Goal: Task Accomplishment & Management: Use online tool/utility

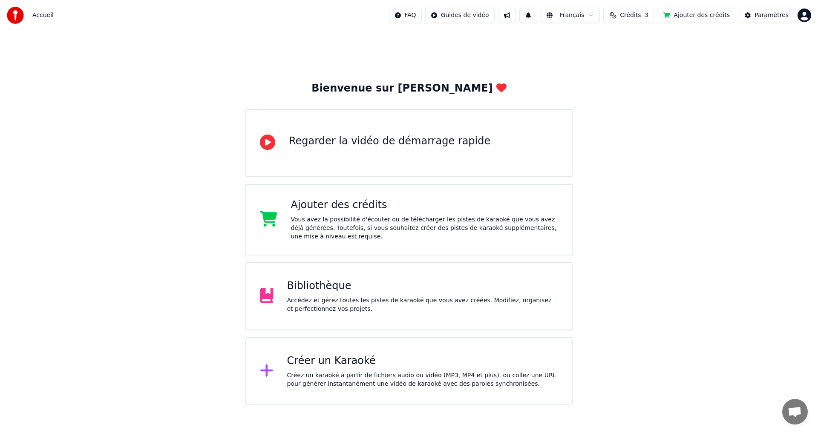
click at [385, 305] on div "Accédez et gérez toutes les pistes de karaoké que vous avez créées. Modifiez, o…" at bounding box center [422, 304] width 271 height 17
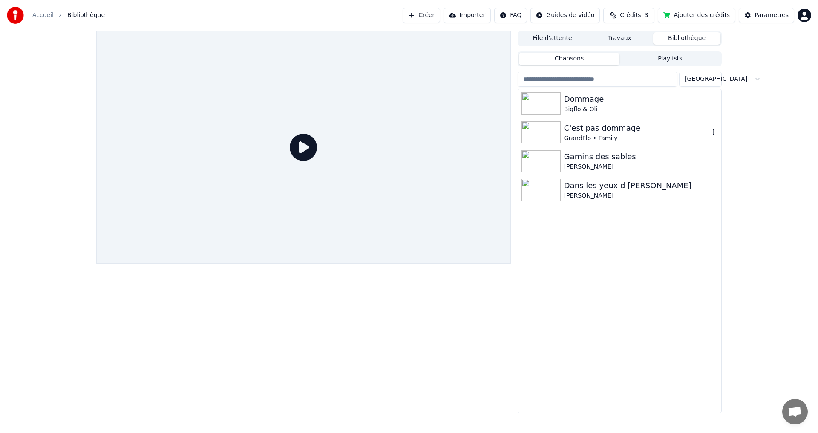
click at [587, 127] on div "C'est pas dommage" at bounding box center [636, 128] width 145 height 12
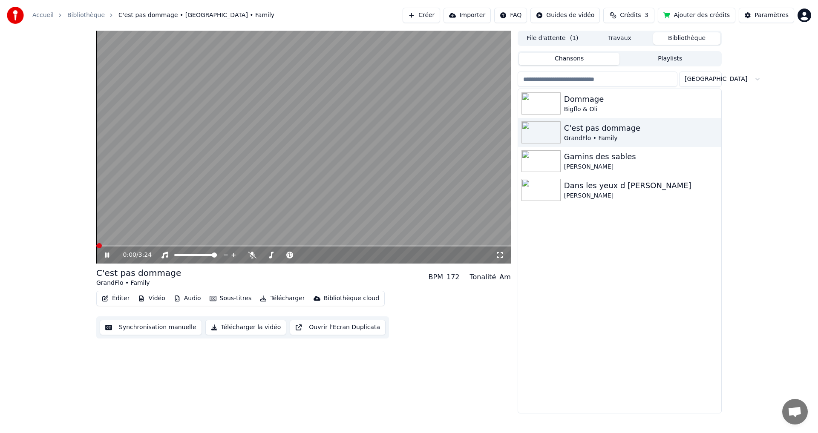
click at [161, 328] on button "Synchronisation manuelle" at bounding box center [151, 327] width 102 height 15
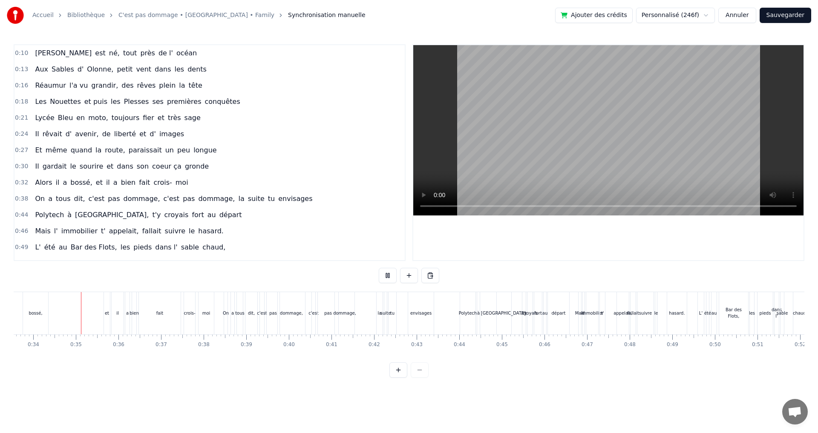
scroll to position [0, 1429]
click at [167, 85] on div "[PERSON_NAME] l'a vu grandir, des rêves plein la tête" at bounding box center [119, 85] width 174 height 15
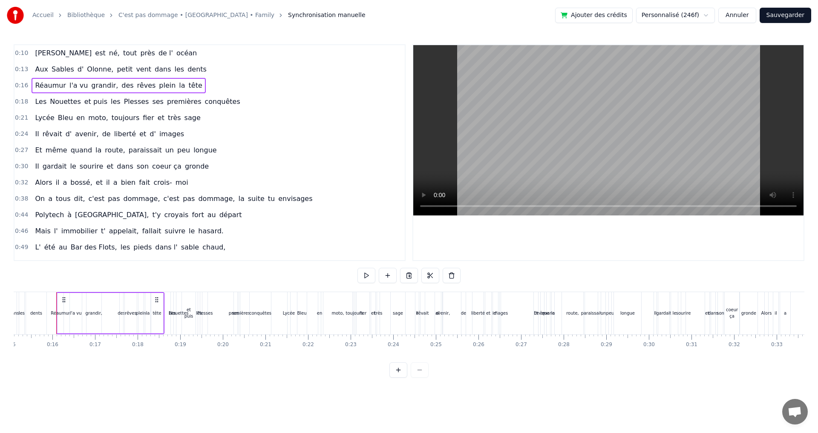
scroll to position [0, 642]
click at [158, 299] on icon at bounding box center [157, 299] width 7 height 7
click at [156, 299] on circle at bounding box center [156, 299] width 0 height 0
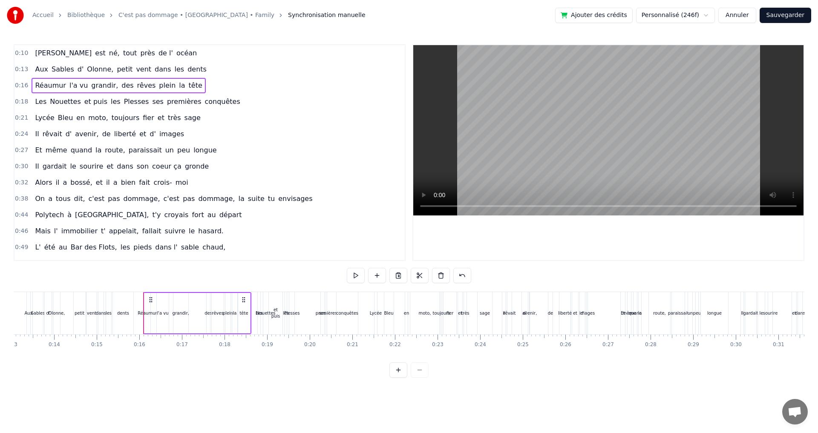
scroll to position [0, 550]
drag, startPoint x: 157, startPoint y: 299, endPoint x: 162, endPoint y: 302, distance: 5.5
click at [162, 302] on div "[PERSON_NAME] l'a vu grandir, des rêves plein la tête" at bounding box center [203, 313] width 108 height 42
click at [250, 310] on div "tête" at bounding box center [249, 313] width 9 height 6
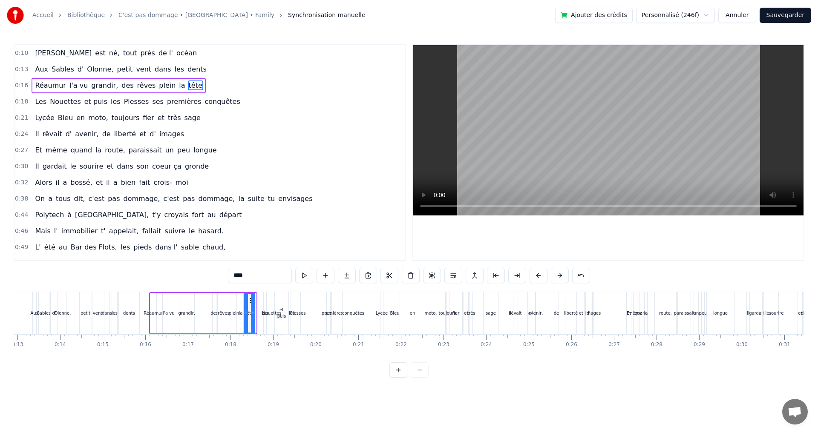
click at [253, 302] on div at bounding box center [252, 313] width 3 height 39
click at [404, 377] on button at bounding box center [398, 369] width 18 height 15
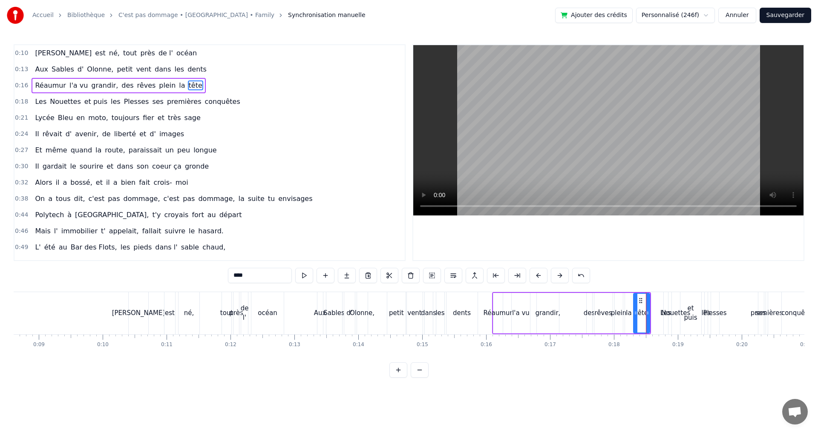
click at [400, 377] on button at bounding box center [398, 369] width 18 height 15
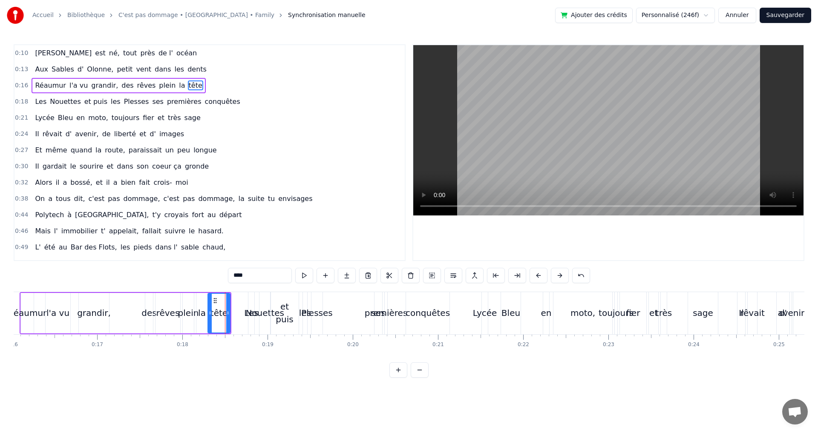
scroll to position [0, 1345]
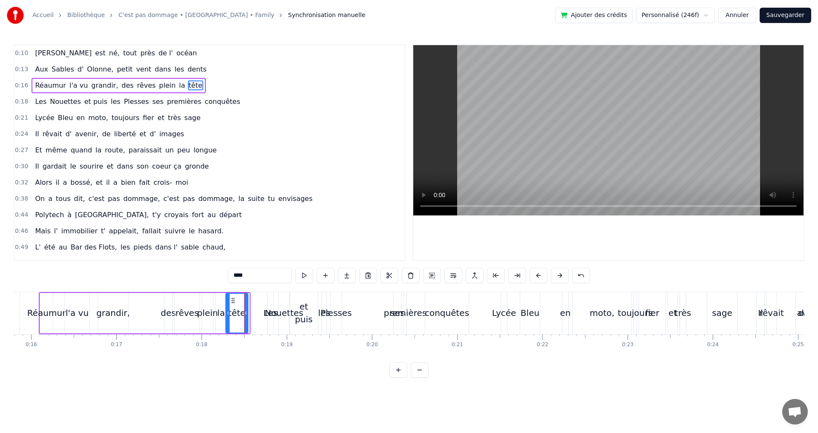
click at [232, 302] on icon at bounding box center [233, 300] width 7 height 7
click at [187, 71] on span "dents" at bounding box center [197, 69] width 21 height 10
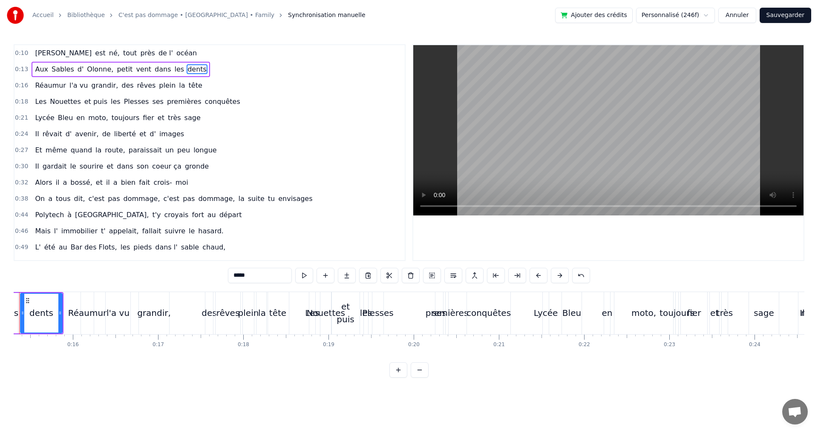
scroll to position [0, 1266]
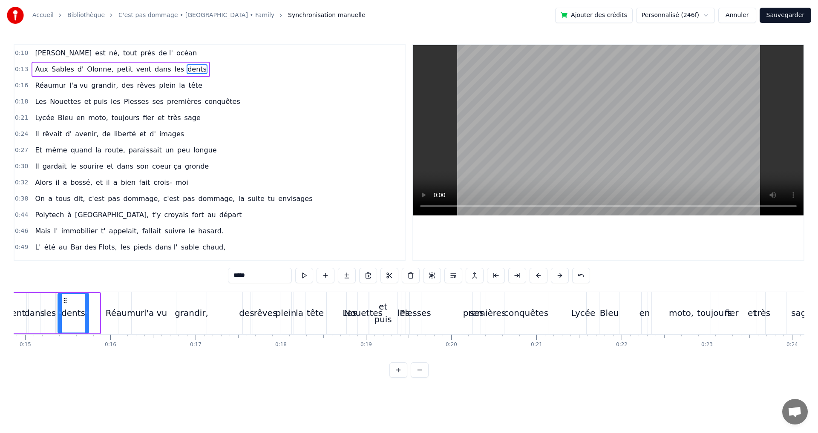
drag, startPoint x: 99, startPoint y: 308, endPoint x: 88, endPoint y: 308, distance: 11.1
click at [88, 308] on div at bounding box center [86, 313] width 3 height 39
click at [184, 118] on span "sage" at bounding box center [193, 118] width 18 height 10
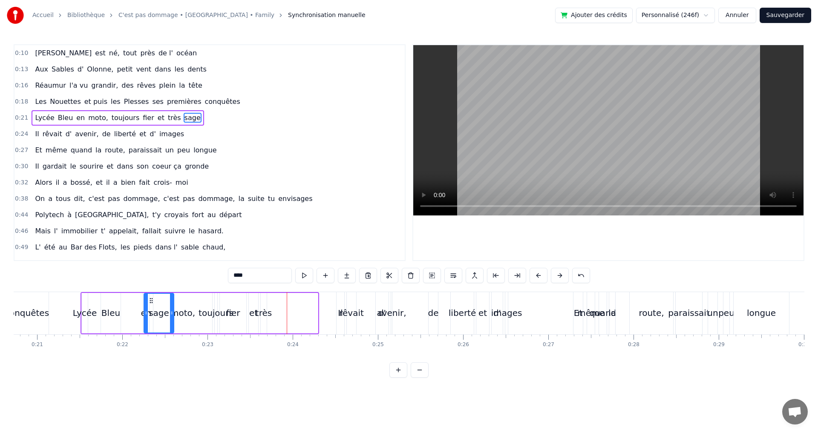
scroll to position [0, 1756]
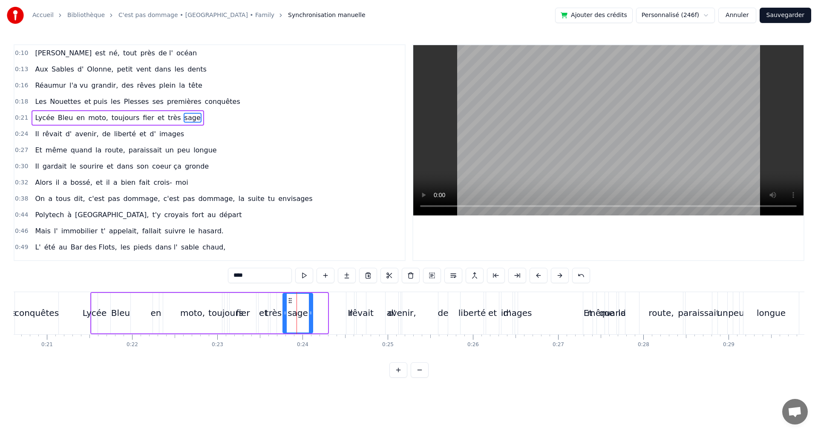
drag, startPoint x: 63, startPoint y: 299, endPoint x: 288, endPoint y: 313, distance: 225.7
click at [288, 313] on div "sage" at bounding box center [297, 313] width 29 height 39
click at [152, 181] on span "crois-" at bounding box center [162, 183] width 20 height 10
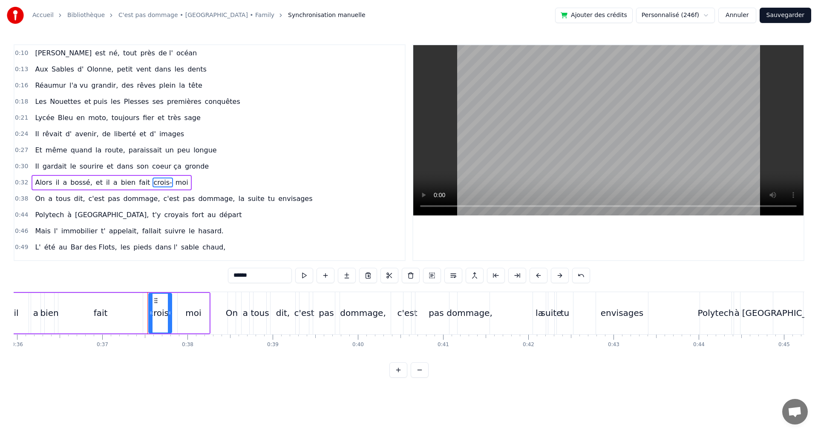
scroll to position [0, 3035]
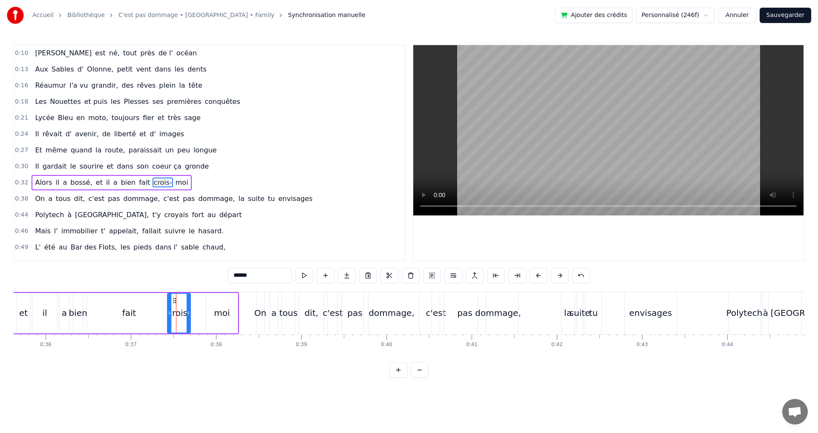
drag, startPoint x: 185, startPoint y: 299, endPoint x: 175, endPoint y: 299, distance: 9.8
click at [175, 299] on circle at bounding box center [175, 298] width 0 height 0
click at [214, 305] on div "moi" at bounding box center [222, 313] width 32 height 40
type input "***"
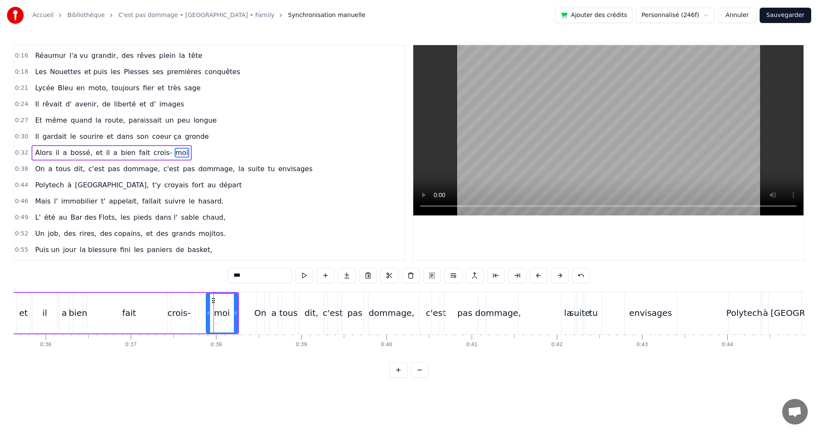
drag, startPoint x: 213, startPoint y: 300, endPoint x: 204, endPoint y: 299, distance: 9.4
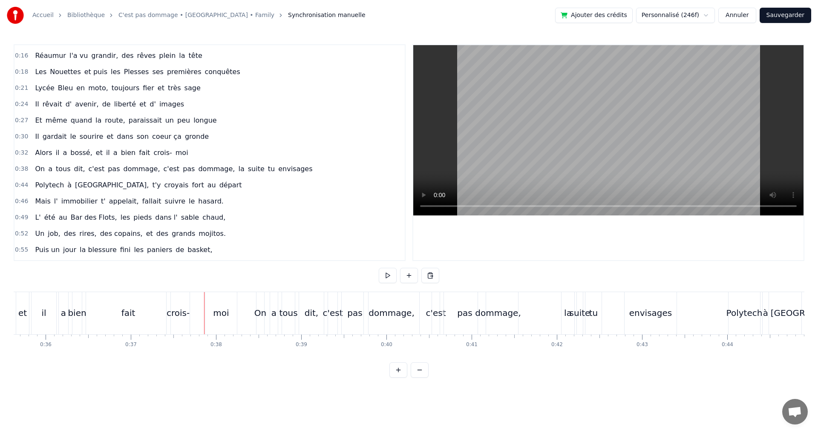
click at [212, 302] on div "moi" at bounding box center [221, 313] width 32 height 42
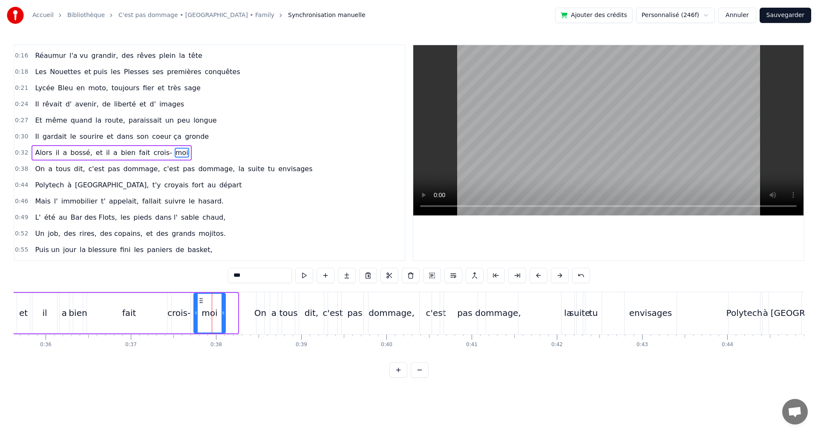
drag, startPoint x: 213, startPoint y: 301, endPoint x: 201, endPoint y: 300, distance: 12.4
click at [201, 300] on icon at bounding box center [201, 300] width 7 height 7
click at [132, 316] on div "fait" at bounding box center [129, 313] width 14 height 13
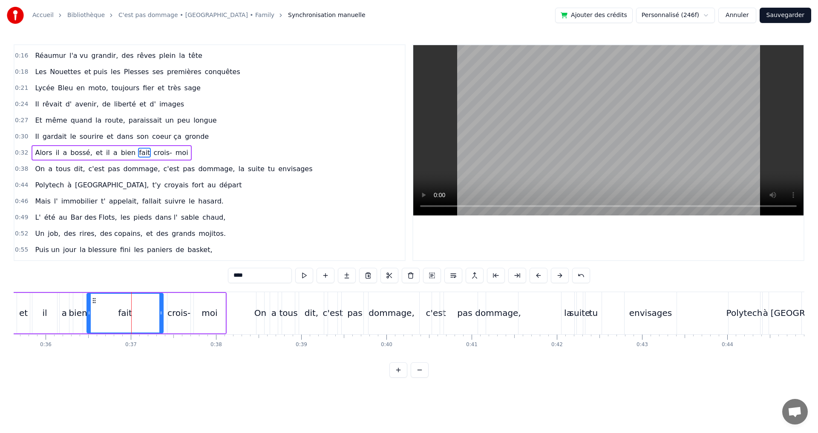
drag, startPoint x: 170, startPoint y: 313, endPoint x: 162, endPoint y: 312, distance: 8.1
click at [162, 312] on icon at bounding box center [160, 313] width 3 height 7
click at [262, 306] on div "On" at bounding box center [260, 313] width 8 height 42
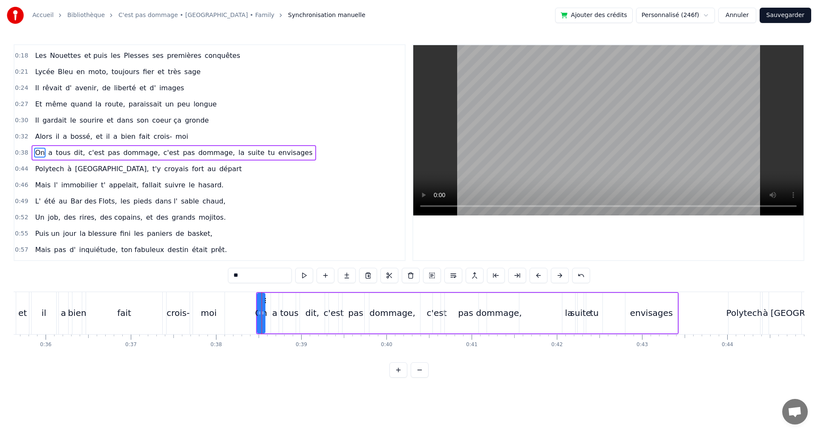
click at [733, 305] on div "Polytech" at bounding box center [744, 313] width 32 height 42
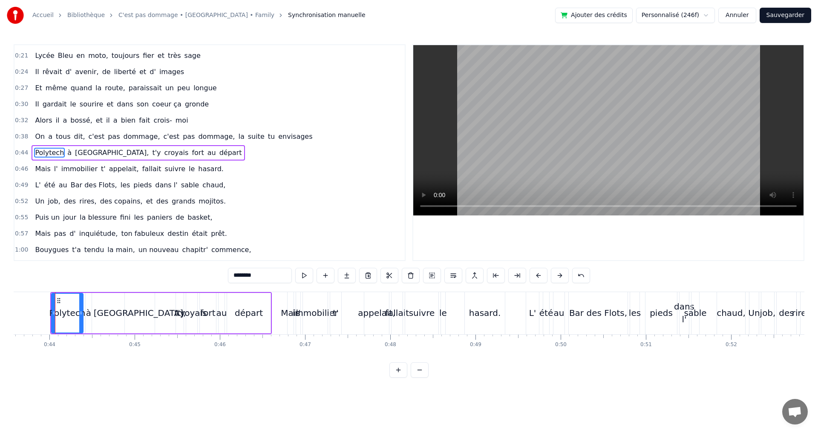
scroll to position [0, 3722]
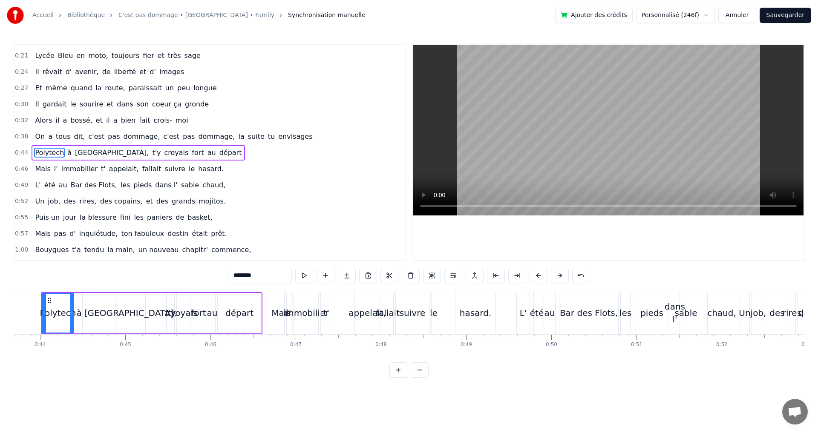
click at [282, 300] on div "Mais" at bounding box center [281, 313] width 6 height 42
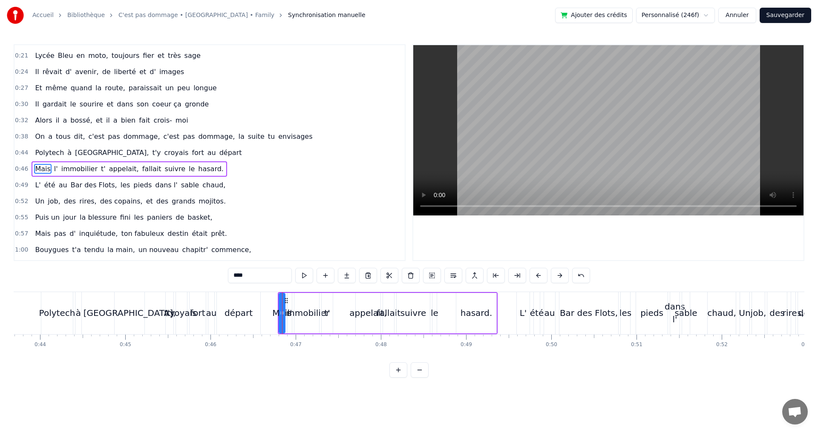
scroll to position [78, 0]
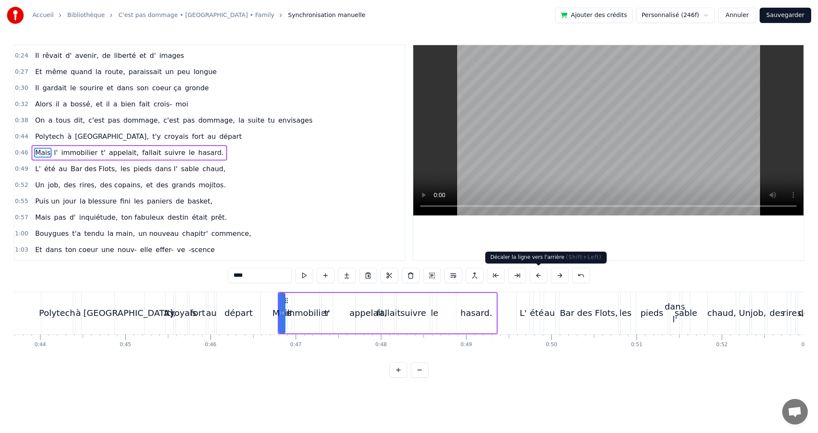
click at [541, 277] on button at bounding box center [538, 275] width 18 height 15
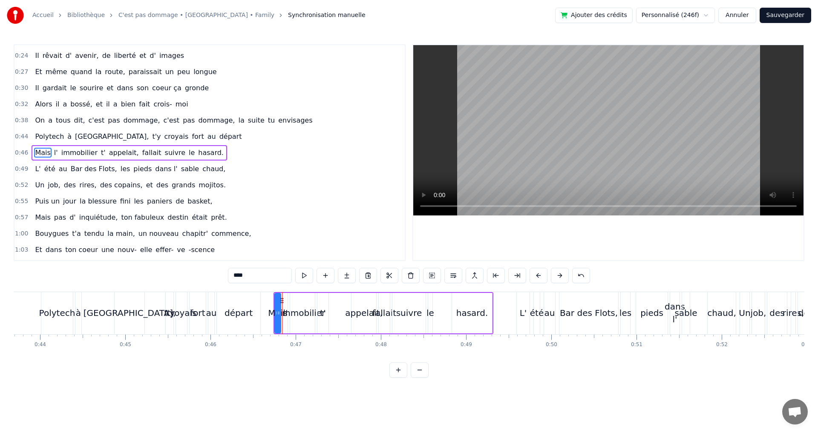
click at [541, 277] on button at bounding box center [538, 275] width 18 height 15
click at [518, 302] on div "L'" at bounding box center [523, 313] width 13 height 42
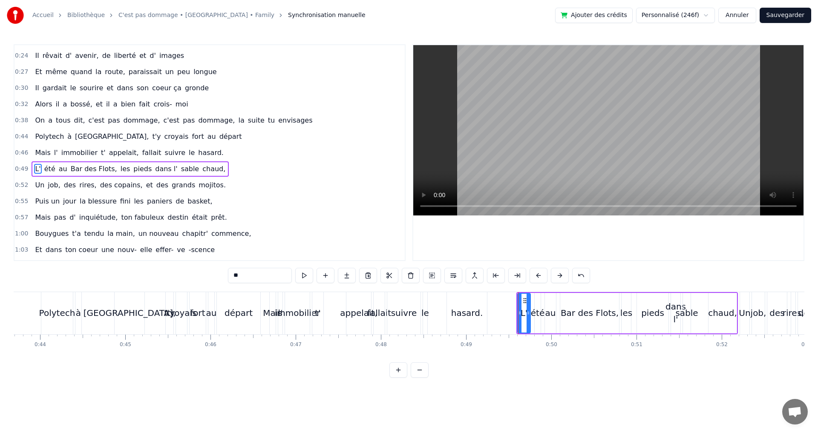
scroll to position [95, 0]
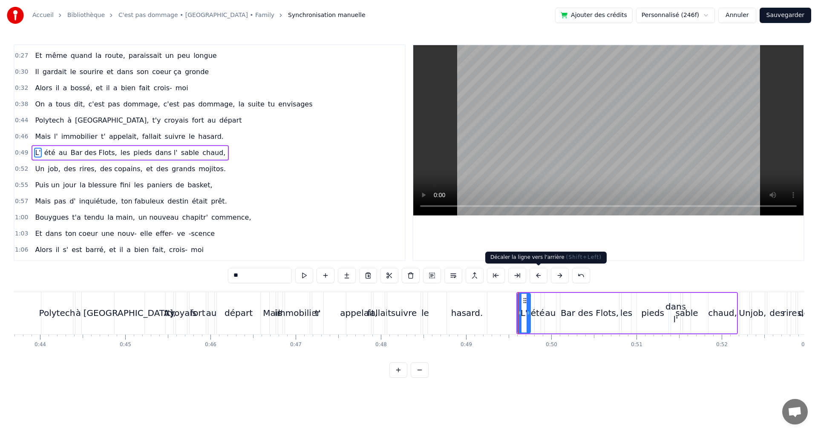
click at [535, 277] on button at bounding box center [538, 275] width 18 height 15
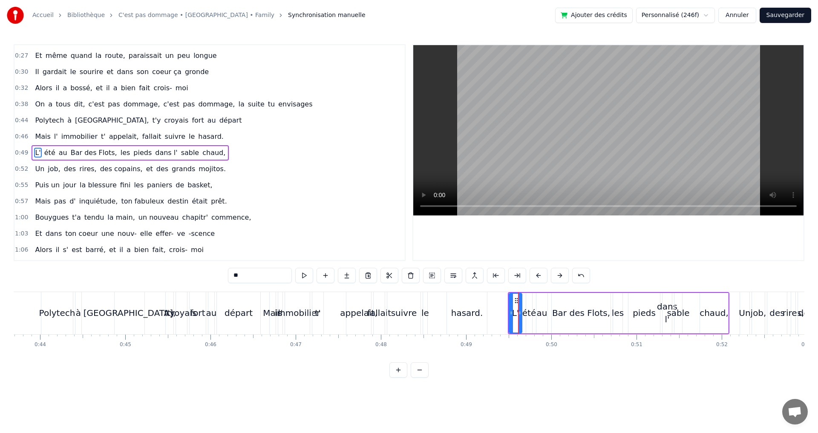
click at [746, 302] on div "Un" at bounding box center [744, 313] width 9 height 42
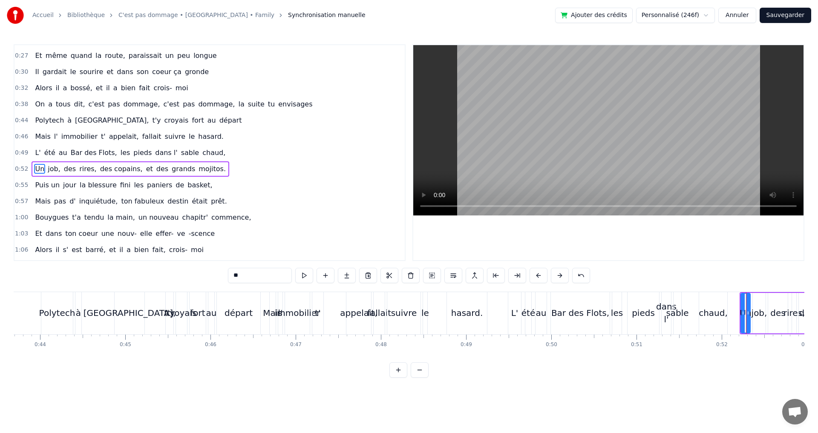
scroll to position [111, 0]
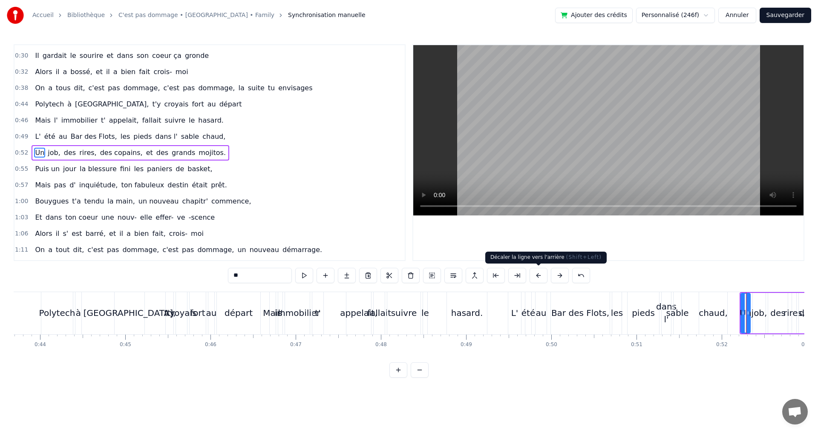
click at [541, 275] on button at bounding box center [538, 275] width 18 height 15
click at [43, 232] on span "Alors" at bounding box center [43, 234] width 19 height 10
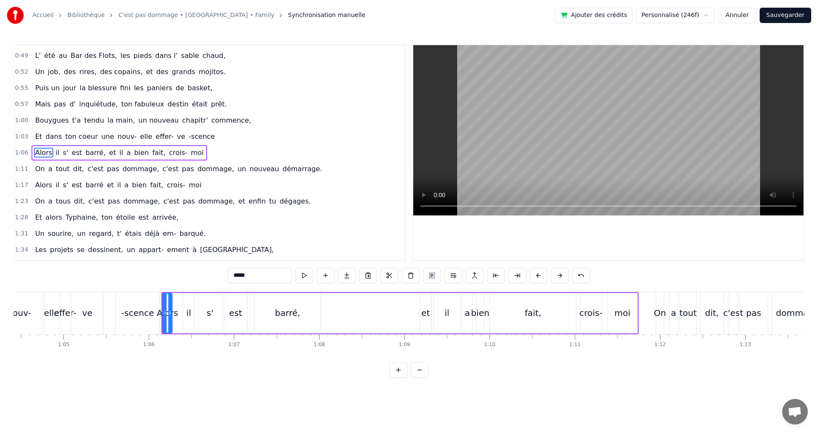
scroll to position [0, 5592]
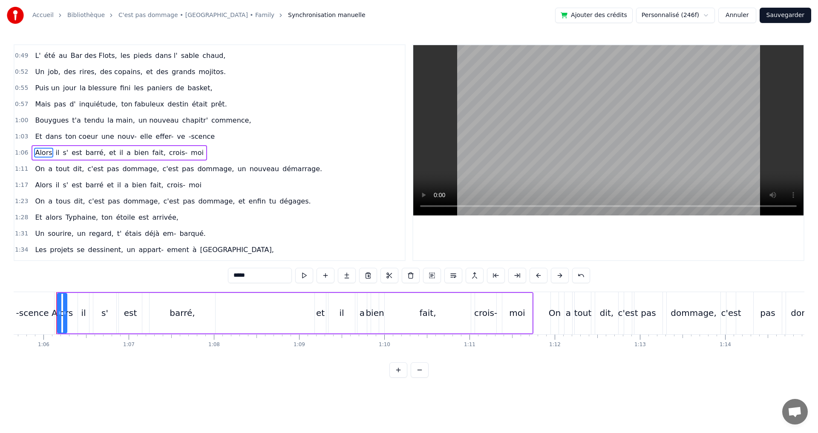
click at [50, 305] on div "-scence" at bounding box center [32, 313] width 43 height 42
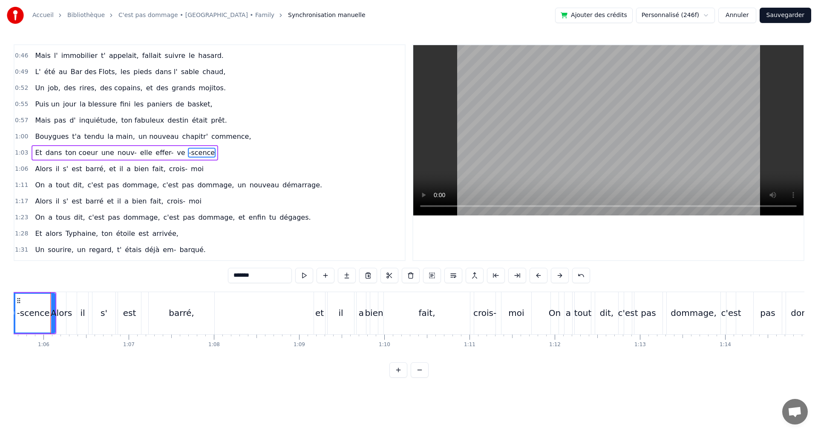
scroll to position [0, 5586]
drag, startPoint x: 57, startPoint y: 300, endPoint x: 51, endPoint y: 300, distance: 6.8
click at [51, 300] on div at bounding box center [52, 313] width 3 height 39
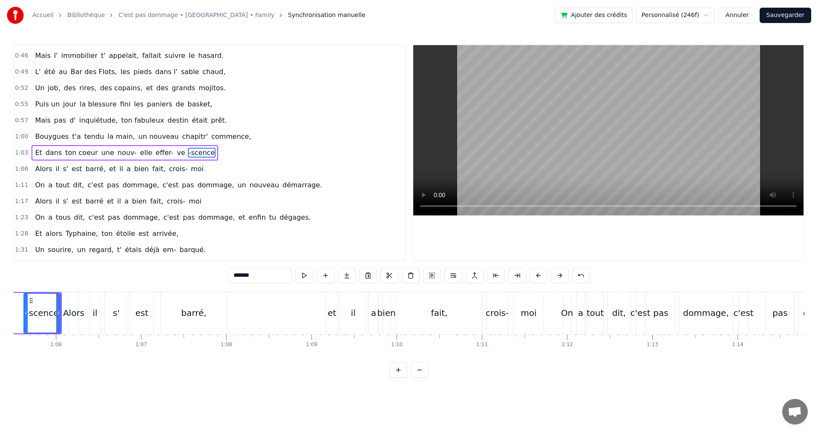
click at [74, 303] on div "Alors" at bounding box center [73, 313] width 9 height 42
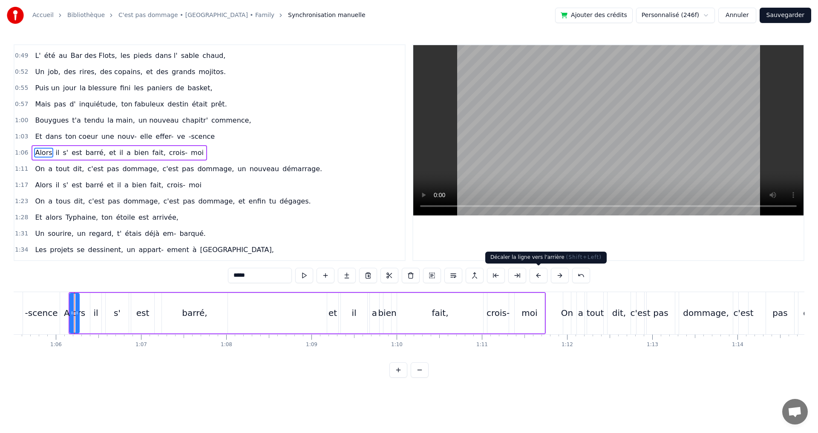
click at [540, 275] on button at bounding box center [538, 275] width 18 height 15
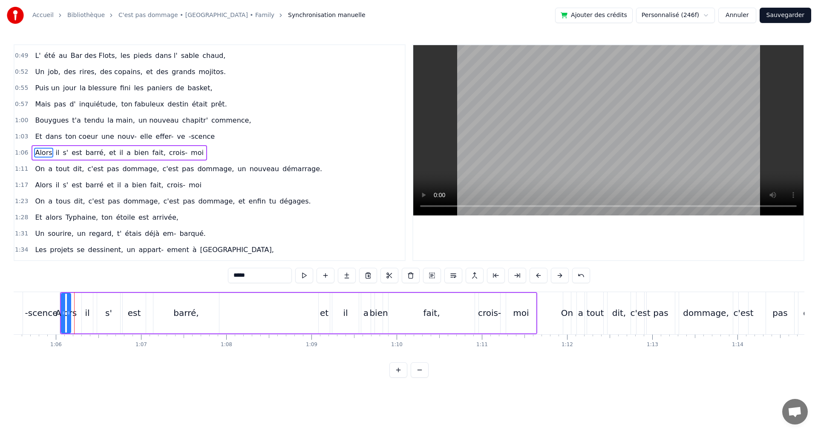
click at [564, 298] on div "On" at bounding box center [567, 313] width 8 height 42
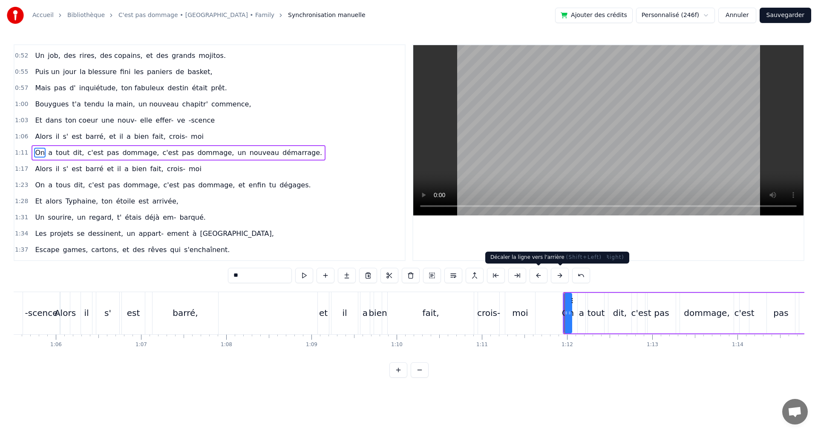
click at [542, 275] on button at bounding box center [538, 275] width 18 height 15
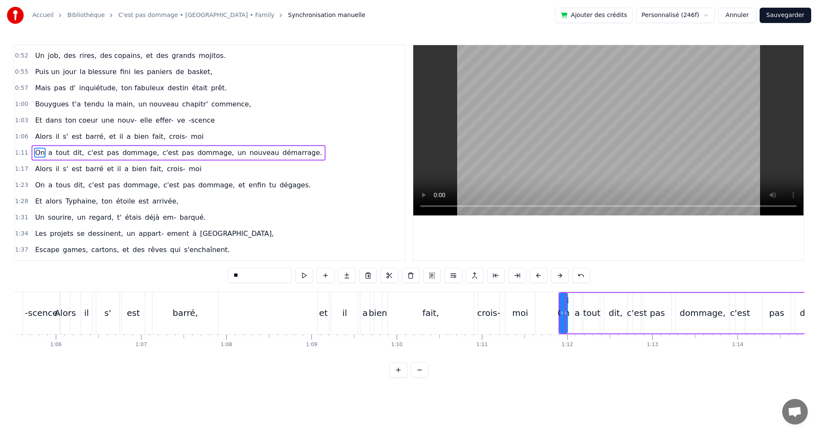
click at [542, 275] on button at bounding box center [538, 275] width 18 height 15
click at [63, 156] on span "tout" at bounding box center [62, 153] width 15 height 10
click at [252, 274] on input "****" at bounding box center [260, 275] width 64 height 15
click at [34, 184] on span "On" at bounding box center [39, 185] width 11 height 10
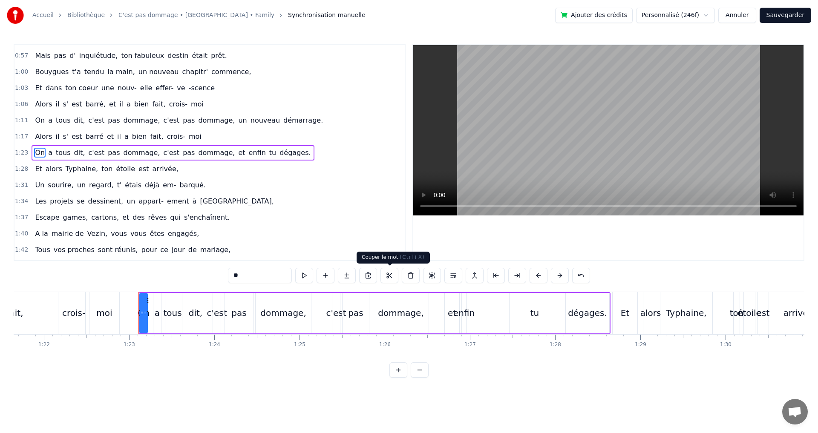
scroll to position [0, 7037]
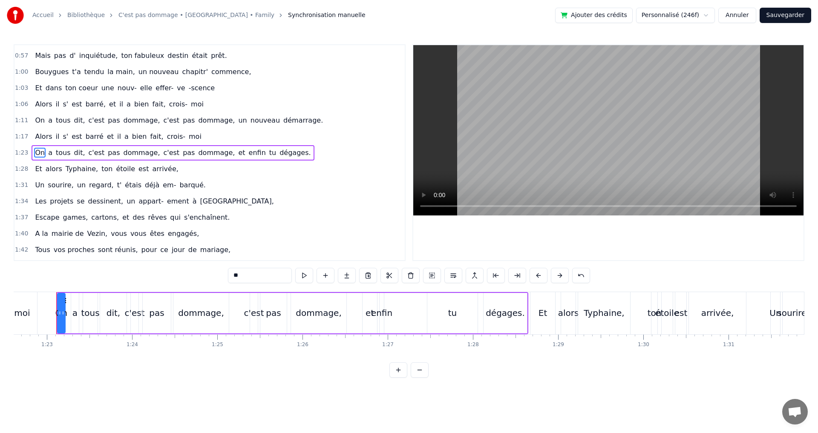
click at [318, 311] on div "dommage," at bounding box center [319, 313] width 46 height 13
drag, startPoint x: 345, startPoint y: 314, endPoint x: 337, endPoint y: 314, distance: 8.5
click at [337, 314] on icon at bounding box center [335, 313] width 3 height 7
click at [122, 122] on span "dommage," at bounding box center [141, 120] width 38 height 10
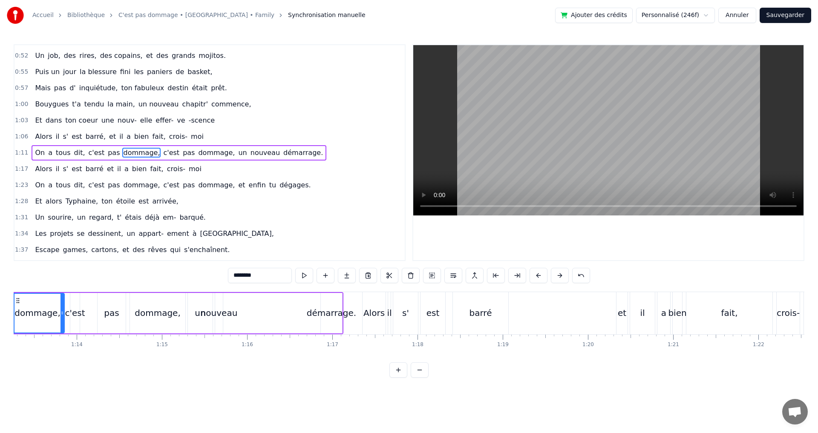
scroll to position [0, 6194]
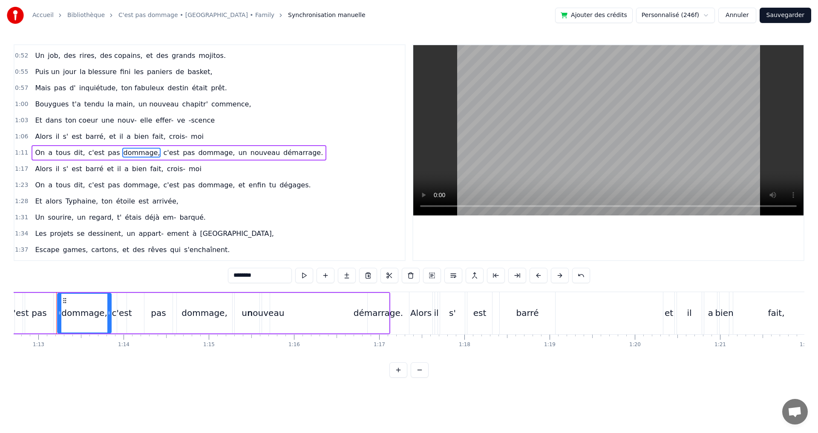
click at [222, 316] on div "dommage," at bounding box center [204, 313] width 46 height 13
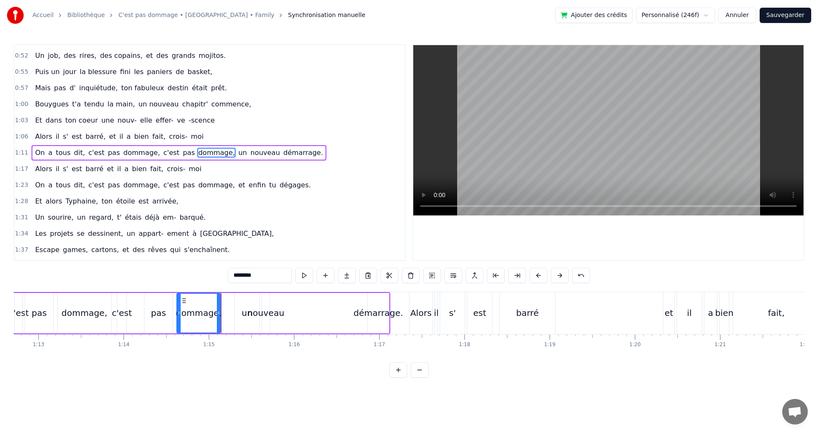
drag, startPoint x: 231, startPoint y: 310, endPoint x: 219, endPoint y: 309, distance: 11.9
click at [219, 309] on div at bounding box center [218, 313] width 3 height 39
click at [240, 311] on div "un" at bounding box center [247, 313] width 25 height 40
drag, startPoint x: 242, startPoint y: 301, endPoint x: 233, endPoint y: 300, distance: 8.5
click at [233, 300] on icon at bounding box center [233, 300] width 7 height 7
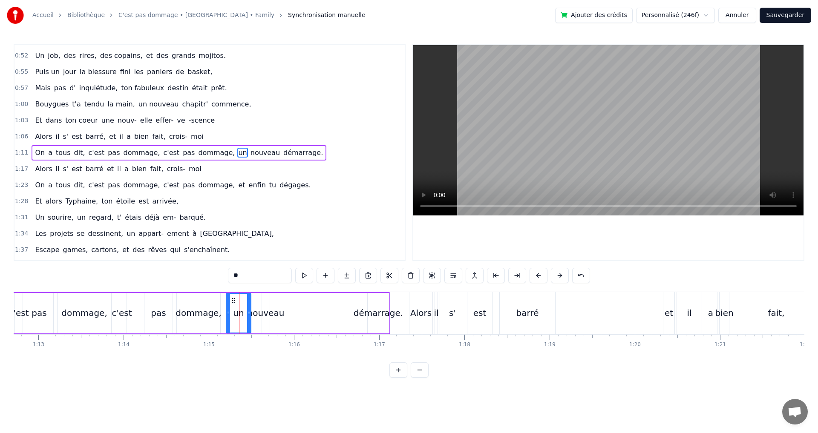
click at [373, 306] on div "démarrage." at bounding box center [378, 313] width 21 height 40
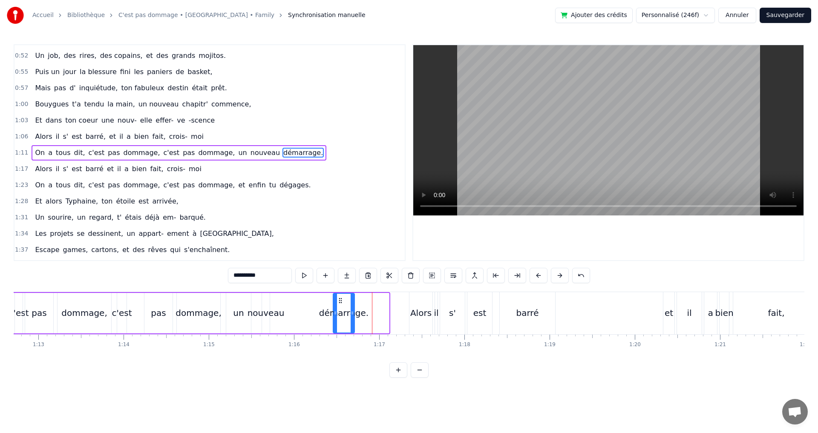
drag, startPoint x: 375, startPoint y: 300, endPoint x: 341, endPoint y: 300, distance: 34.5
click at [341, 300] on icon at bounding box center [340, 300] width 7 height 7
click at [35, 200] on span "Et" at bounding box center [38, 201] width 9 height 10
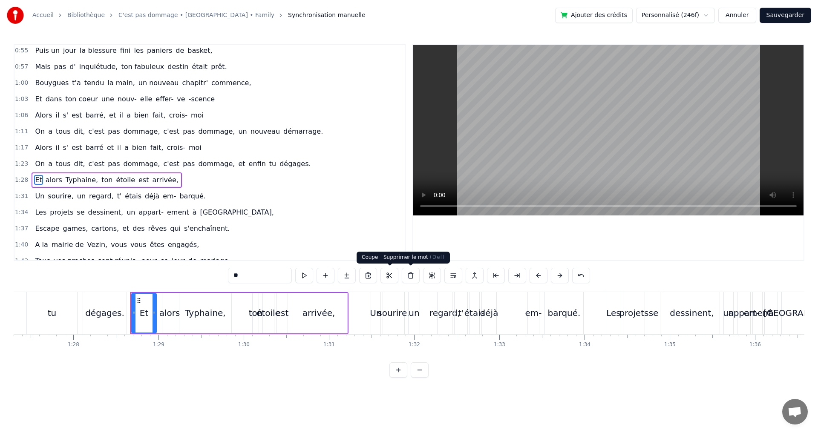
scroll to position [0, 7510]
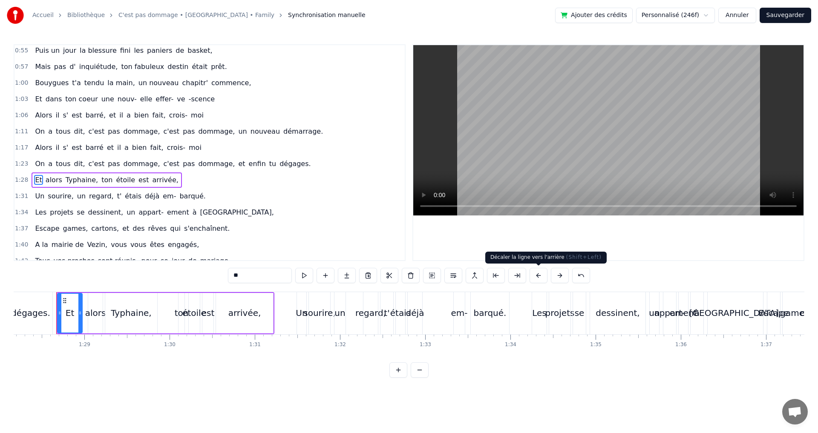
click at [538, 275] on button at bounding box center [538, 275] width 18 height 15
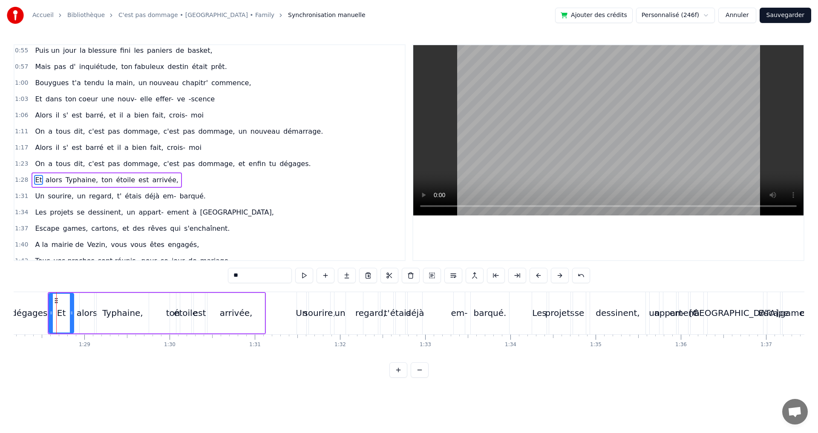
click at [37, 197] on span "Un" at bounding box center [39, 196] width 11 height 10
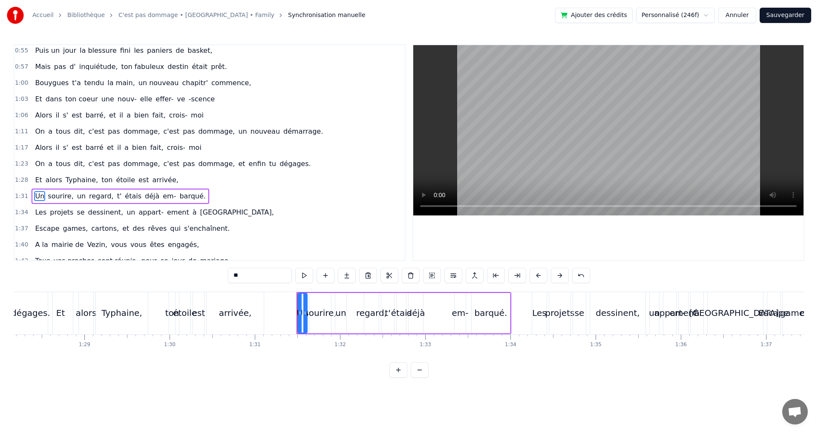
scroll to position [273, 0]
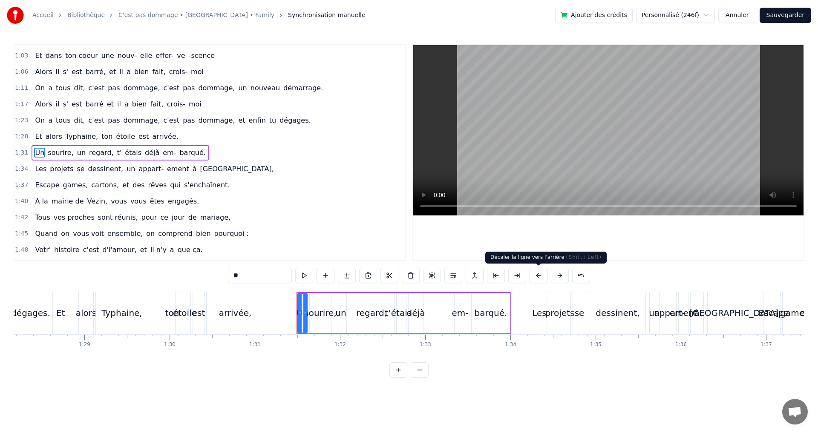
click at [538, 274] on button at bounding box center [538, 275] width 18 height 15
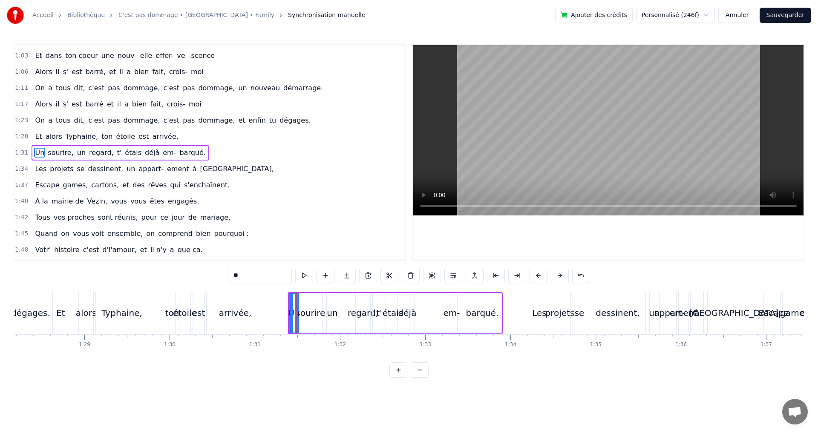
click at [34, 169] on span "Les" at bounding box center [40, 169] width 13 height 10
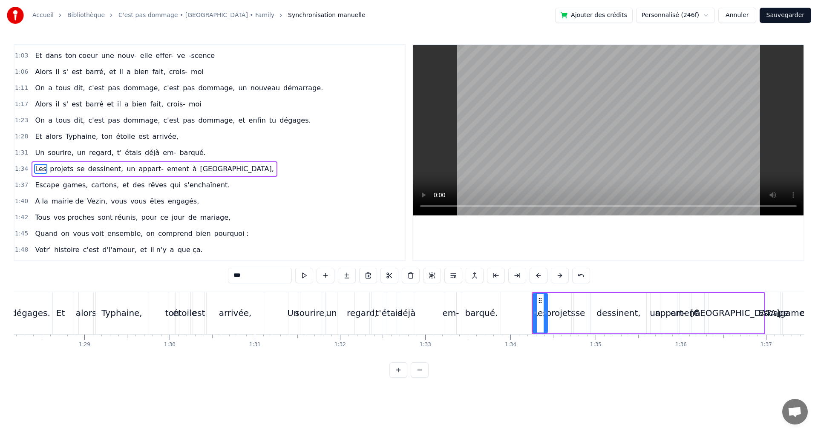
scroll to position [289, 0]
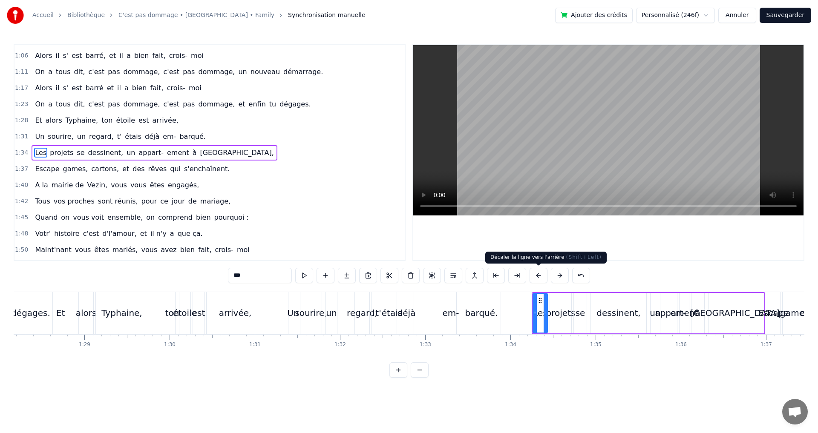
click at [536, 276] on button at bounding box center [538, 275] width 18 height 15
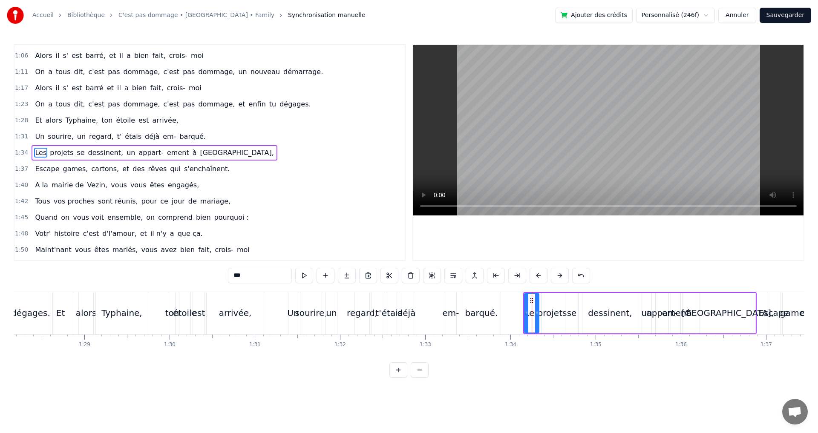
click at [38, 172] on span "Escape" at bounding box center [47, 169] width 26 height 10
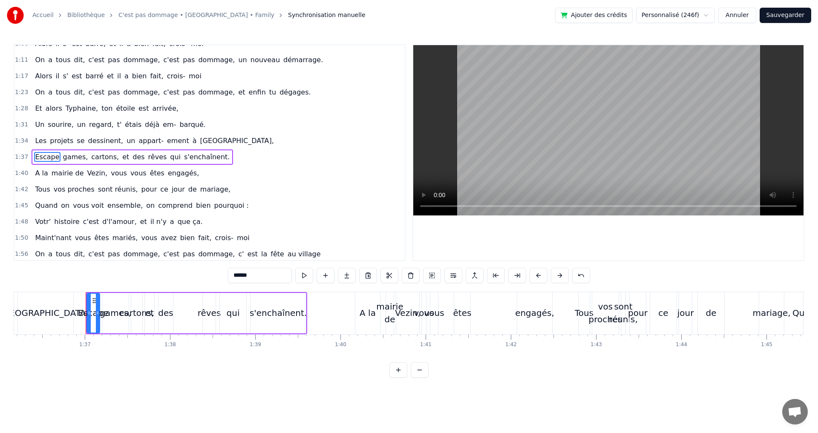
scroll to position [0, 8221]
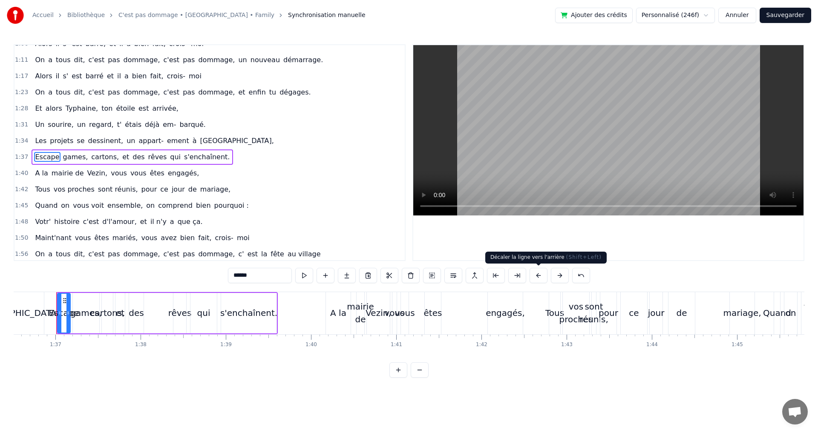
click at [537, 277] on button at bounding box center [538, 275] width 18 height 15
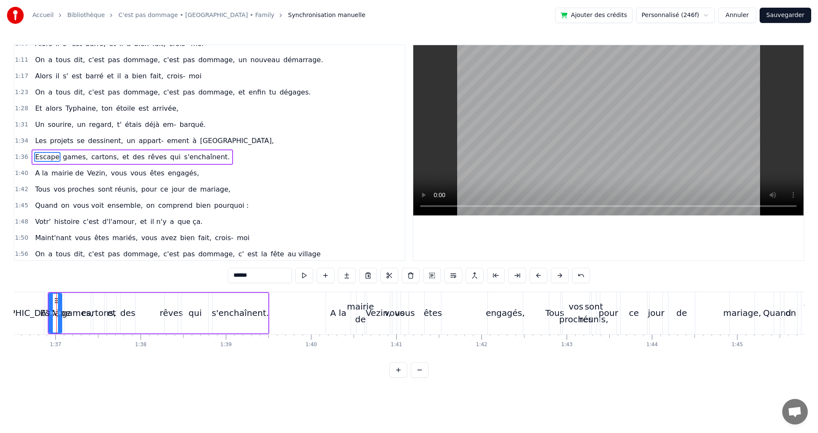
click at [335, 301] on div "A la" at bounding box center [338, 313] width 25 height 42
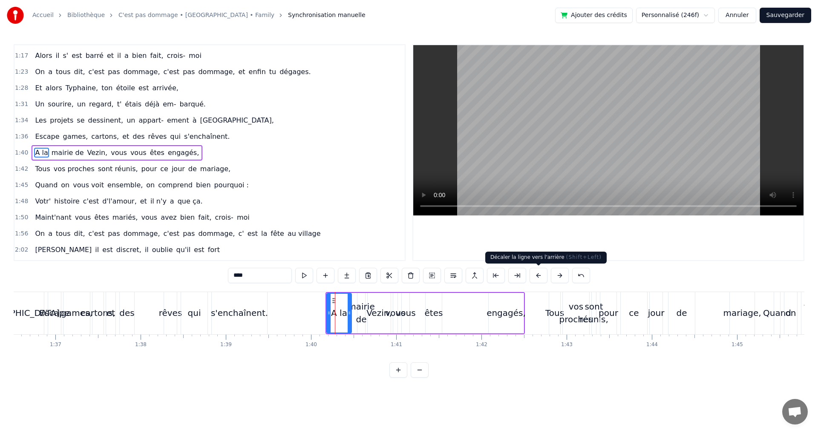
click at [534, 278] on button at bounding box center [538, 275] width 18 height 15
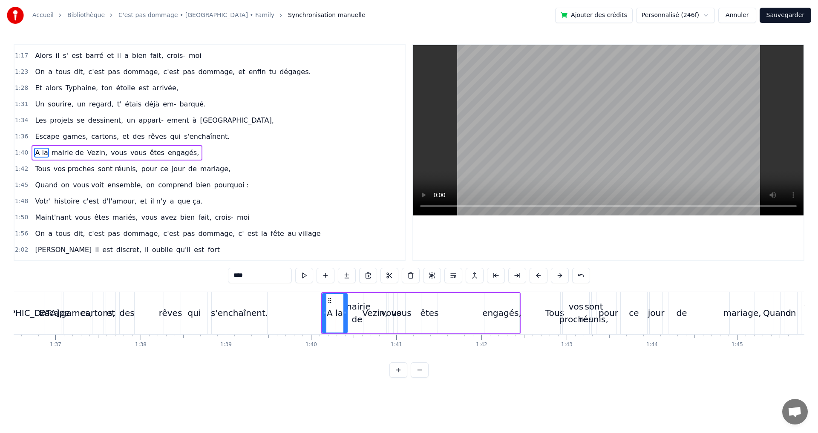
click at [534, 278] on button at bounding box center [538, 275] width 18 height 15
click at [550, 310] on div "Tous" at bounding box center [554, 313] width 19 height 13
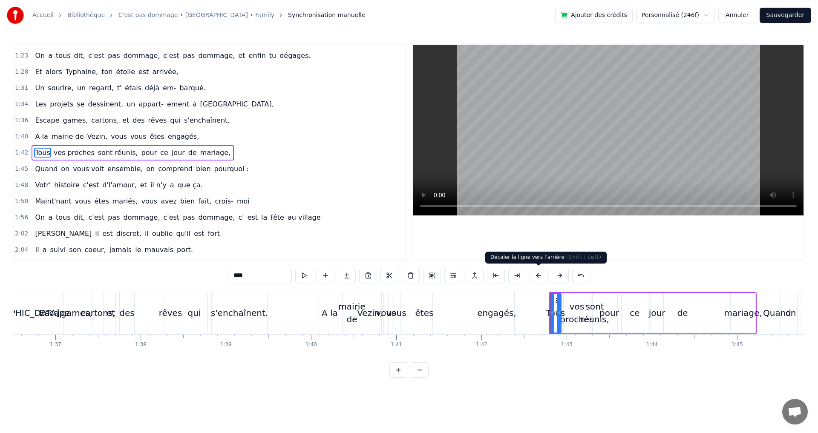
click at [536, 274] on button at bounding box center [538, 275] width 18 height 15
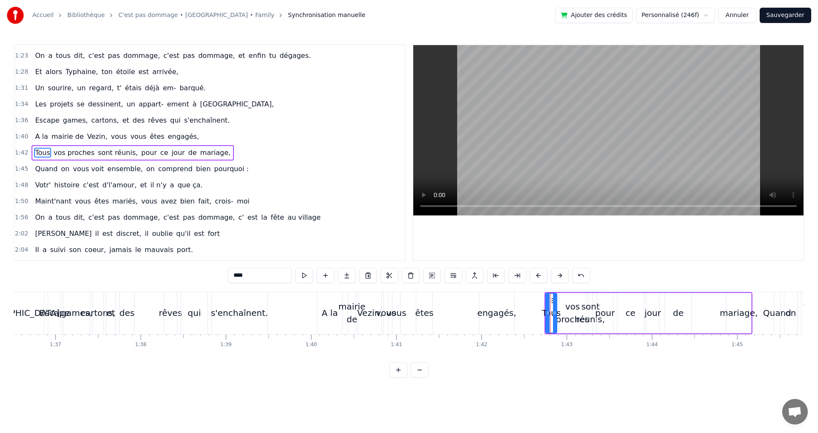
click at [536, 274] on button at bounding box center [538, 275] width 18 height 15
click at [45, 168] on span "Quand" at bounding box center [46, 169] width 24 height 10
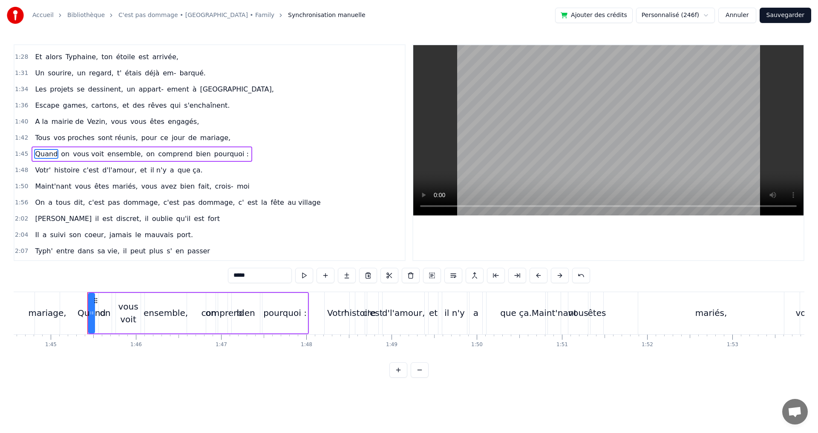
scroll to position [0, 8938]
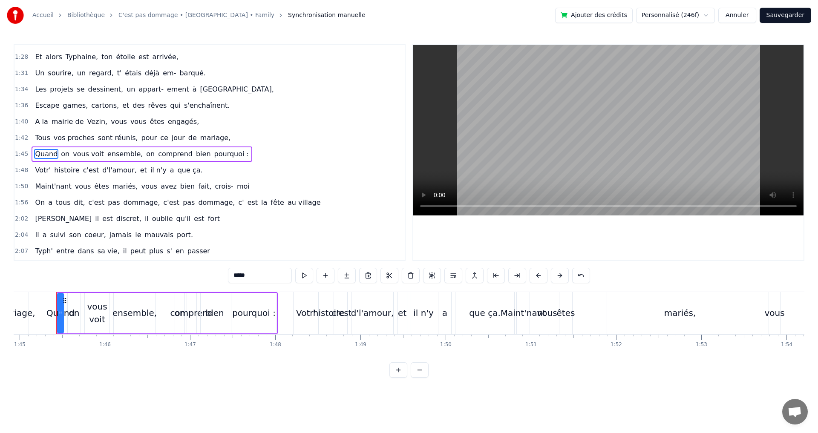
click at [540, 273] on button at bounding box center [538, 275] width 18 height 15
click at [304, 301] on div "Votr'" at bounding box center [305, 313] width 25 height 42
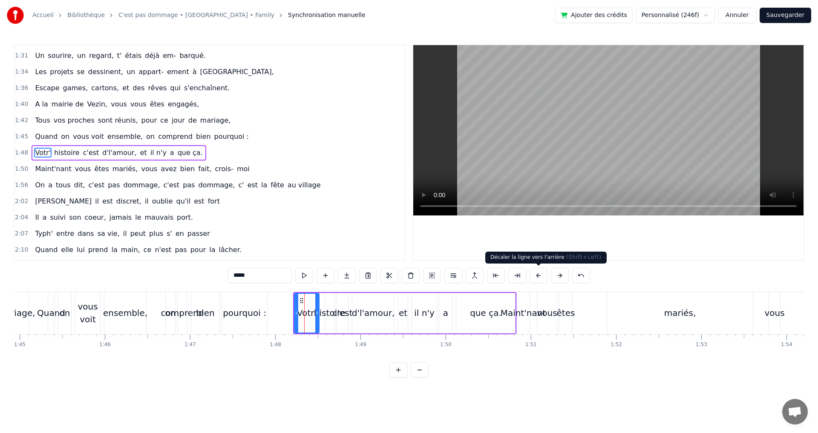
click at [538, 273] on button at bounding box center [538, 275] width 18 height 15
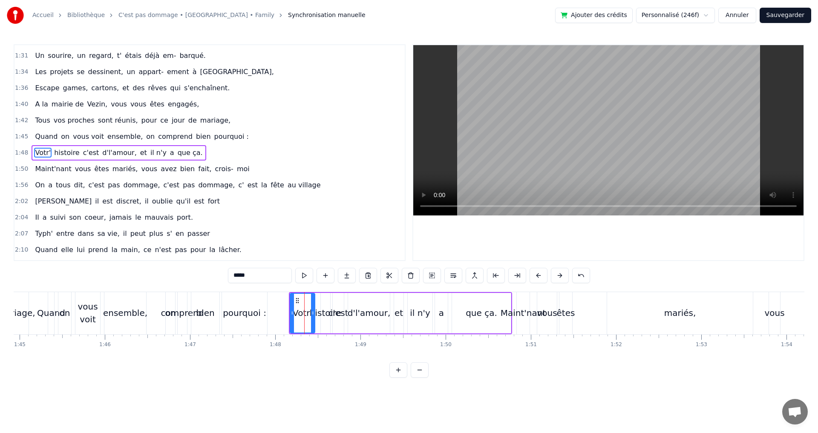
click at [538, 273] on button at bounding box center [538, 275] width 18 height 15
click at [528, 298] on div "Maint'nant" at bounding box center [523, 313] width 13 height 42
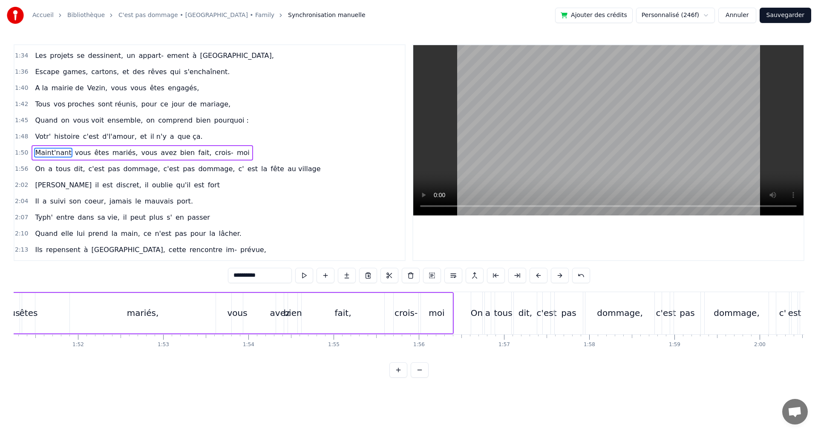
scroll to position [0, 9495]
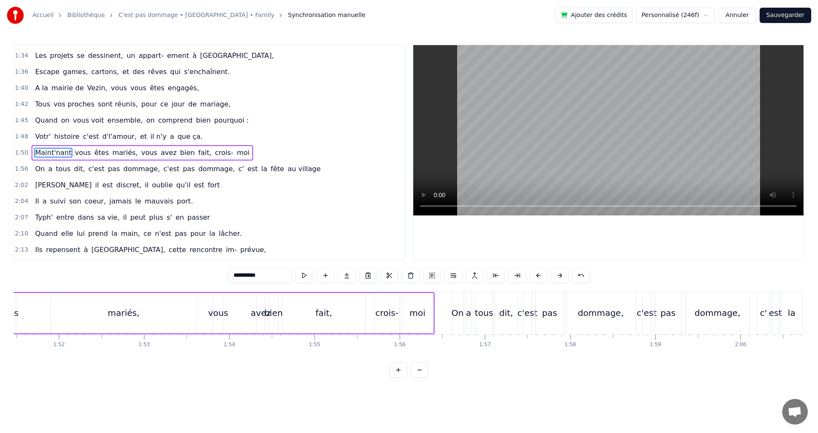
click at [261, 313] on div "avez" at bounding box center [261, 313] width 20 height 13
click at [255, 314] on div "avez" at bounding box center [261, 313] width 20 height 13
click at [271, 315] on div "bien" at bounding box center [273, 313] width 18 height 13
click at [724, 309] on div "dommage," at bounding box center [717, 313] width 46 height 13
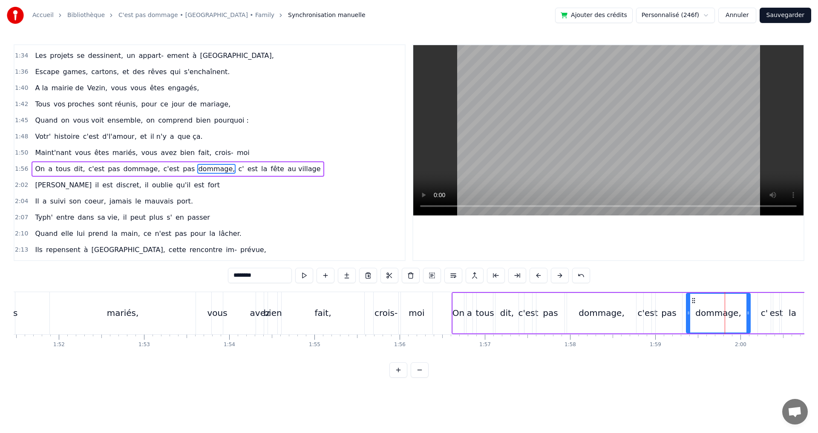
scroll to position [402, 0]
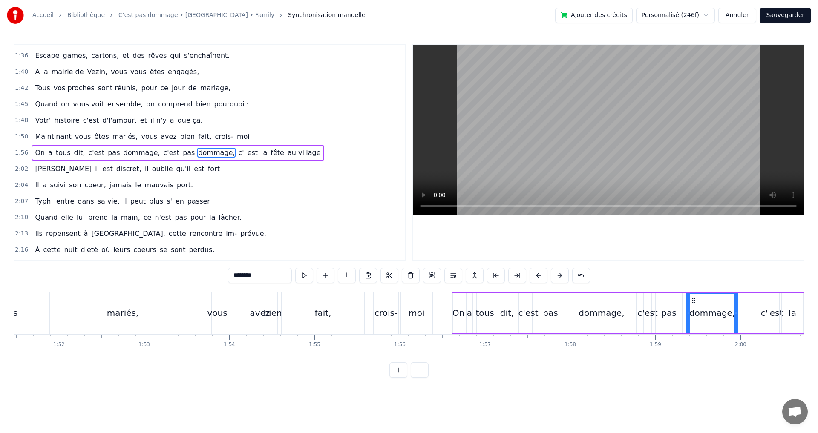
drag, startPoint x: 748, startPoint y: 310, endPoint x: 735, endPoint y: 310, distance: 13.2
click at [735, 310] on icon at bounding box center [735, 313] width 3 height 7
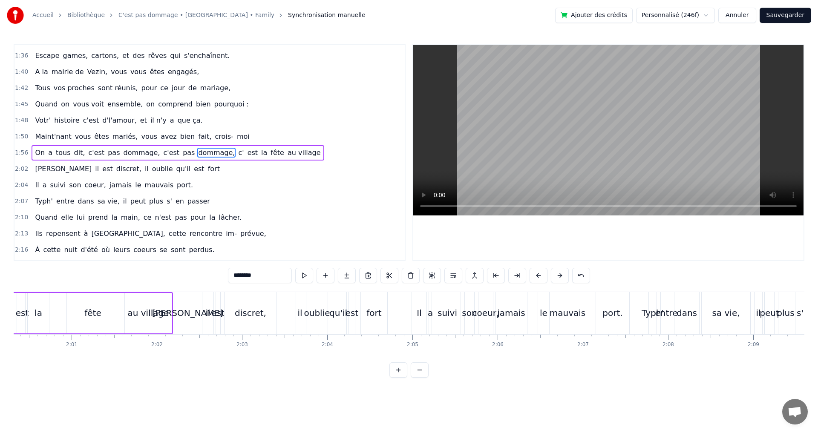
scroll to position [0, 10325]
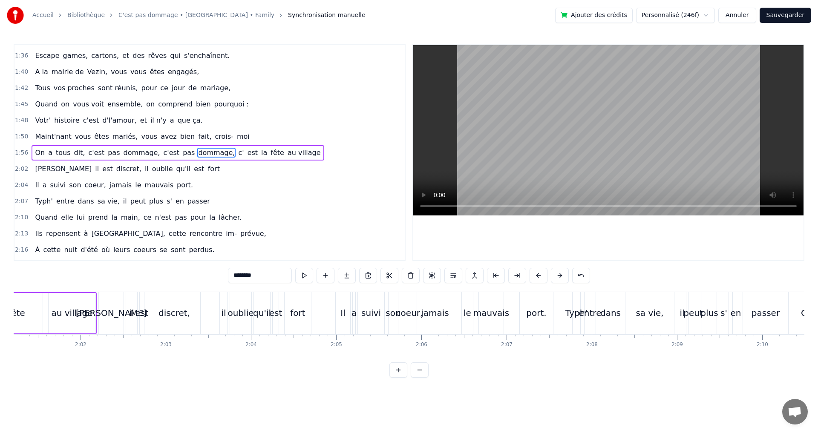
click at [440, 319] on div "jamais" at bounding box center [435, 313] width 28 height 13
type input "******"
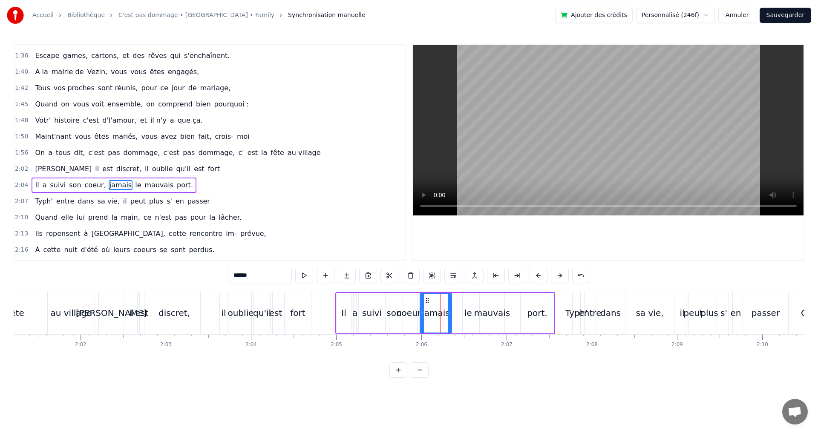
scroll to position [434, 0]
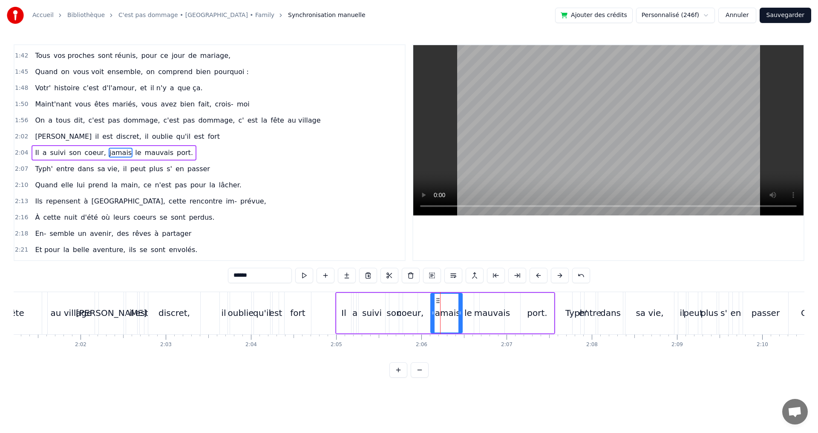
drag, startPoint x: 428, startPoint y: 299, endPoint x: 439, endPoint y: 302, distance: 11.0
click at [439, 302] on icon at bounding box center [437, 300] width 7 height 7
click at [790, 17] on button "Sauvegarder" at bounding box center [785, 15] width 52 height 15
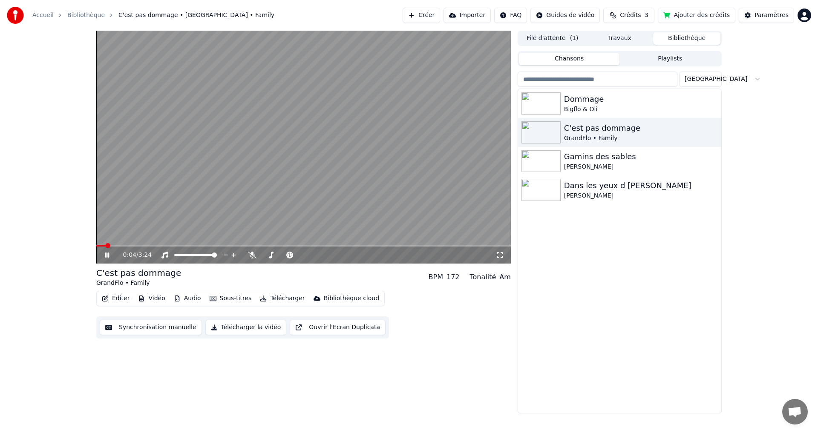
click at [503, 253] on icon at bounding box center [499, 255] width 9 height 7
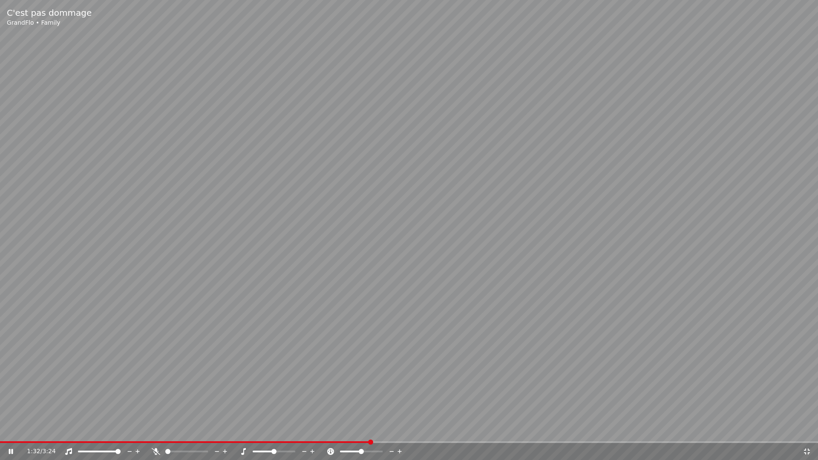
click at [10, 433] on icon at bounding box center [11, 451] width 4 height 5
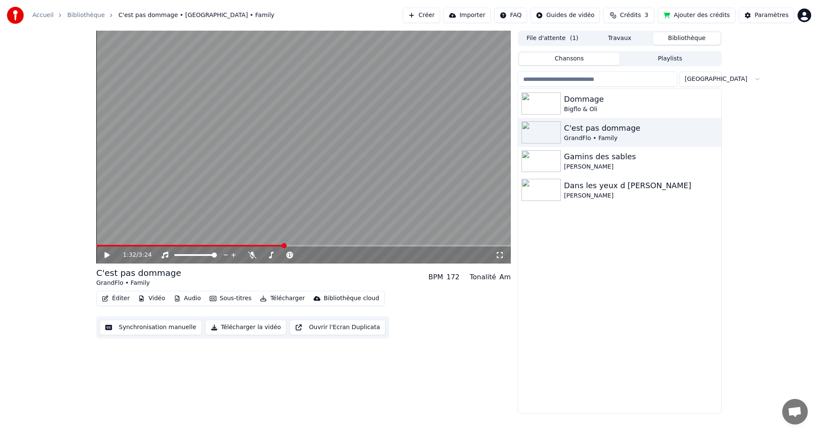
click at [170, 330] on button "Synchronisation manuelle" at bounding box center [151, 327] width 102 height 15
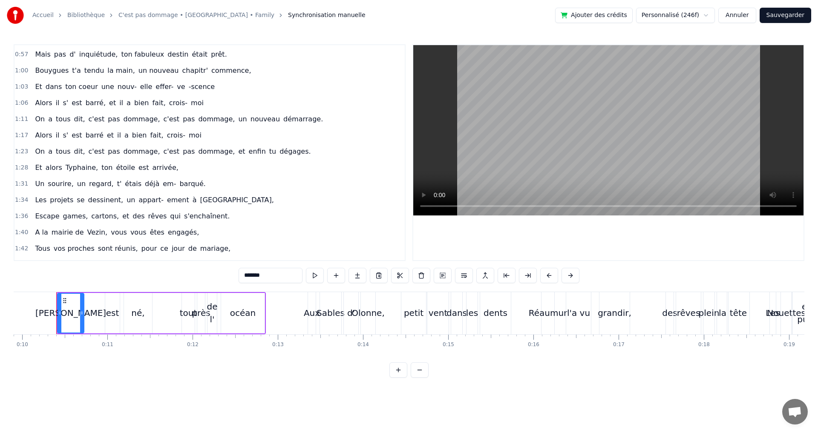
scroll to position [256, 0]
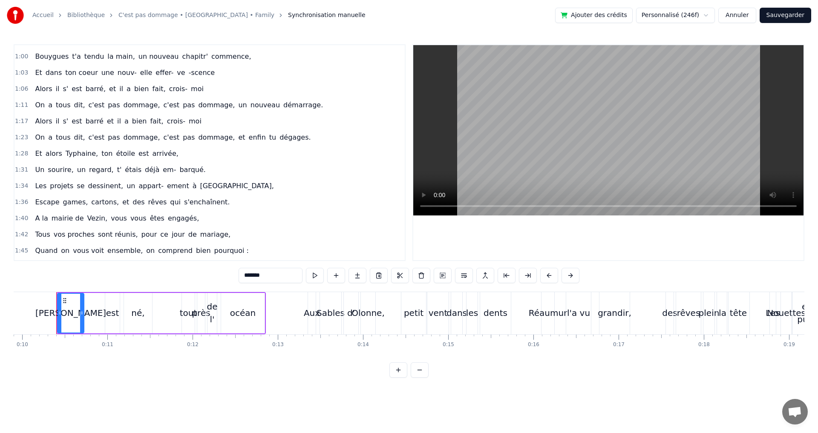
click at [36, 139] on span "On" at bounding box center [39, 137] width 11 height 10
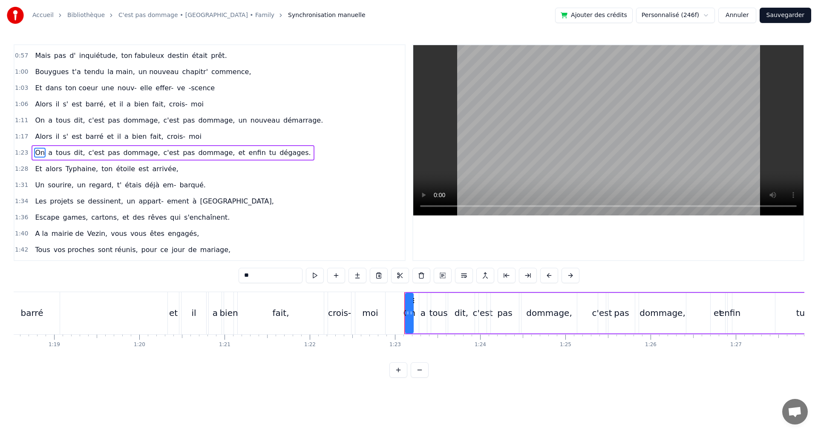
scroll to position [0, 7037]
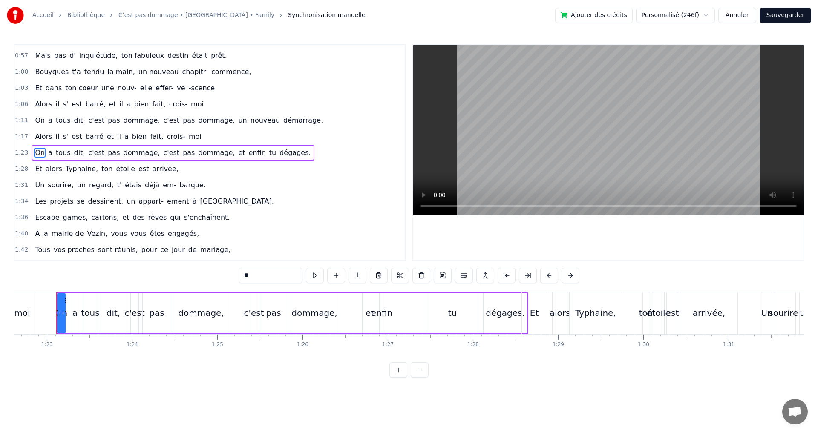
click at [439, 315] on div "tu" at bounding box center [452, 313] width 50 height 40
drag, startPoint x: 435, startPoint y: 302, endPoint x: 410, endPoint y: 302, distance: 25.1
click at [410, 302] on icon at bounding box center [409, 300] width 7 height 7
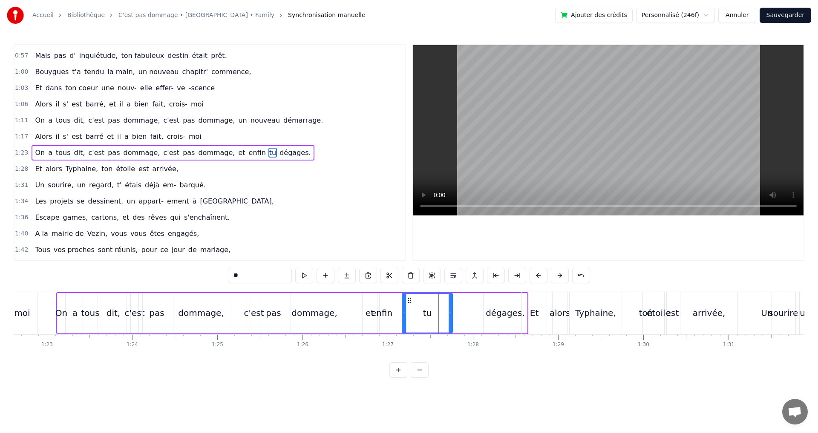
click at [492, 306] on div "dégages." at bounding box center [504, 313] width 43 height 40
type input "********"
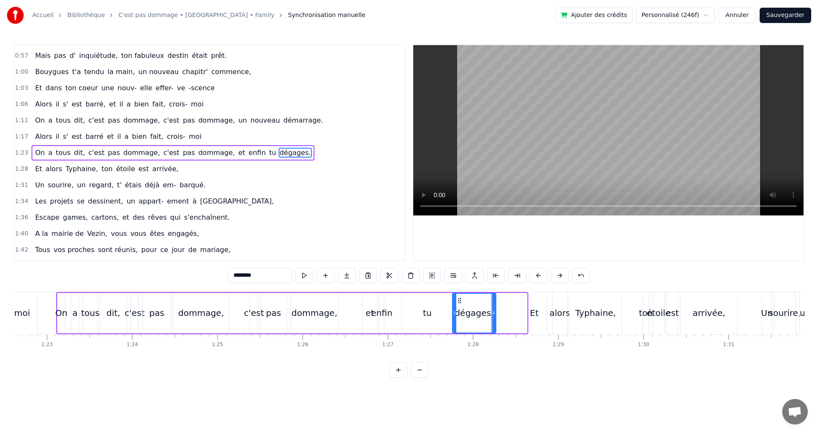
drag, startPoint x: 490, startPoint y: 300, endPoint x: 459, endPoint y: 304, distance: 31.4
click at [459, 304] on div "dégages." at bounding box center [474, 313] width 43 height 39
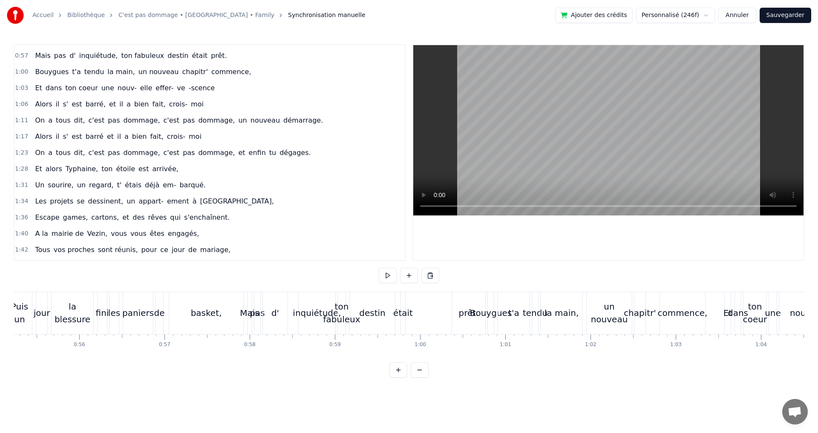
scroll to position [0, 4685]
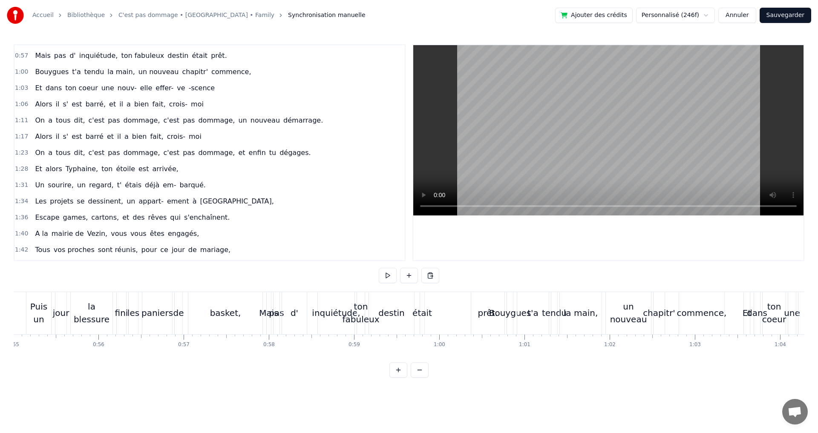
click at [480, 309] on div "prêt." at bounding box center [488, 313] width 20 height 13
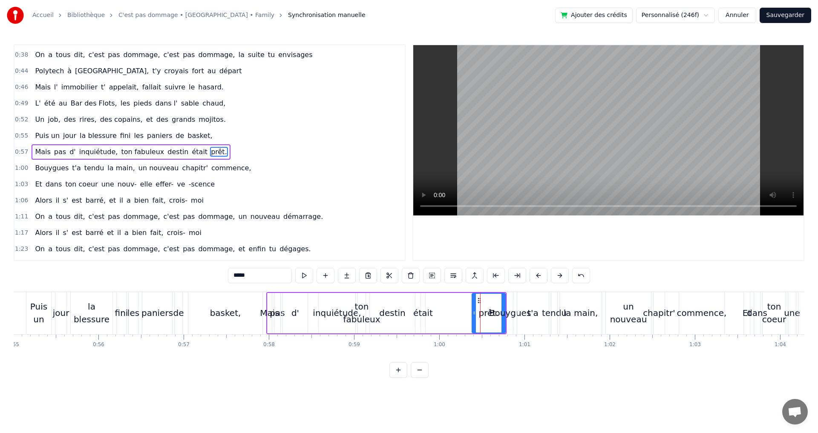
scroll to position [143, 0]
drag, startPoint x: 477, startPoint y: 301, endPoint x: 454, endPoint y: 301, distance: 23.0
click at [454, 301] on icon at bounding box center [456, 300] width 7 height 7
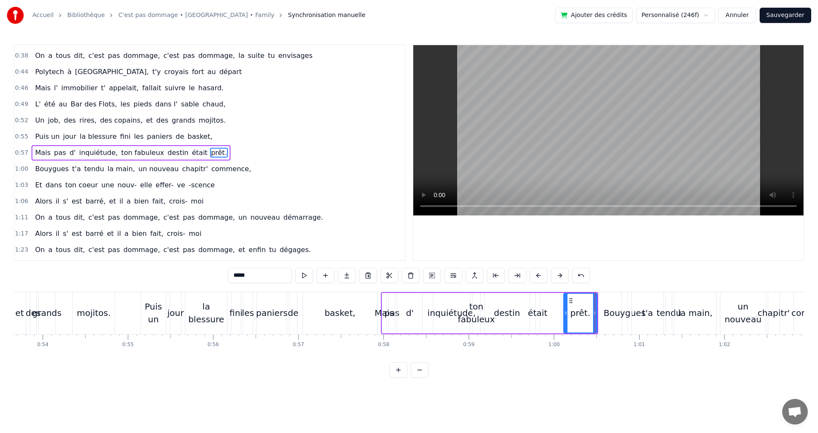
scroll to position [0, 4542]
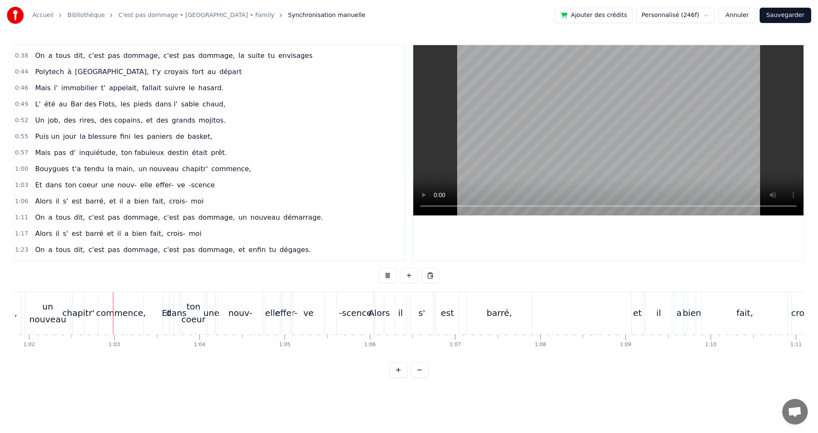
scroll to position [0, 5267]
click at [268, 313] on div "elle" at bounding box center [271, 313] width 15 height 13
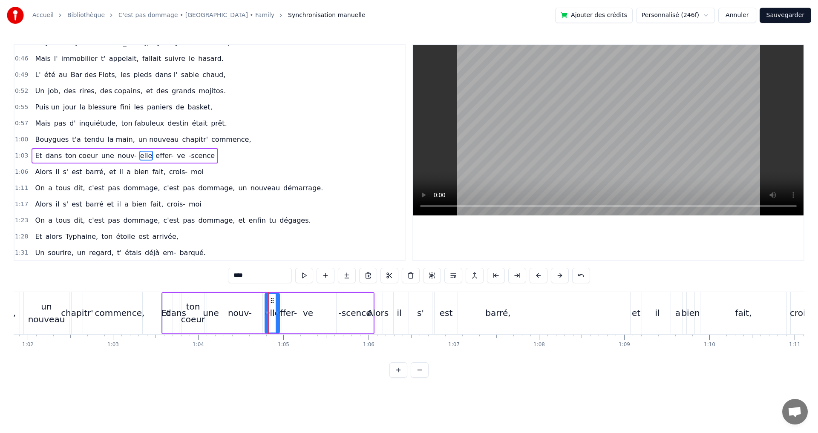
scroll to position [175, 0]
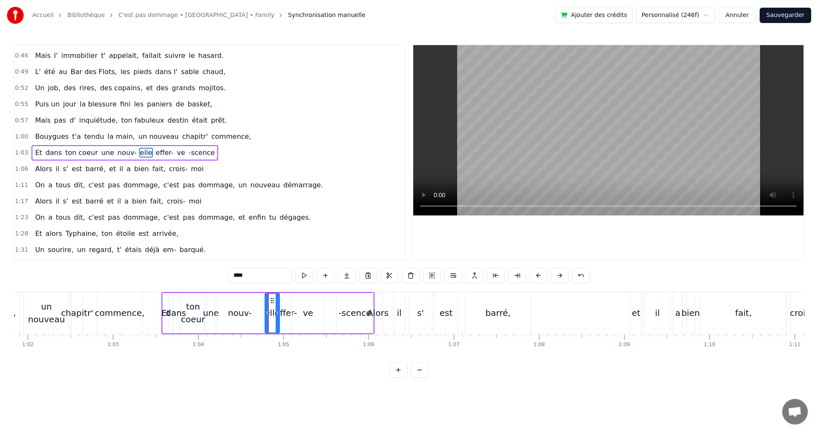
click at [139, 153] on span "elle" at bounding box center [146, 153] width 14 height 10
drag, startPoint x: 226, startPoint y: 277, endPoint x: 213, endPoint y: 276, distance: 12.4
click at [214, 277] on div "0:10 [PERSON_NAME] est né, tout près de l' océan 0:13 Aux Sables d' Olonne, pet…" at bounding box center [409, 210] width 790 height 333
click at [237, 315] on div "nouv-" at bounding box center [240, 313] width 24 height 13
type input "*****"
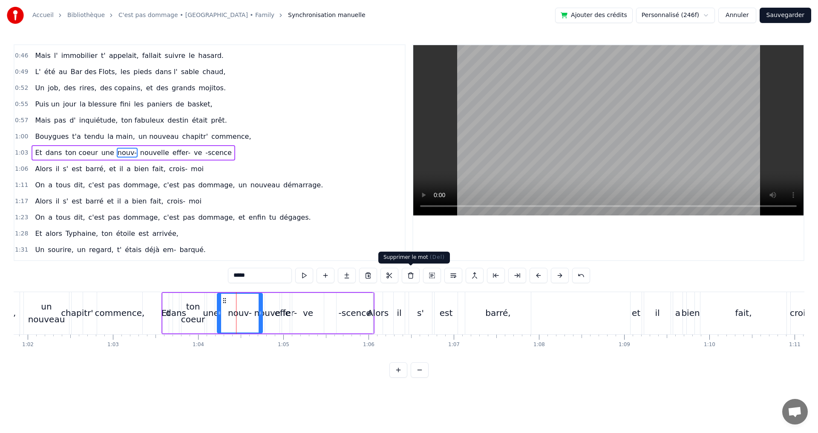
click at [409, 274] on button at bounding box center [411, 275] width 18 height 15
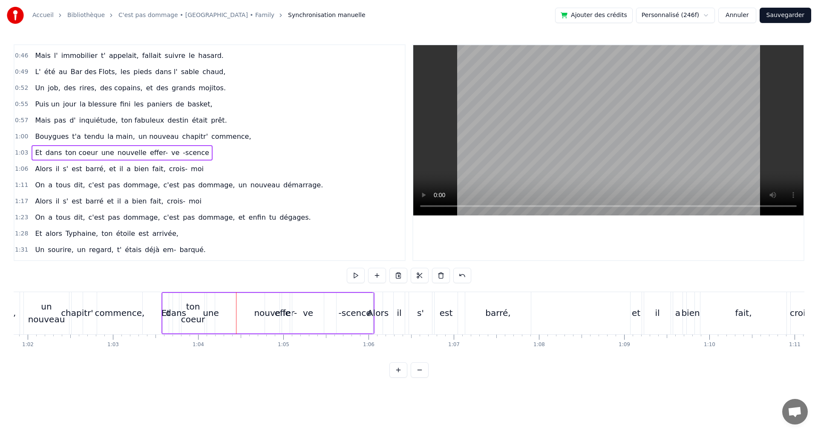
click at [271, 313] on div "nouvelle" at bounding box center [272, 313] width 36 height 13
drag, startPoint x: 272, startPoint y: 302, endPoint x: 261, endPoint y: 303, distance: 11.1
click at [261, 303] on icon at bounding box center [260, 300] width 7 height 7
drag, startPoint x: 254, startPoint y: 312, endPoint x: 244, endPoint y: 313, distance: 9.8
click at [244, 313] on icon at bounding box center [245, 313] width 3 height 7
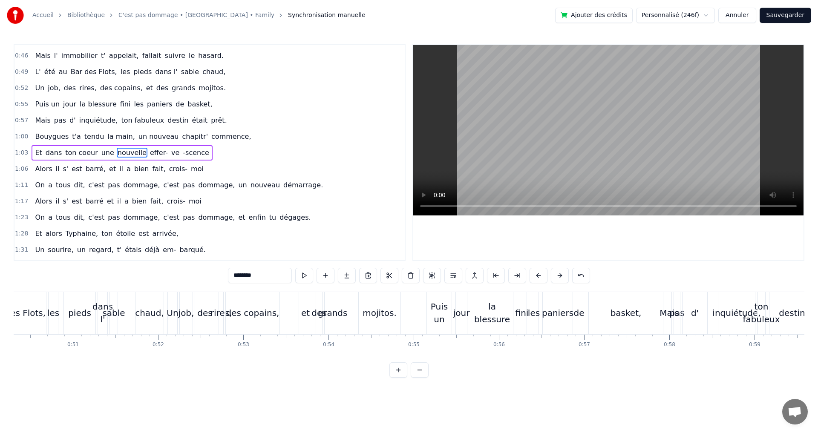
scroll to position [0, 4180]
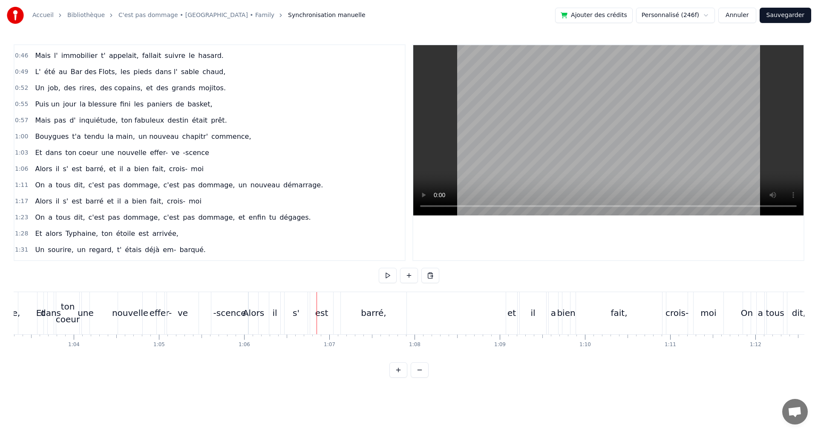
scroll to position [0, 5325]
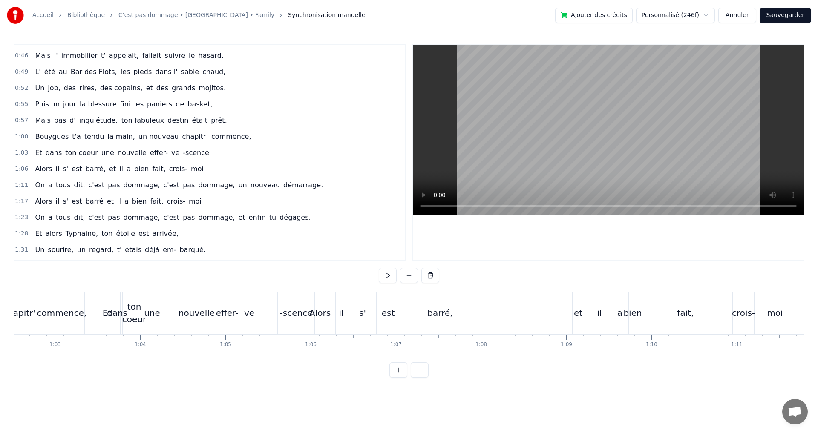
click at [198, 315] on div "nouvelle" at bounding box center [196, 313] width 36 height 13
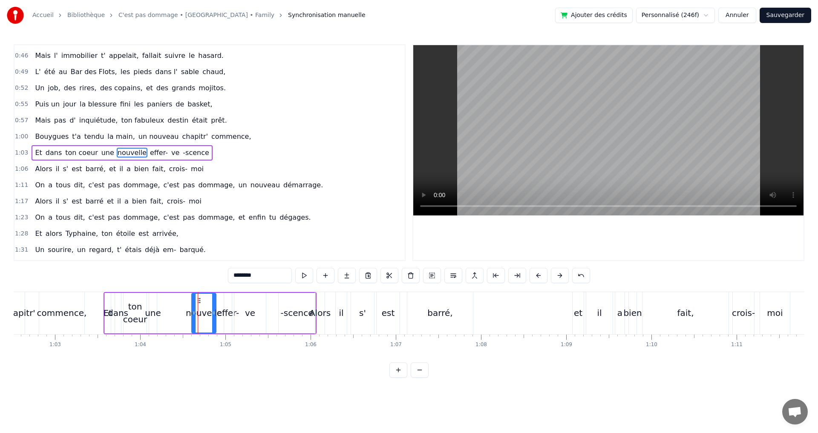
drag, startPoint x: 191, startPoint y: 302, endPoint x: 197, endPoint y: 303, distance: 6.6
click at [197, 303] on icon at bounding box center [198, 300] width 7 height 7
click at [285, 316] on div "-scence" at bounding box center [297, 313] width 33 height 13
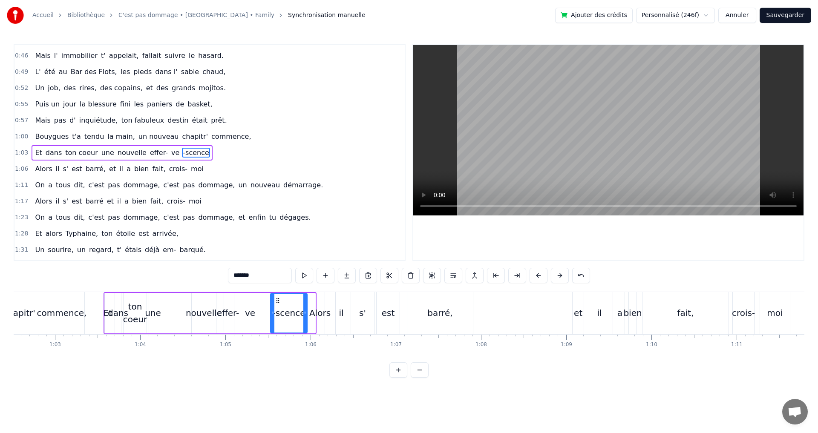
drag, startPoint x: 285, startPoint y: 302, endPoint x: 277, endPoint y: 302, distance: 8.1
click at [277, 302] on circle at bounding box center [276, 302] width 0 height 0
click at [284, 313] on div "-scence" at bounding box center [289, 313] width 33 height 13
click at [229, 314] on div "effer-" at bounding box center [228, 313] width 23 height 13
drag, startPoint x: 230, startPoint y: 312, endPoint x: 305, endPoint y: 316, distance: 75.9
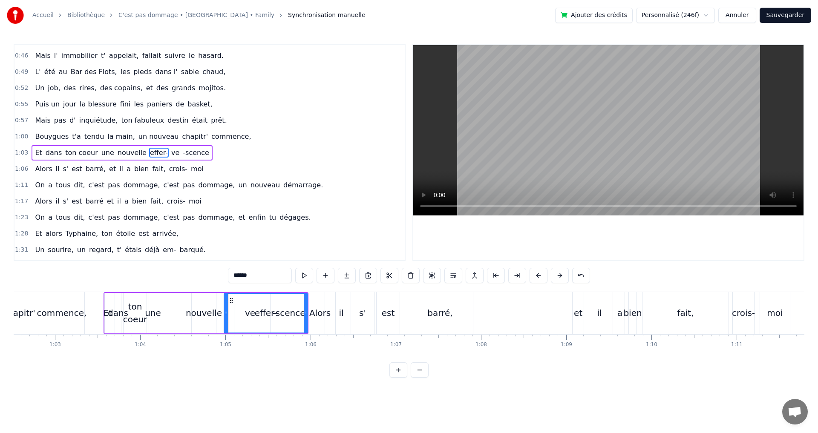
click at [305, 316] on icon at bounding box center [305, 313] width 3 height 7
drag, startPoint x: 231, startPoint y: 301, endPoint x: 186, endPoint y: 303, distance: 44.8
click at [186, 303] on icon at bounding box center [186, 300] width 7 height 7
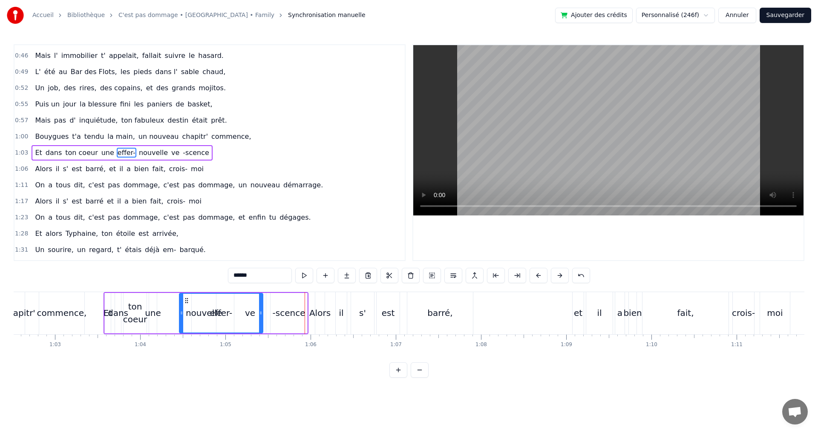
click at [290, 314] on div "-scence" at bounding box center [289, 313] width 33 height 13
type input "*******"
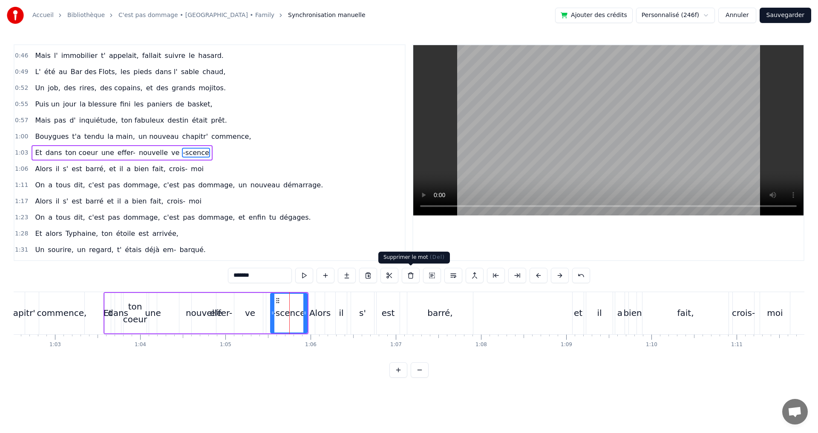
click at [408, 277] on button at bounding box center [411, 275] width 18 height 15
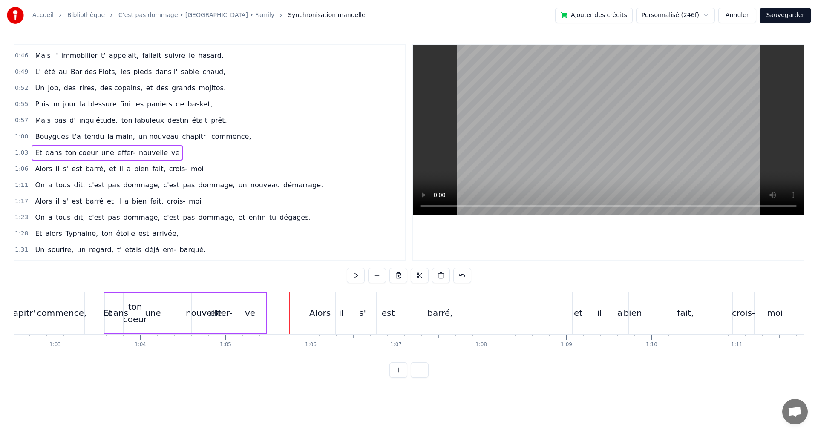
click at [256, 314] on div "ve" at bounding box center [250, 313] width 32 height 40
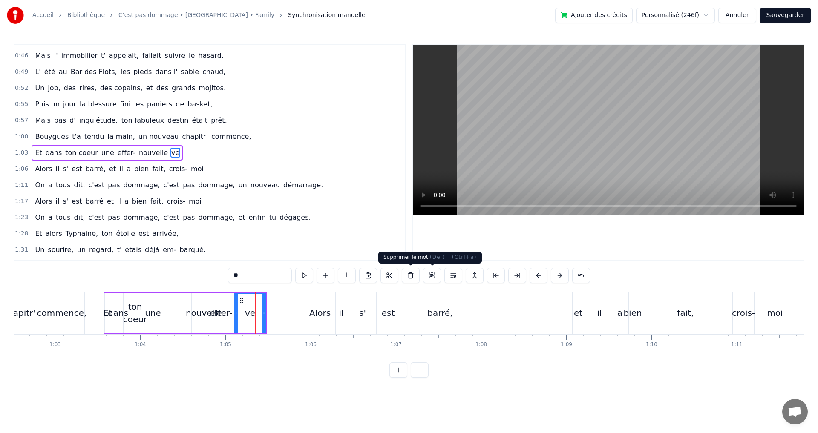
click at [414, 275] on button at bounding box center [411, 275] width 18 height 15
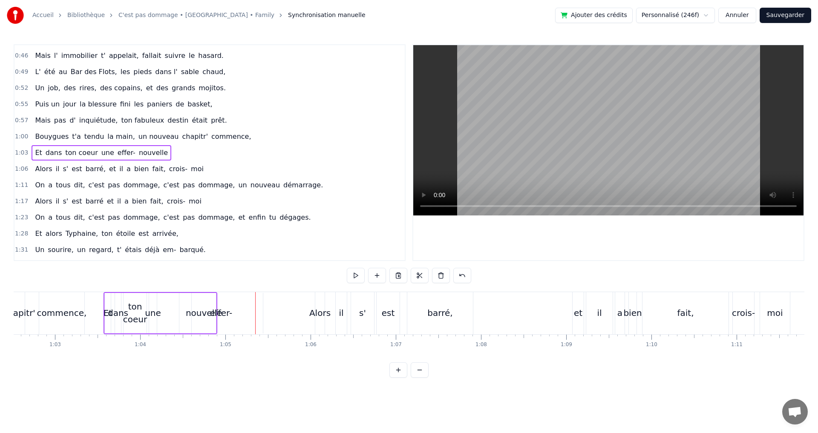
click at [201, 316] on div "nouvelle" at bounding box center [204, 313] width 36 height 13
drag, startPoint x: 199, startPoint y: 302, endPoint x: 231, endPoint y: 304, distance: 32.4
click at [217, 304] on div "Et dans ton coeur une effer- nouvelle" at bounding box center [160, 313] width 114 height 42
click at [195, 302] on div "nouvelle" at bounding box center [204, 313] width 24 height 40
click at [221, 302] on div "effer-" at bounding box center [220, 313] width 83 height 40
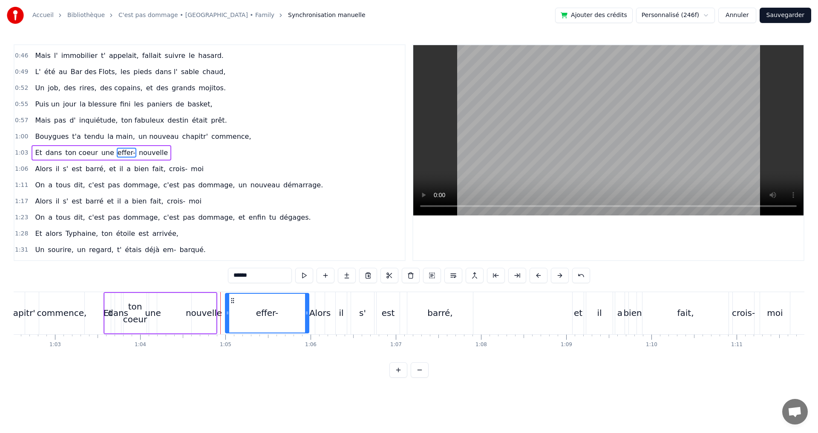
drag, startPoint x: 186, startPoint y: 302, endPoint x: 232, endPoint y: 305, distance: 45.7
click at [270, 312] on div "effer-" at bounding box center [267, 313] width 23 height 13
click at [250, 278] on input "******" at bounding box center [260, 275] width 64 height 15
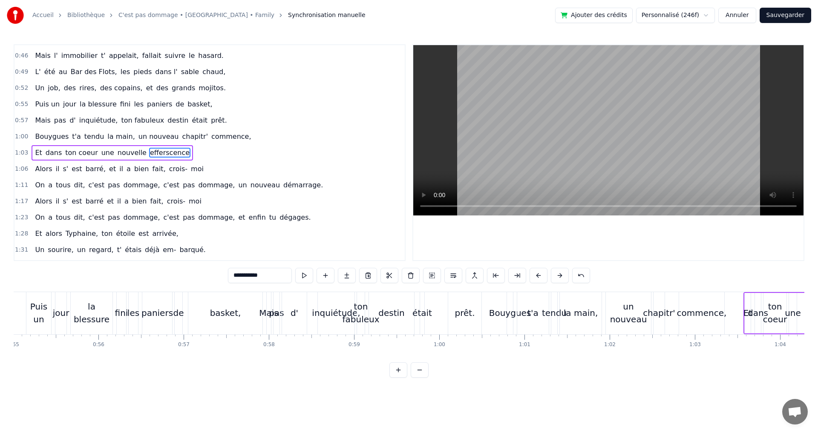
scroll to position [0, 4667]
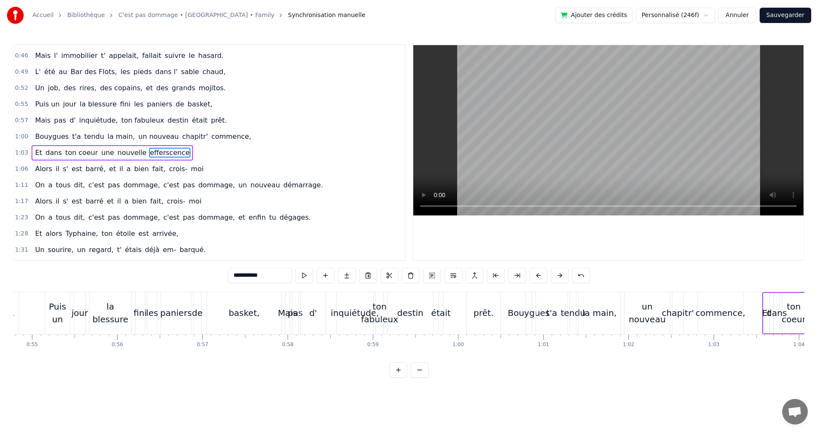
type input "**********"
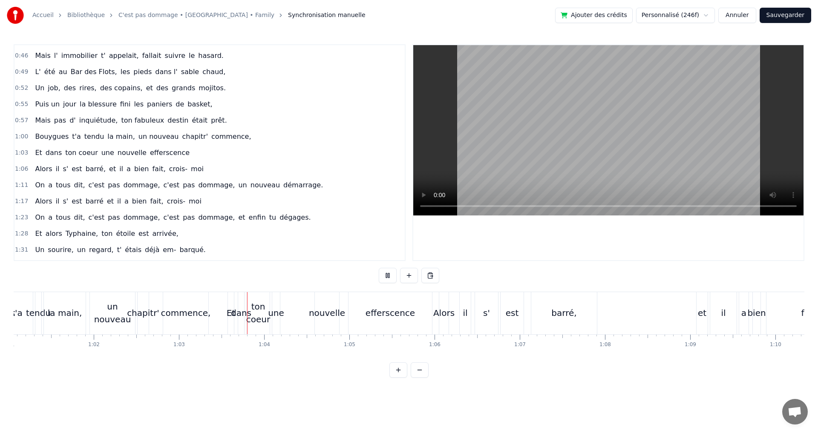
scroll to position [0, 5348]
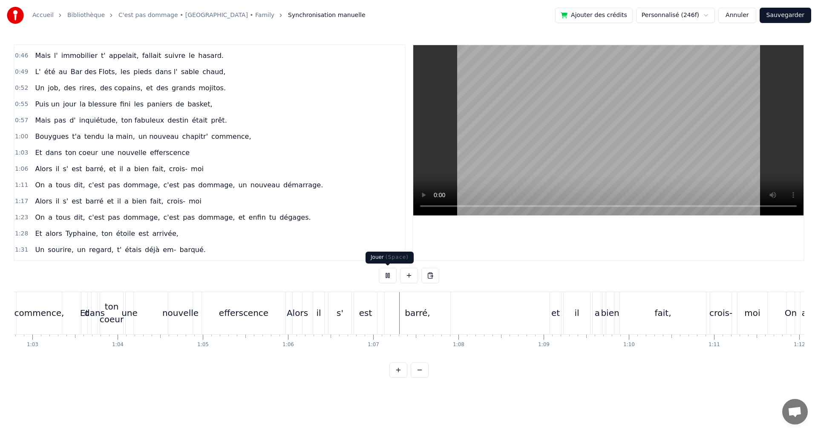
click at [391, 274] on button at bounding box center [388, 275] width 18 height 15
click at [250, 311] on div "efferscence" at bounding box center [243, 313] width 49 height 13
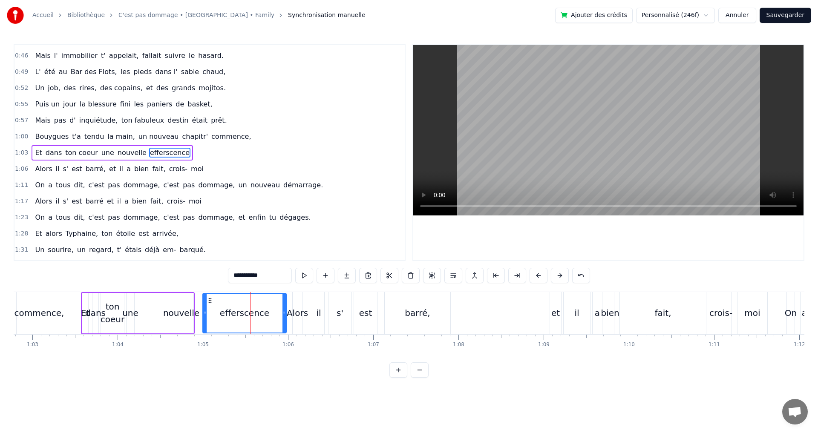
click at [150, 153] on span "efferscence" at bounding box center [169, 153] width 41 height 10
click at [246, 275] on input "**********" at bounding box center [260, 275] width 64 height 15
click at [249, 275] on input "**********" at bounding box center [260, 275] width 64 height 15
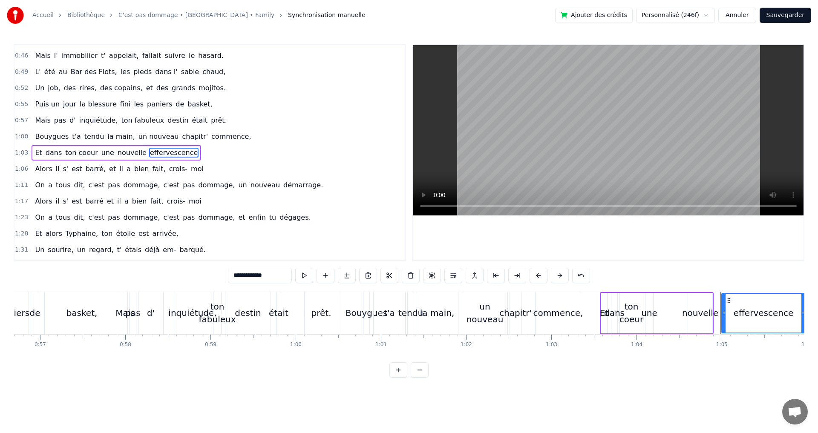
scroll to position [0, 4819]
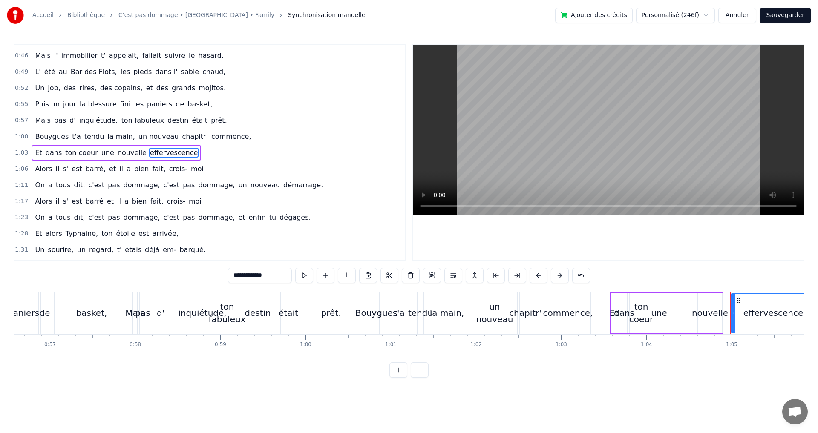
click at [324, 311] on div "prêt." at bounding box center [331, 313] width 20 height 13
type input "*****"
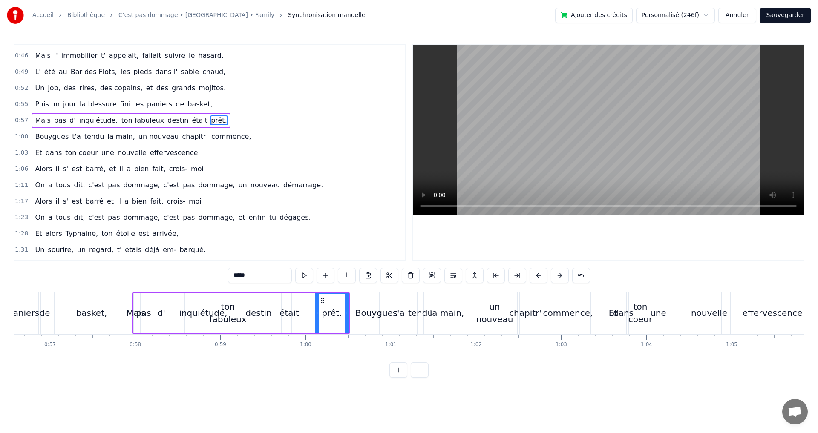
scroll to position [143, 0]
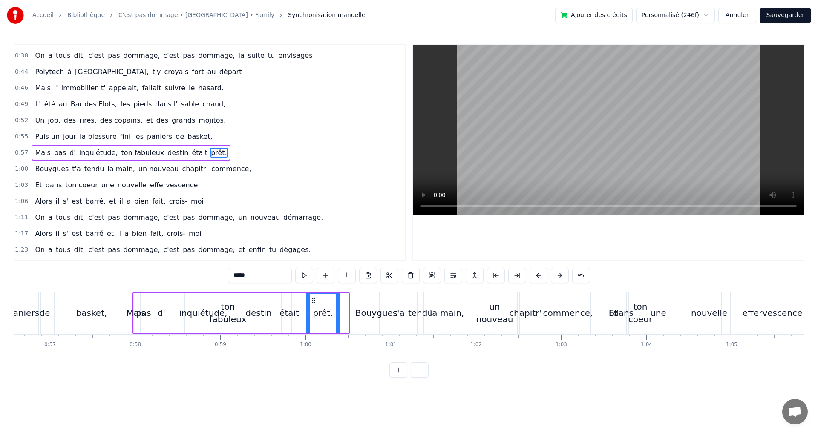
drag, startPoint x: 322, startPoint y: 302, endPoint x: 313, endPoint y: 302, distance: 8.9
click at [313, 302] on circle at bounding box center [312, 302] width 0 height 0
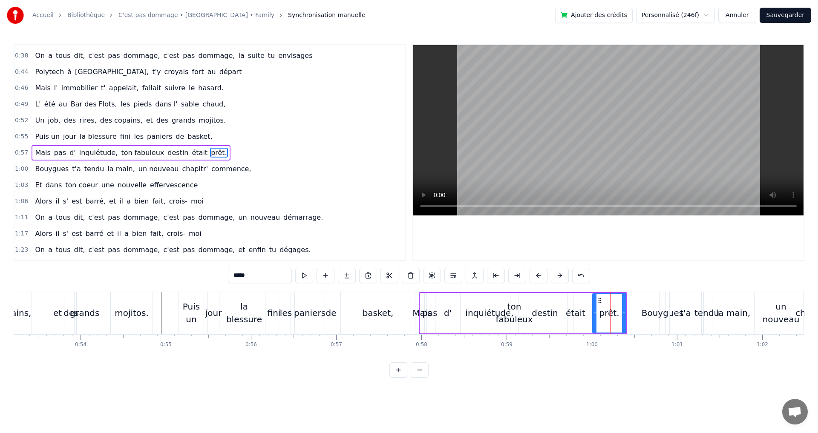
scroll to position [0, 4495]
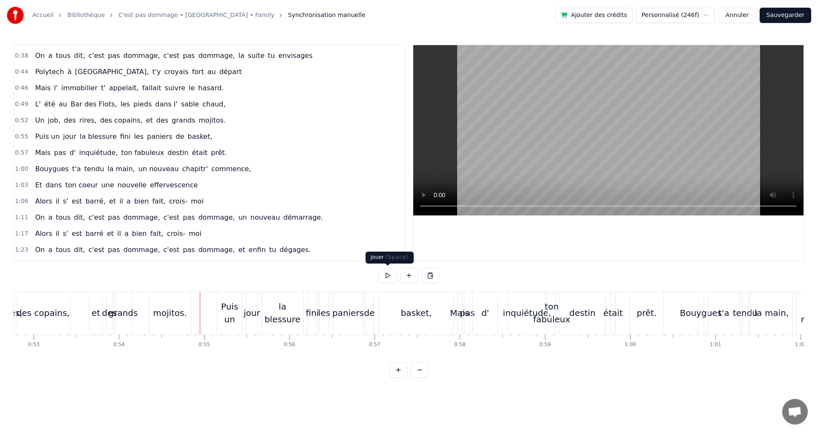
click at [391, 271] on button at bounding box center [388, 275] width 18 height 15
click at [523, 310] on div "inquiétude," at bounding box center [527, 313] width 48 height 13
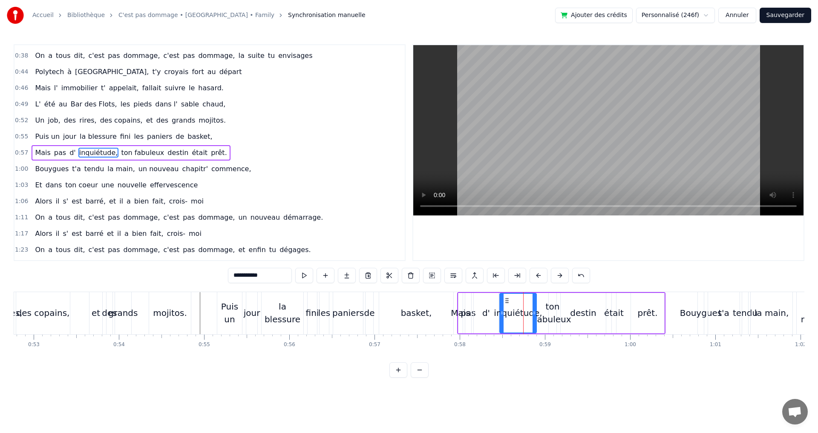
drag, startPoint x: 515, startPoint y: 301, endPoint x: 506, endPoint y: 301, distance: 9.4
click at [506, 301] on circle at bounding box center [506, 300] width 0 height 0
click at [78, 310] on div "Un job, des rires, des copains, et des grands mojitos." at bounding box center [75, 313] width 235 height 42
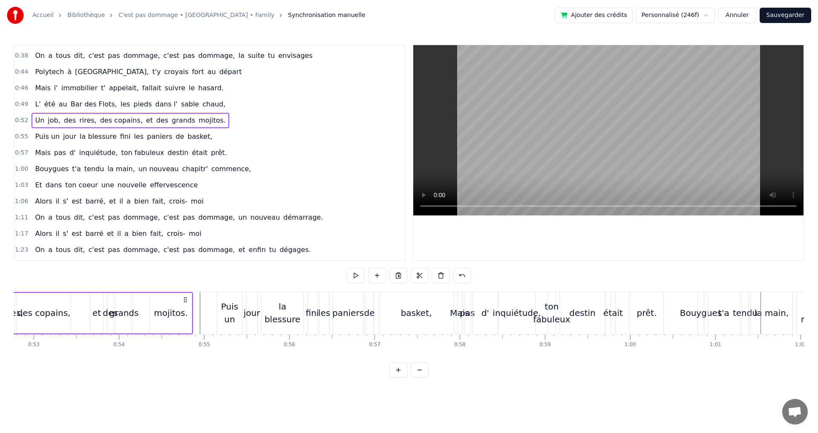
click at [551, 314] on div "ton fabuleux" at bounding box center [551, 313] width 37 height 26
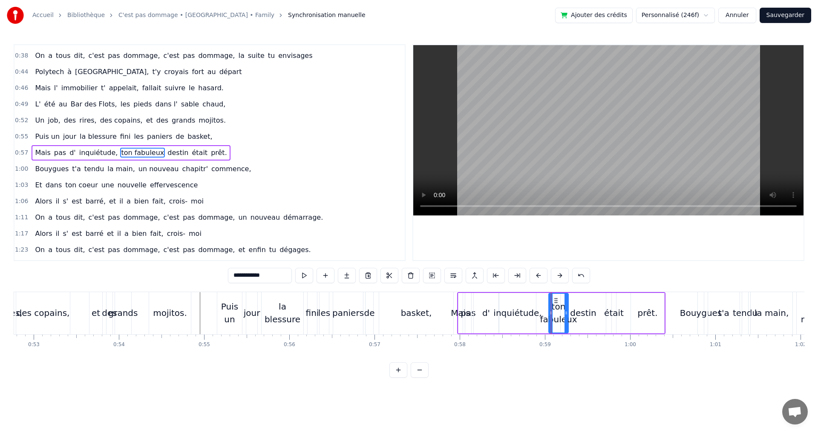
drag, startPoint x: 555, startPoint y: 308, endPoint x: 566, endPoint y: 309, distance: 12.0
click at [566, 309] on div at bounding box center [565, 313] width 3 height 39
click at [581, 316] on div "destin" at bounding box center [583, 313] width 26 height 13
drag, startPoint x: 562, startPoint y: 304, endPoint x: 573, endPoint y: 305, distance: 11.2
click at [573, 305] on div at bounding box center [572, 313] width 3 height 39
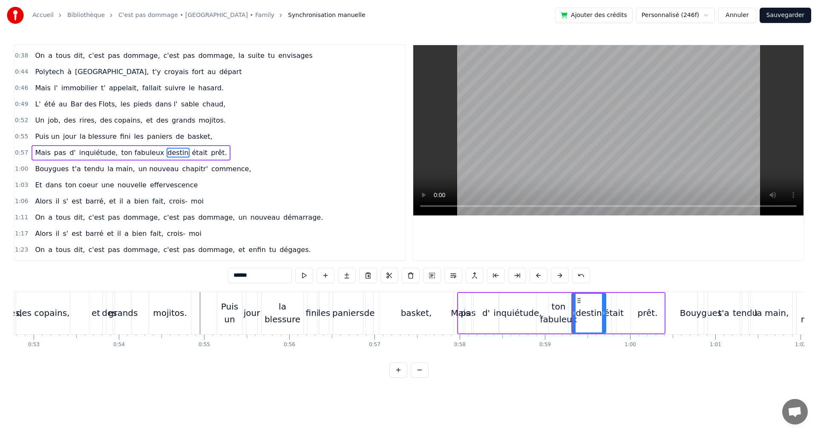
click at [560, 310] on div "ton fabuleux" at bounding box center [558, 313] width 37 height 26
type input "**********"
drag, startPoint x: 551, startPoint y: 305, endPoint x: 544, endPoint y: 305, distance: 6.8
click at [544, 305] on div at bounding box center [543, 313] width 3 height 39
click at [79, 307] on div "Un job, des rires, des copains, et des grands mojitos." at bounding box center [75, 313] width 235 height 42
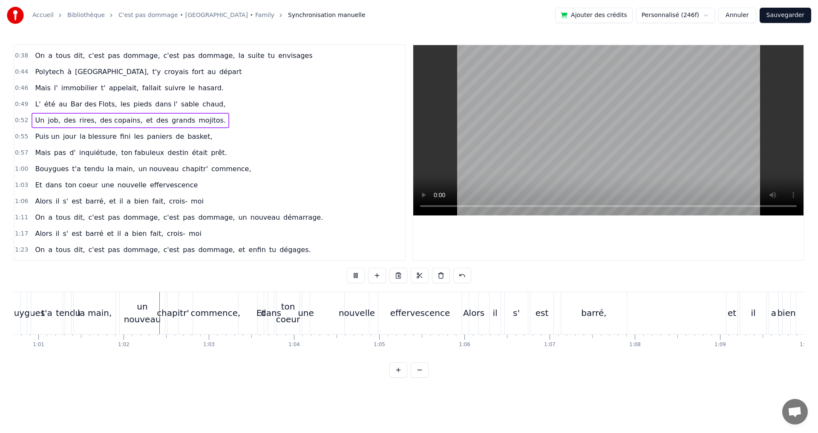
scroll to position [0, 5216]
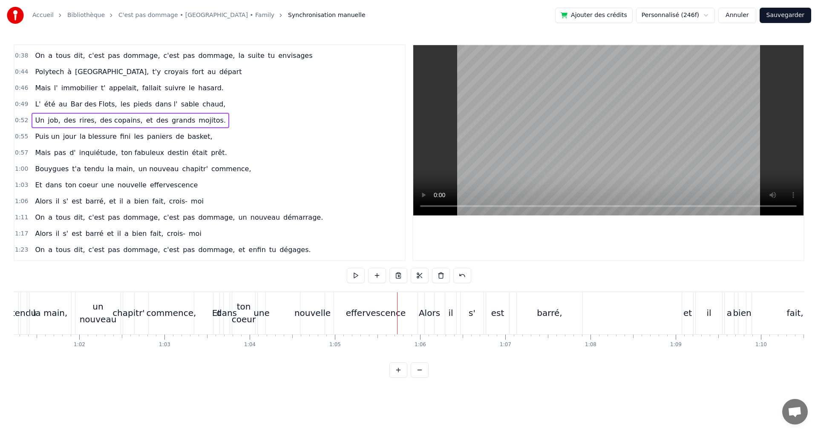
click at [174, 312] on div "commence," at bounding box center [172, 313] width 50 height 13
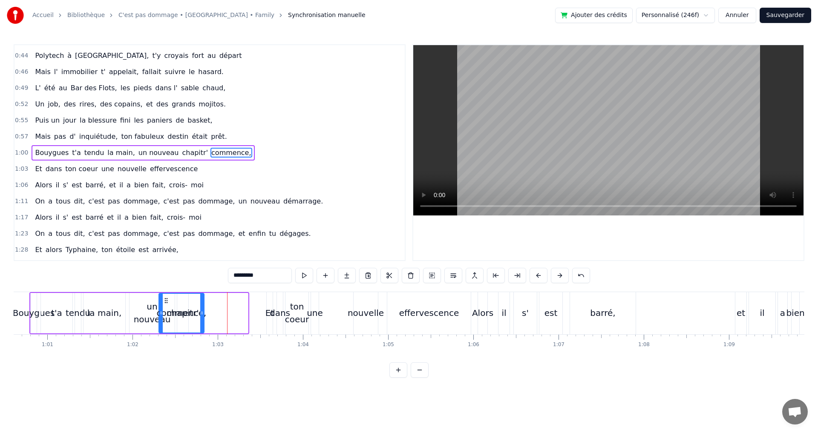
scroll to position [0, 5159]
drag, startPoint x: 156, startPoint y: 299, endPoint x: 207, endPoint y: 305, distance: 51.0
click at [207, 305] on div "commence," at bounding box center [223, 313] width 44 height 39
drag, startPoint x: 242, startPoint y: 308, endPoint x: 236, endPoint y: 308, distance: 6.4
click at [236, 308] on div at bounding box center [236, 313] width 3 height 39
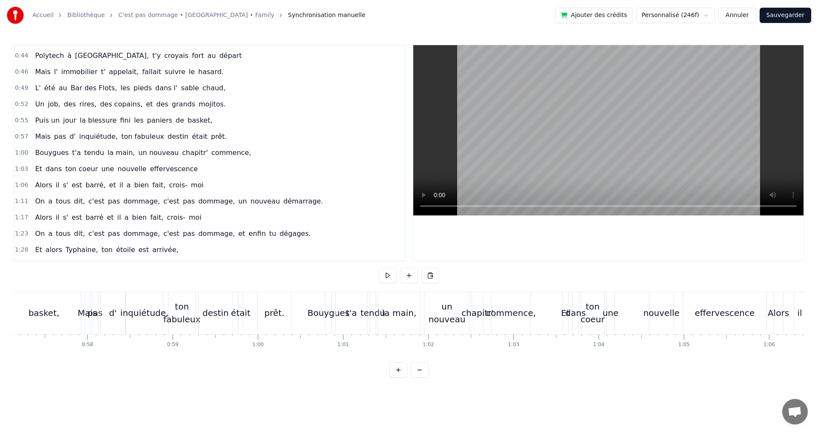
scroll to position [0, 4705]
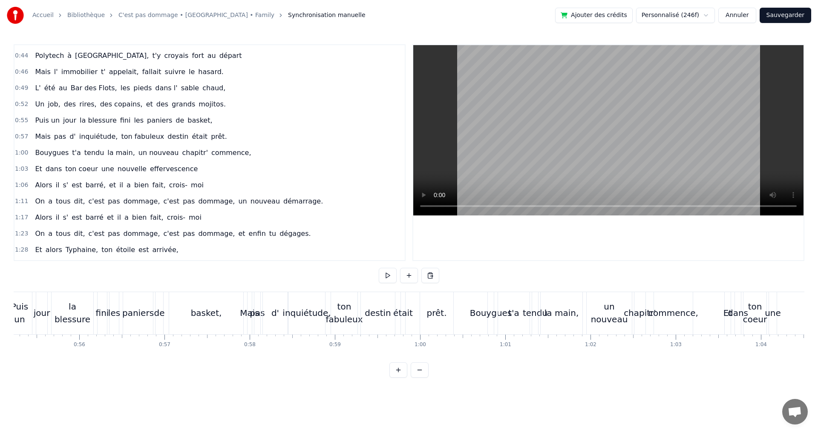
click at [213, 310] on div "basket," at bounding box center [206, 313] width 31 height 13
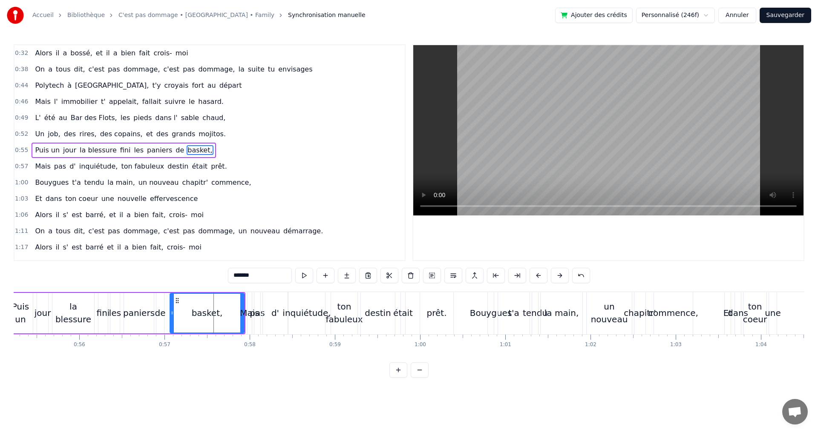
scroll to position [127, 0]
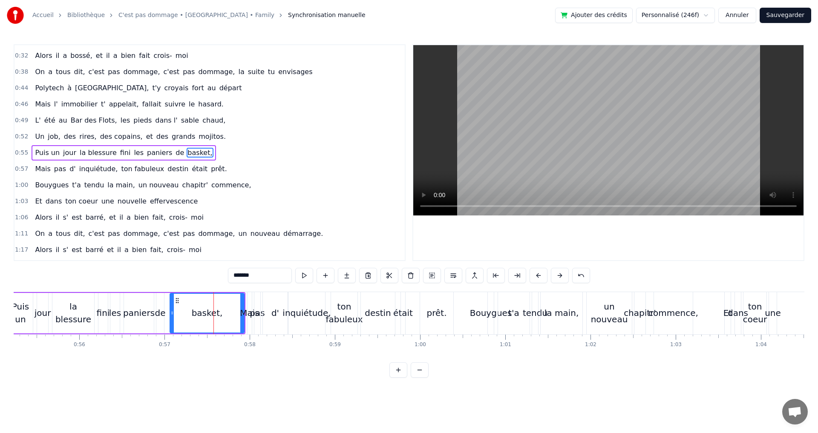
click at [241, 308] on div "Mais" at bounding box center [250, 313] width 20 height 13
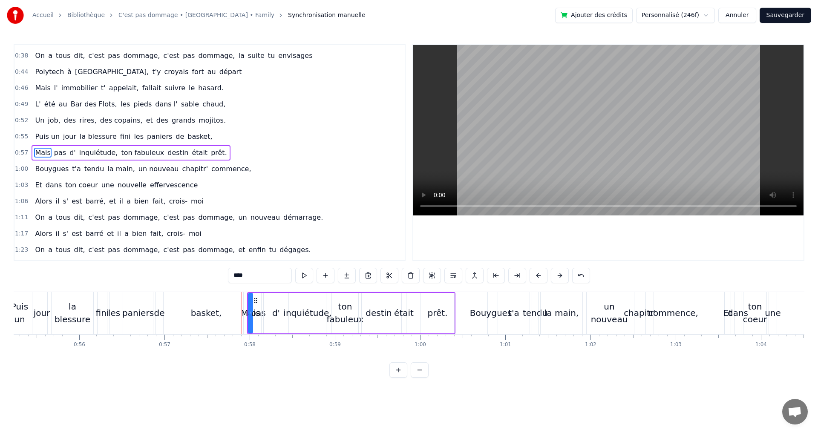
click at [214, 309] on div "basket," at bounding box center [206, 313] width 31 height 13
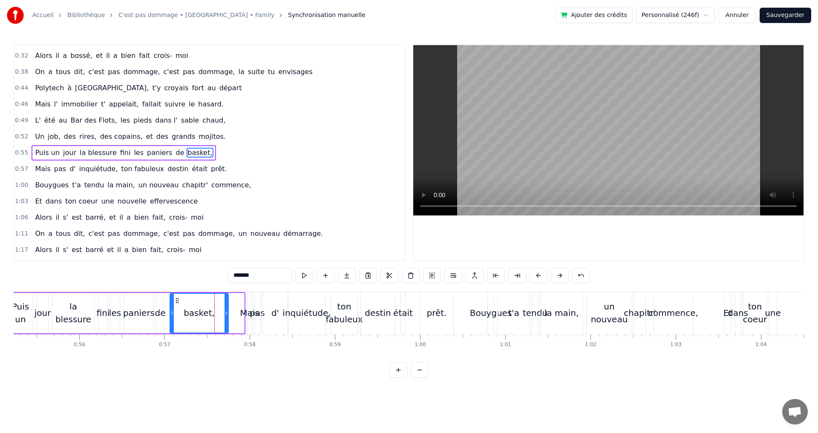
drag, startPoint x: 241, startPoint y: 306, endPoint x: 224, endPoint y: 308, distance: 17.1
click at [224, 308] on div at bounding box center [225, 313] width 3 height 39
click at [249, 307] on div "Mais" at bounding box center [250, 313] width 20 height 13
type input "****"
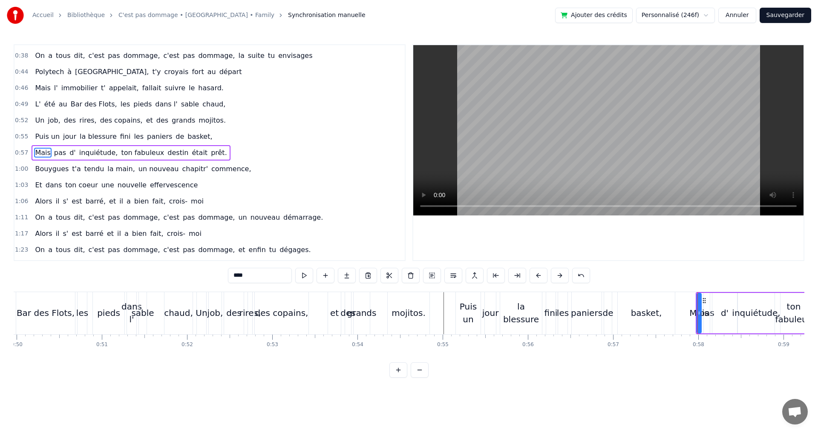
scroll to position [0, 4237]
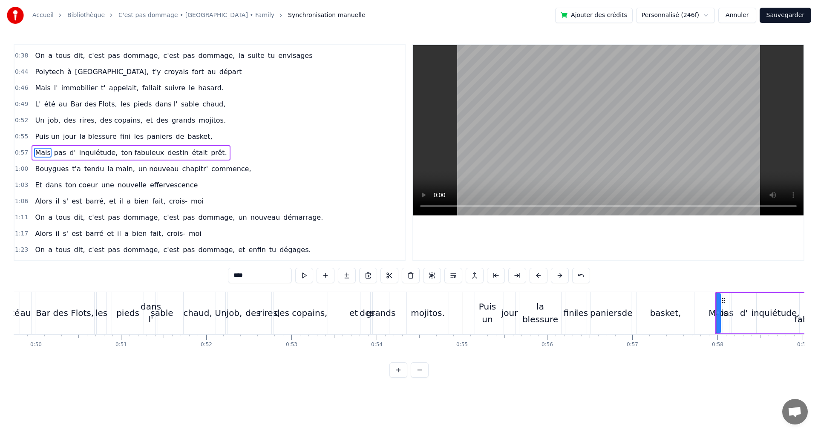
click at [332, 305] on div "Un job, des rires, des copains, et des grands mojitos." at bounding box center [333, 313] width 235 height 42
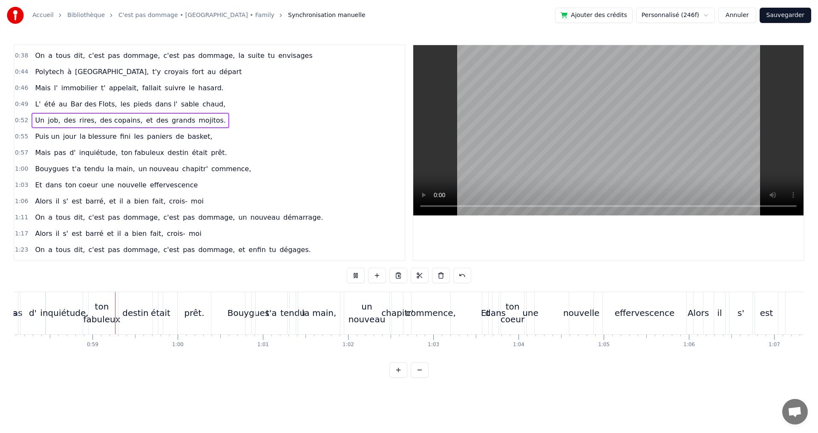
scroll to position [0, 4947]
click at [111, 316] on div "ton fabuleux" at bounding box center [101, 313] width 37 height 26
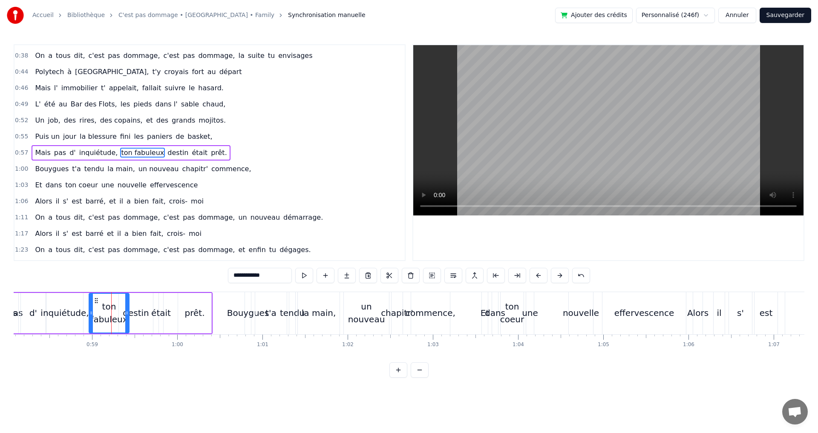
drag, startPoint x: 114, startPoint y: 310, endPoint x: 128, endPoint y: 308, distance: 13.7
click at [128, 308] on div at bounding box center [126, 313] width 3 height 39
click at [141, 310] on div "destin" at bounding box center [136, 313] width 26 height 13
type input "******"
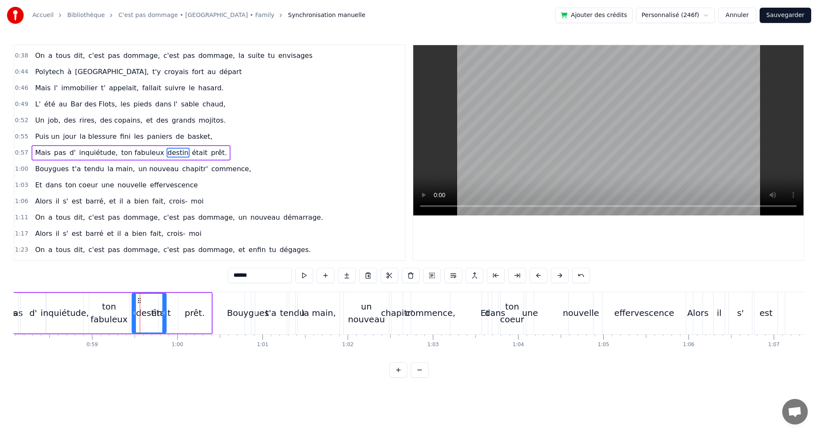
drag, startPoint x: 126, startPoint y: 302, endPoint x: 140, endPoint y: 304, distance: 13.4
click at [170, 307] on div "Mais pas d' inquiétude, ton fabuleux destin était prêt." at bounding box center [108, 313] width 208 height 42
click at [160, 313] on div "était" at bounding box center [161, 313] width 20 height 13
click at [156, 313] on div "était" at bounding box center [161, 313] width 20 height 13
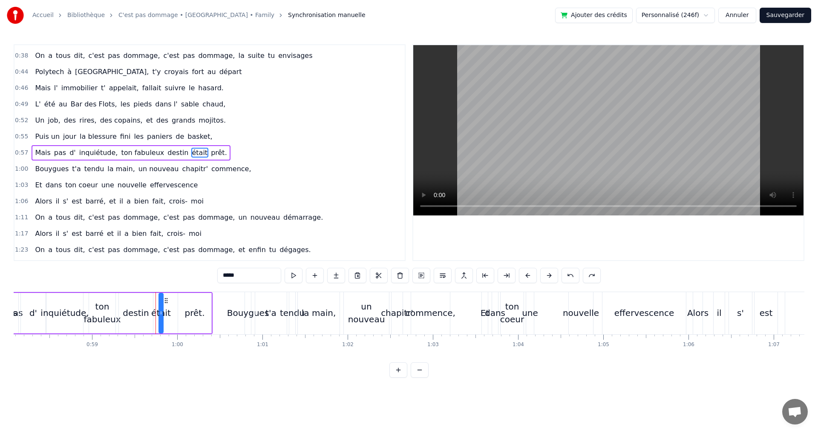
click at [167, 312] on div "était" at bounding box center [161, 313] width 20 height 13
click at [184, 310] on div "prêt." at bounding box center [194, 313] width 33 height 40
click at [160, 314] on div "était" at bounding box center [161, 313] width 20 height 13
drag, startPoint x: 161, startPoint y: 302, endPoint x: 172, endPoint y: 305, distance: 11.7
click at [172, 305] on div at bounding box center [171, 313] width 3 height 39
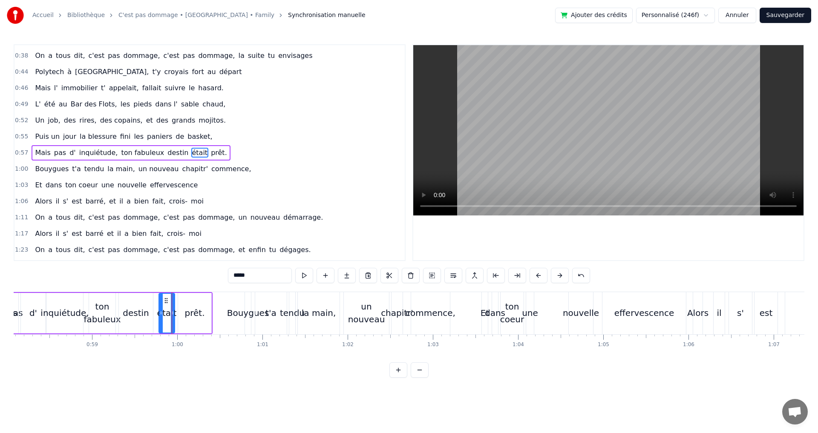
click at [138, 314] on div "destin" at bounding box center [136, 313] width 26 height 13
drag, startPoint x: 125, startPoint y: 301, endPoint x: 131, endPoint y: 303, distance: 6.3
click at [131, 303] on icon at bounding box center [132, 300] width 7 height 7
click at [110, 312] on div "ton fabuleux" at bounding box center [101, 313] width 37 height 26
type input "**********"
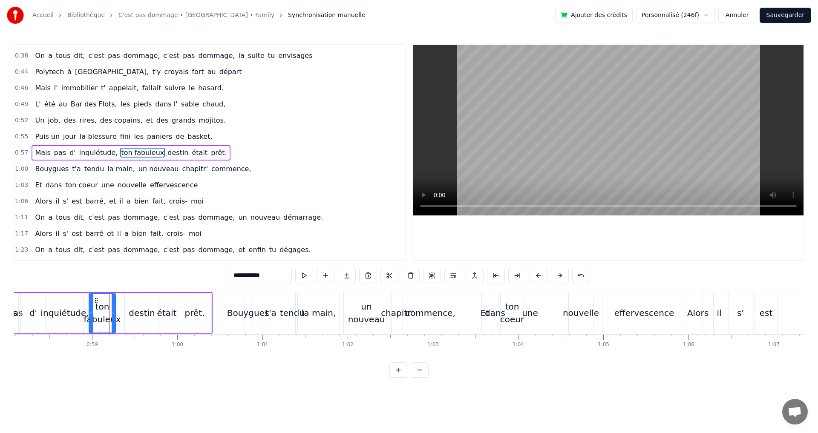
drag, startPoint x: 115, startPoint y: 313, endPoint x: 123, endPoint y: 313, distance: 8.1
click at [123, 313] on div "Mais pas d' inquiétude, ton fabuleux destin était prêt." at bounding box center [108, 313] width 208 height 42
click at [112, 312] on div "ton fabuleux" at bounding box center [101, 313] width 37 height 26
drag, startPoint x: 113, startPoint y: 312, endPoint x: 123, endPoint y: 312, distance: 10.2
click at [123, 312] on circle at bounding box center [123, 312] width 0 height 0
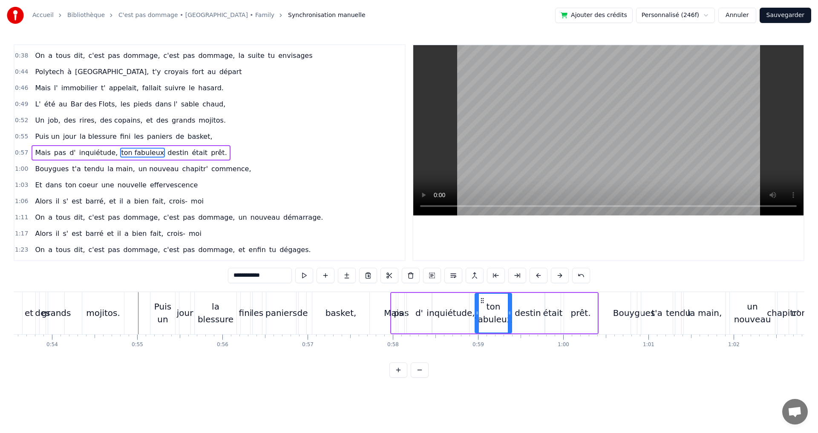
scroll to position [0, 4543]
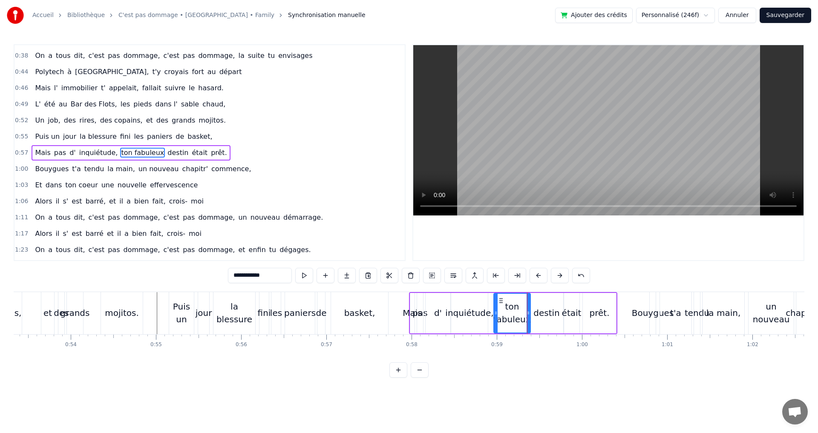
click at [31, 305] on div "Un job, des rires, des copains, et des grands mojitos." at bounding box center [27, 313] width 235 height 42
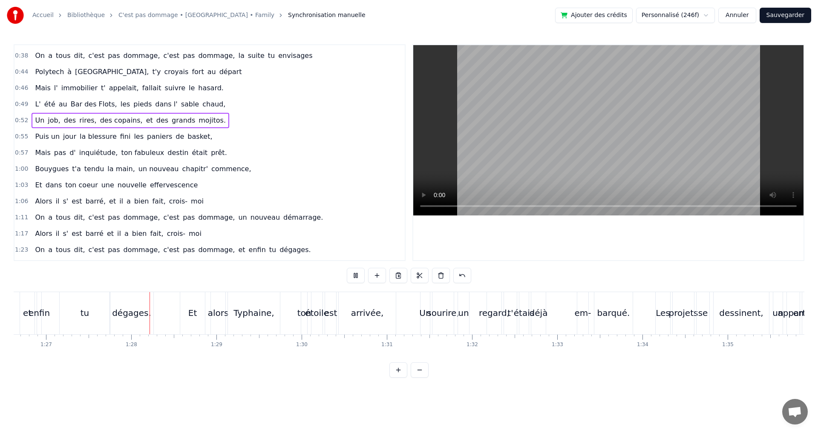
scroll to position [0, 7412]
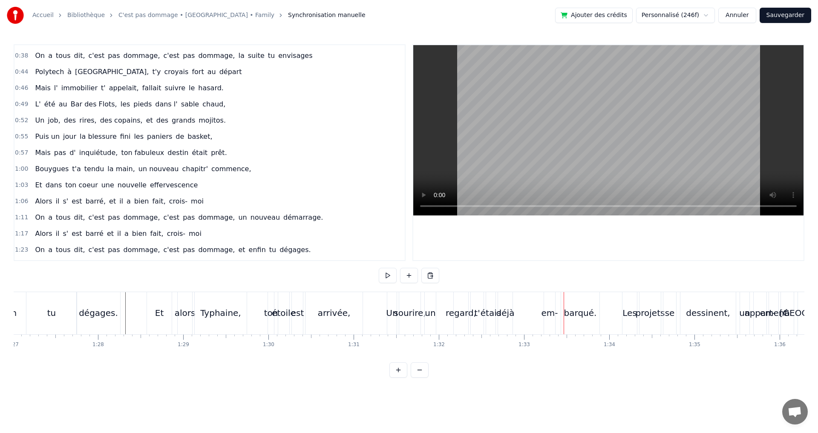
click at [553, 312] on div "em-" at bounding box center [549, 313] width 17 height 13
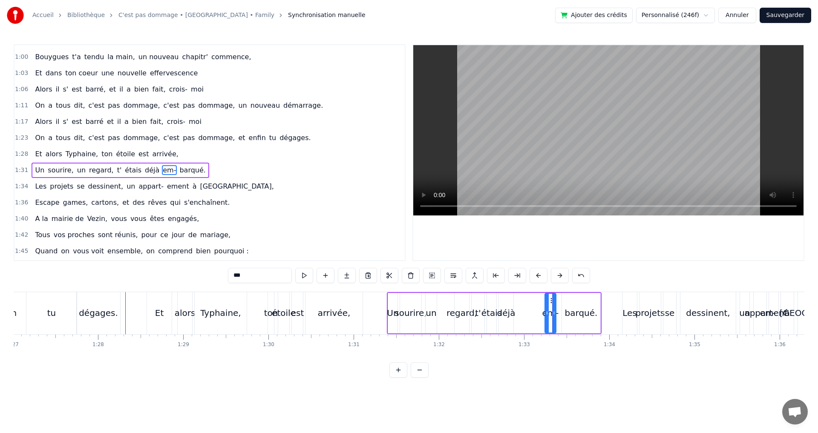
scroll to position [273, 0]
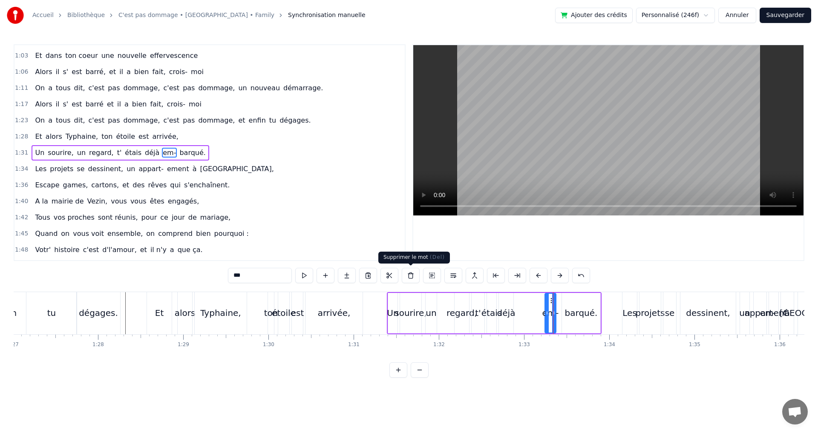
click at [407, 275] on button at bounding box center [411, 275] width 18 height 15
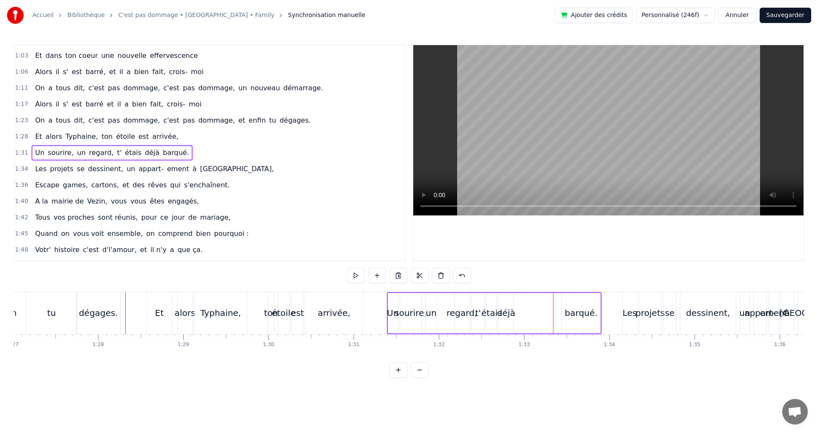
click at [571, 311] on div "barqué." at bounding box center [581, 313] width 33 height 13
drag, startPoint x: 563, startPoint y: 303, endPoint x: 549, endPoint y: 303, distance: 14.5
click at [549, 303] on div at bounding box center [549, 313] width 3 height 39
click at [560, 316] on div "barqué." at bounding box center [574, 313] width 33 height 13
click at [231, 274] on input "*******" at bounding box center [260, 275] width 64 height 15
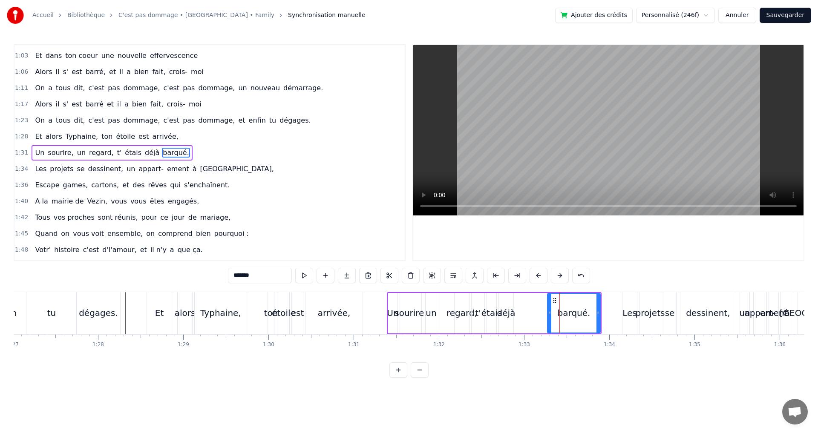
drag, startPoint x: 227, startPoint y: 276, endPoint x: 218, endPoint y: 274, distance: 8.9
click at [225, 276] on div "0:10 [PERSON_NAME] est né, tout près de l' océan 0:13 Aux Sables d' Olonne, pet…" at bounding box center [409, 210] width 790 height 333
type input "********"
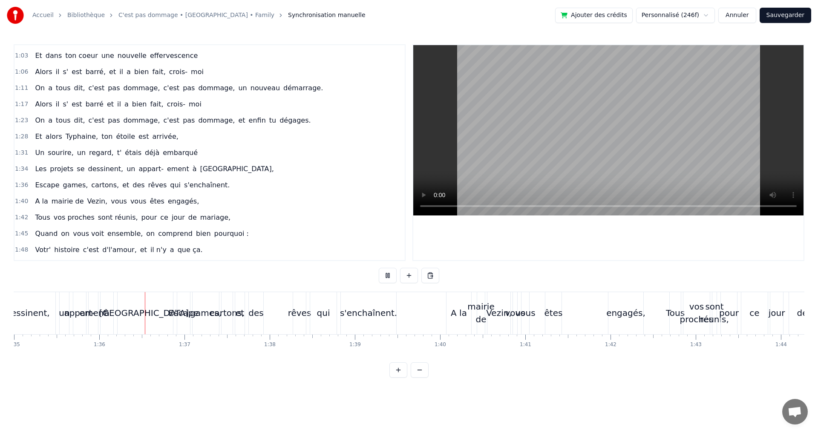
scroll to position [0, 8120]
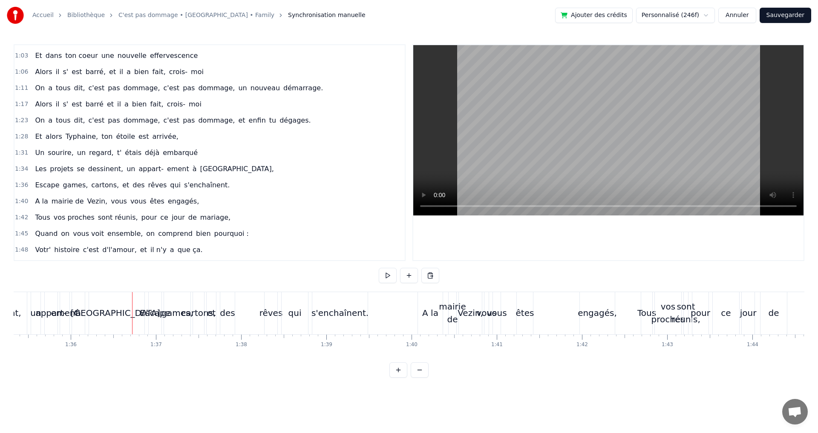
click at [46, 308] on div "appart-" at bounding box center [50, 313] width 31 height 13
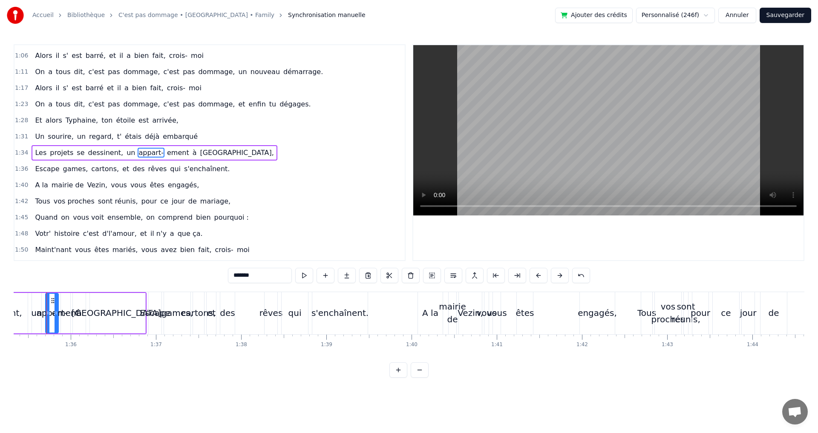
scroll to position [0, 8111]
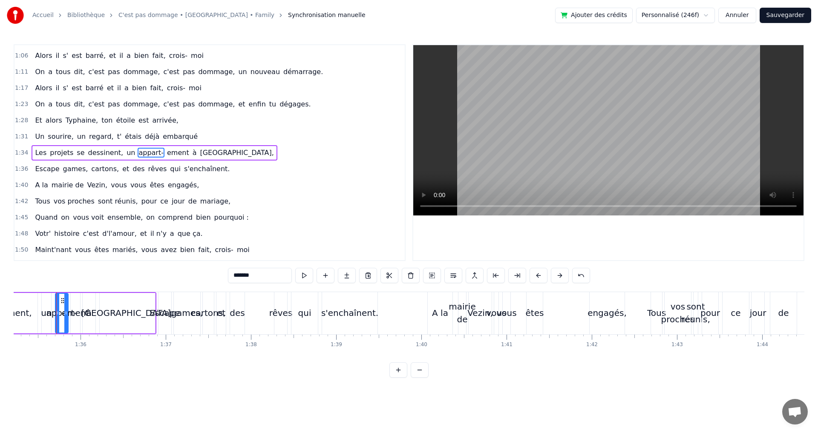
click at [267, 275] on input "*******" at bounding box center [260, 275] width 64 height 15
type input "**********"
click at [259, 302] on div "Escape games, cartons, et des rêves qui s'enchaînent." at bounding box center [268, 313] width 221 height 42
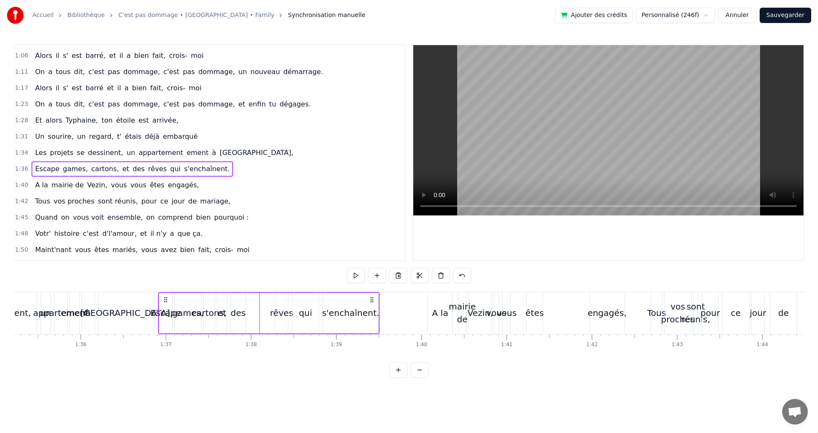
click at [74, 310] on div "ement" at bounding box center [75, 313] width 28 height 13
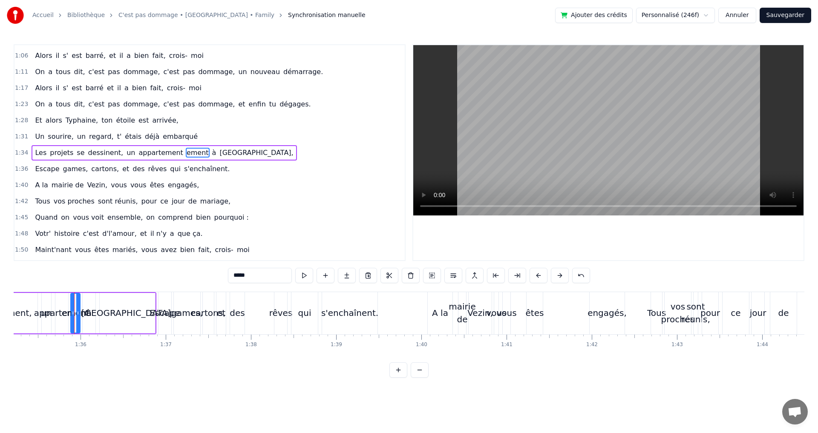
click at [63, 310] on div "ement" at bounding box center [76, 313] width 28 height 13
click at [58, 313] on div "appartement" at bounding box center [62, 313] width 56 height 13
click at [149, 150] on span "appartement" at bounding box center [161, 153] width 46 height 10
drag, startPoint x: 68, startPoint y: 305, endPoint x: 82, endPoint y: 309, distance: 14.5
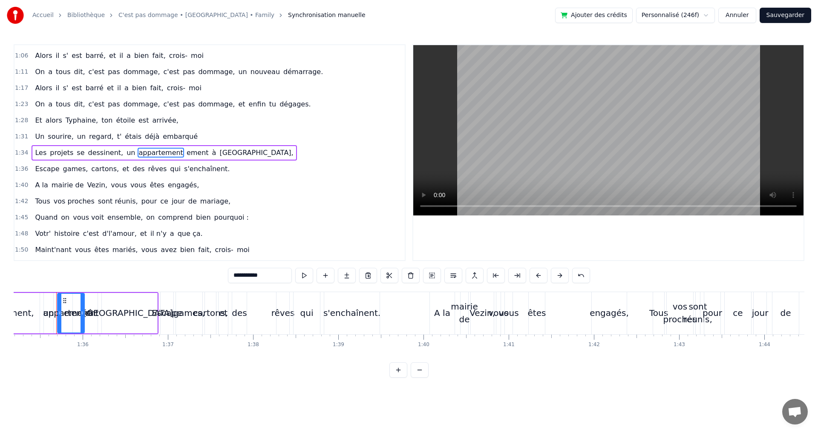
click at [82, 309] on div at bounding box center [81, 313] width 3 height 39
click at [186, 150] on span "ement" at bounding box center [198, 153] width 24 height 10
type input "*****"
click at [408, 277] on button at bounding box center [411, 275] width 18 height 15
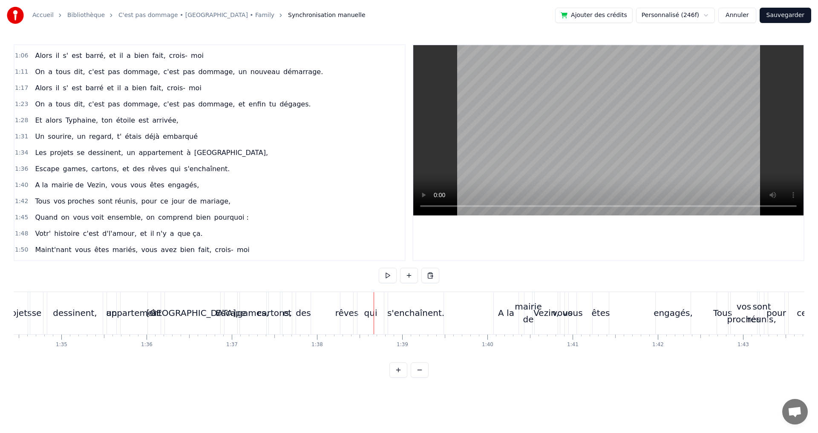
scroll to position [0, 8016]
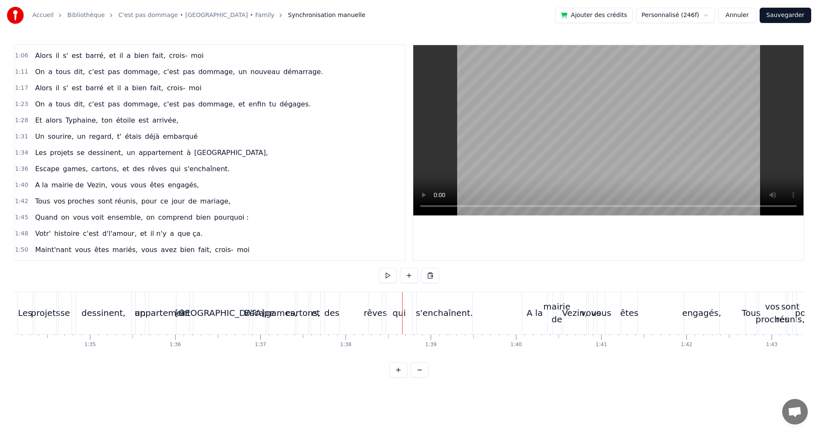
click at [334, 312] on div "des" at bounding box center [331, 313] width 15 height 13
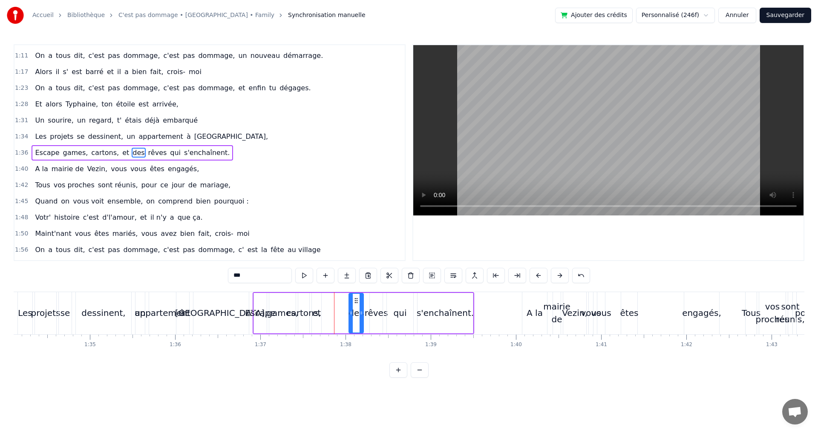
drag, startPoint x: 333, startPoint y: 303, endPoint x: 355, endPoint y: 305, distance: 22.3
click at [355, 305] on div "des" at bounding box center [356, 313] width 14 height 39
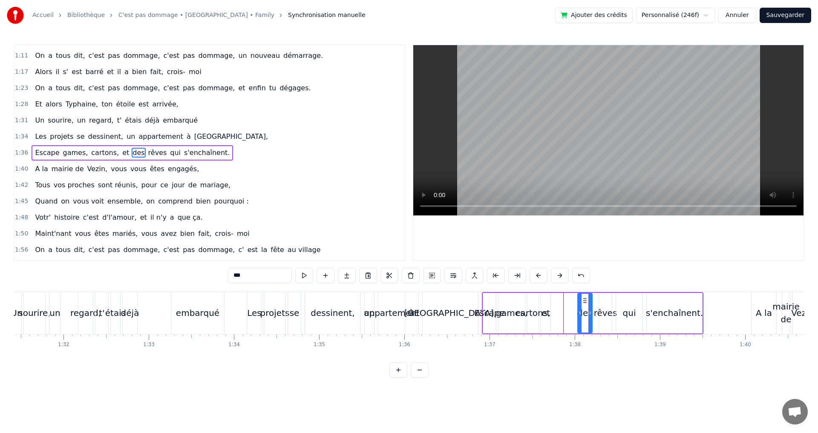
scroll to position [0, 7701]
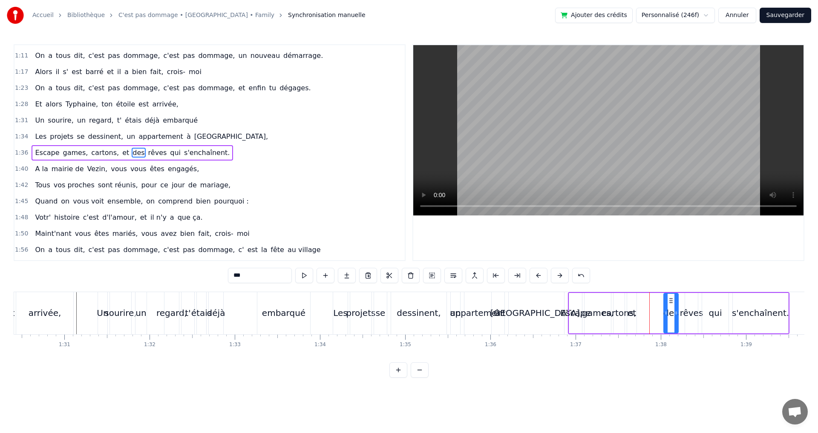
click at [241, 310] on div "Un sourire, un regard, t' étais déjà embarqué" at bounding box center [205, 313] width 215 height 42
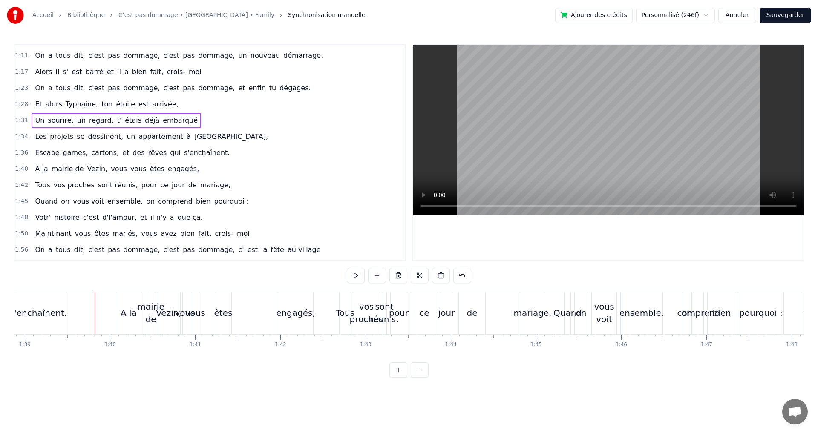
scroll to position [0, 8423]
click at [55, 315] on div "s'enchaînent." at bounding box center [37, 313] width 57 height 13
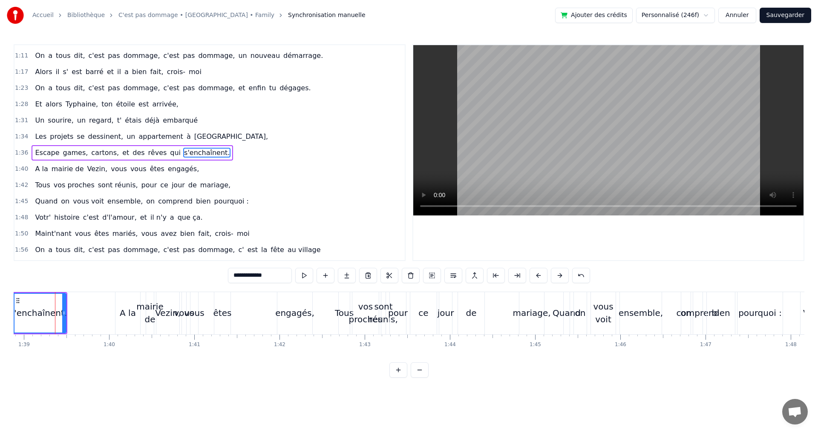
scroll to position [0, 8421]
drag, startPoint x: 65, startPoint y: 312, endPoint x: 51, endPoint y: 314, distance: 14.3
click at [51, 314] on icon at bounding box center [50, 313] width 3 height 7
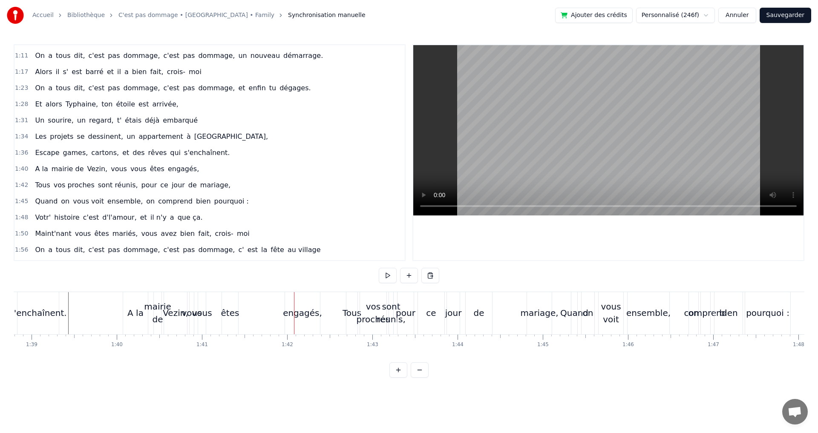
click at [110, 171] on span "vous" at bounding box center [119, 169] width 18 height 10
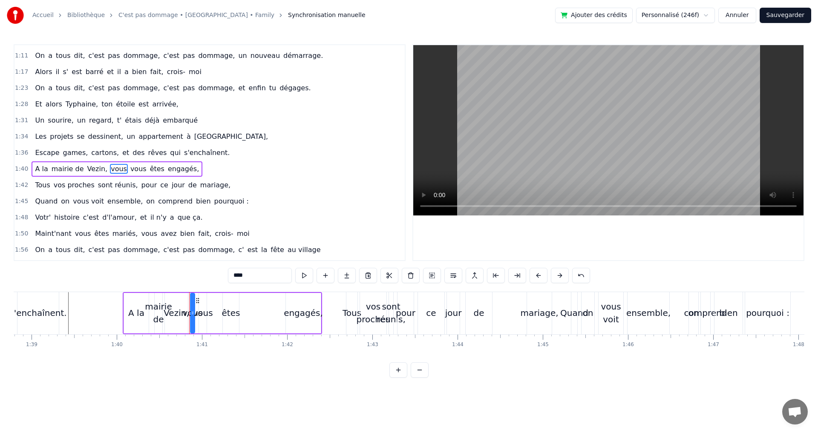
scroll to position [321, 0]
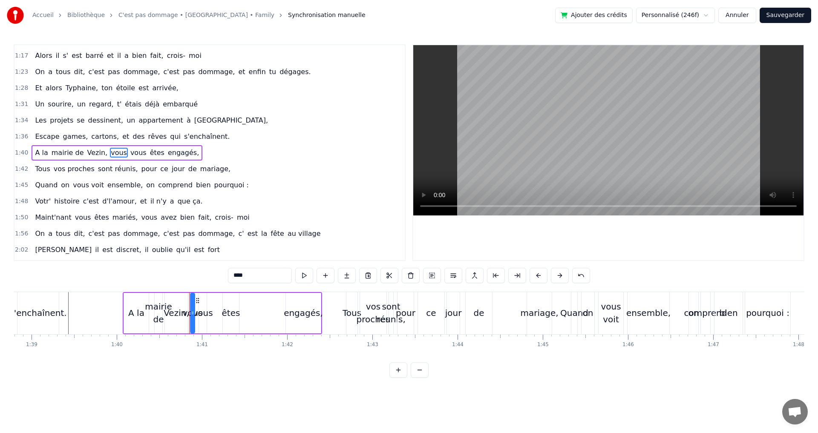
click at [227, 310] on div "êtes" at bounding box center [231, 313] width 18 height 13
click at [204, 310] on div "vous" at bounding box center [203, 313] width 20 height 13
click at [398, 377] on button at bounding box center [398, 369] width 18 height 15
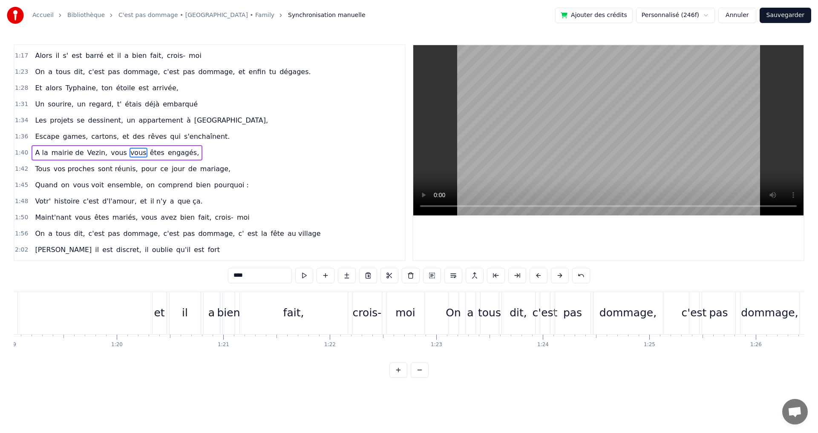
click at [398, 377] on button at bounding box center [398, 369] width 18 height 15
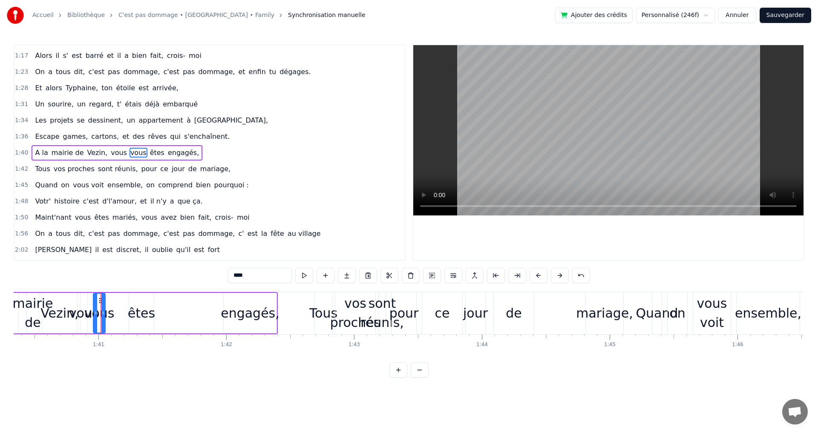
scroll to position [0, 12864]
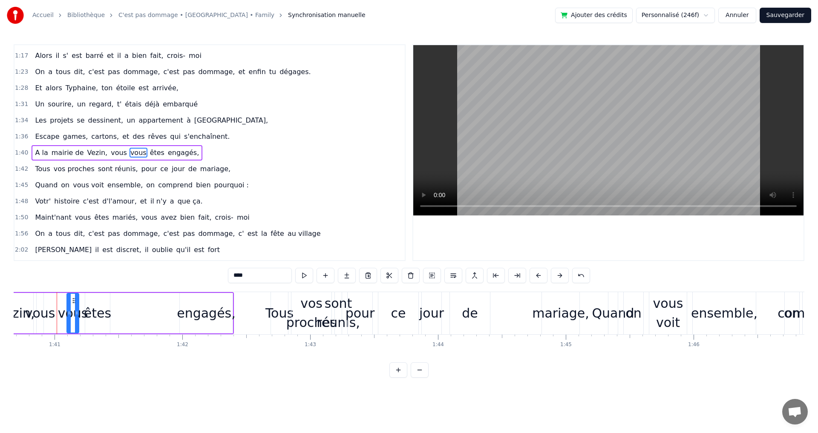
drag, startPoint x: 54, startPoint y: 302, endPoint x: 71, endPoint y: 305, distance: 17.6
click at [71, 305] on div "vous" at bounding box center [72, 313] width 11 height 39
click at [43, 306] on div "vous" at bounding box center [40, 313] width 30 height 19
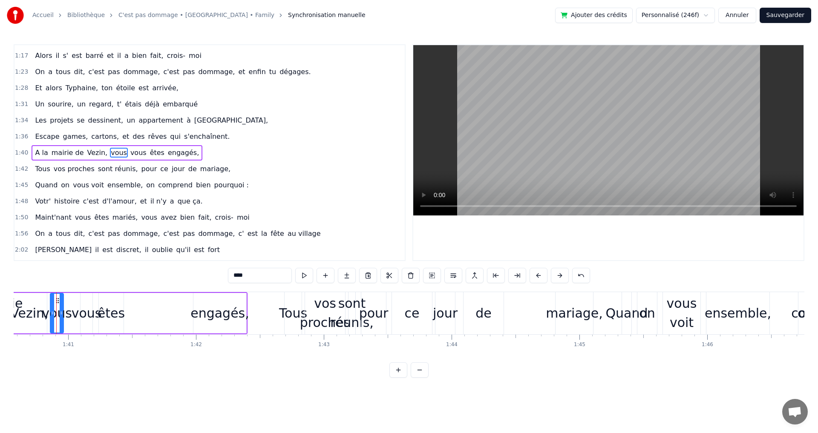
drag, startPoint x: 55, startPoint y: 310, endPoint x: 63, endPoint y: 310, distance: 8.9
click at [63, 310] on icon at bounding box center [61, 313] width 3 height 7
drag, startPoint x: 57, startPoint y: 303, endPoint x: 67, endPoint y: 304, distance: 10.7
click at [67, 304] on div "vous" at bounding box center [68, 313] width 15 height 39
click at [35, 313] on div "Vezin," at bounding box center [29, 313] width 38 height 19
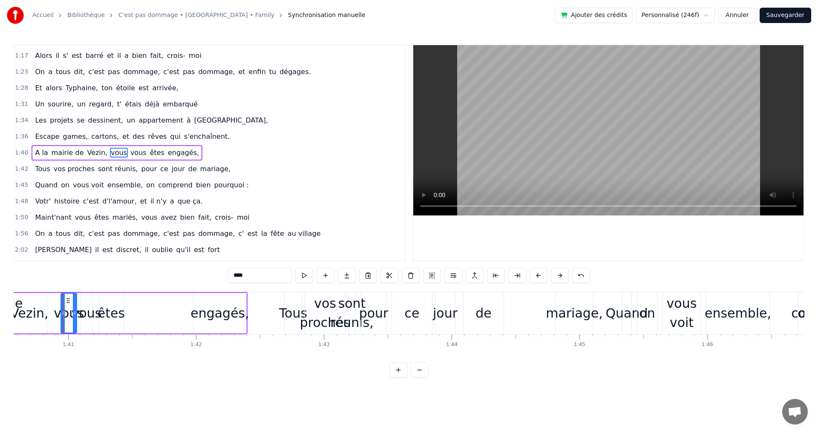
type input "******"
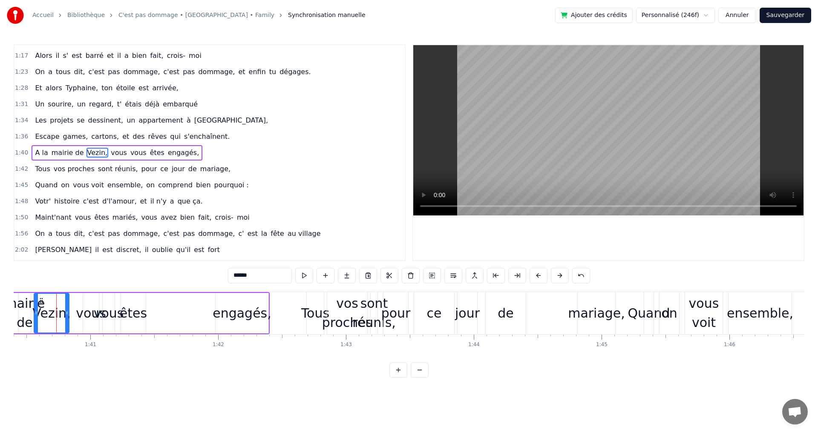
click at [417, 375] on button at bounding box center [420, 369] width 18 height 15
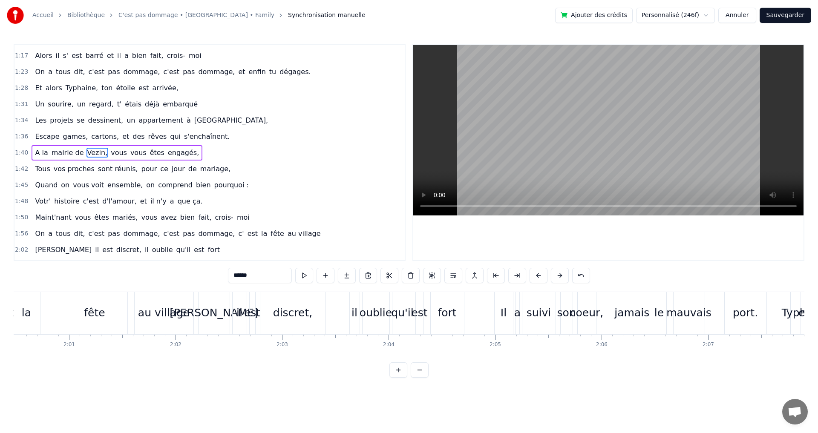
click at [417, 375] on button at bounding box center [420, 369] width 18 height 15
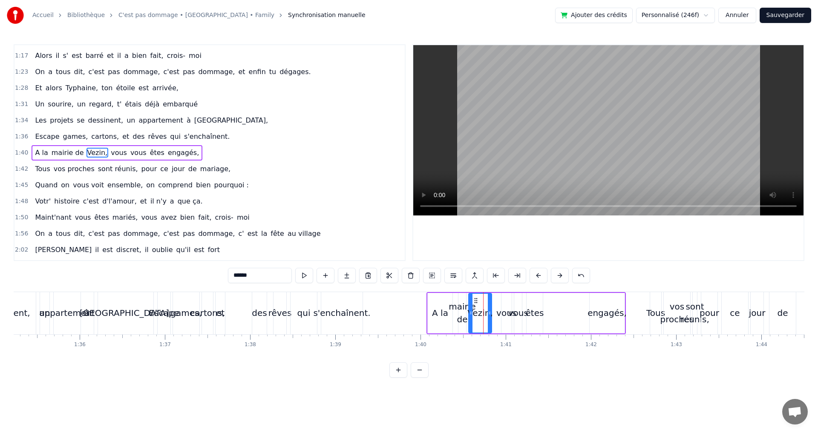
scroll to position [0, 8092]
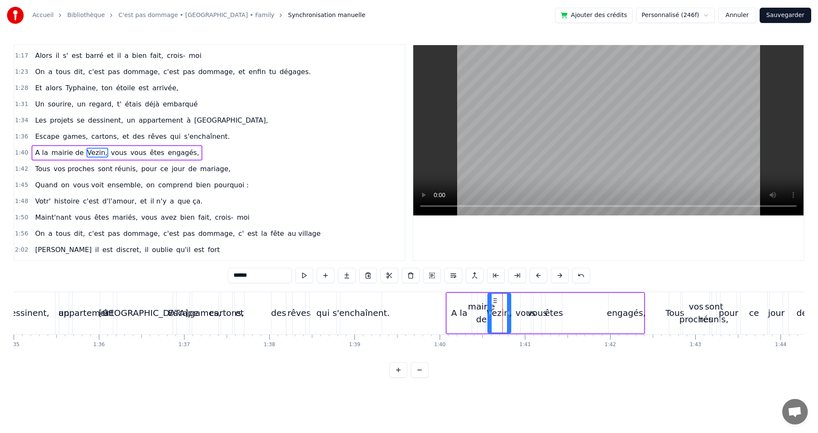
click at [250, 305] on div "Escape games, cartons, et des rêves qui s'enchaînent." at bounding box center [279, 313] width 207 height 42
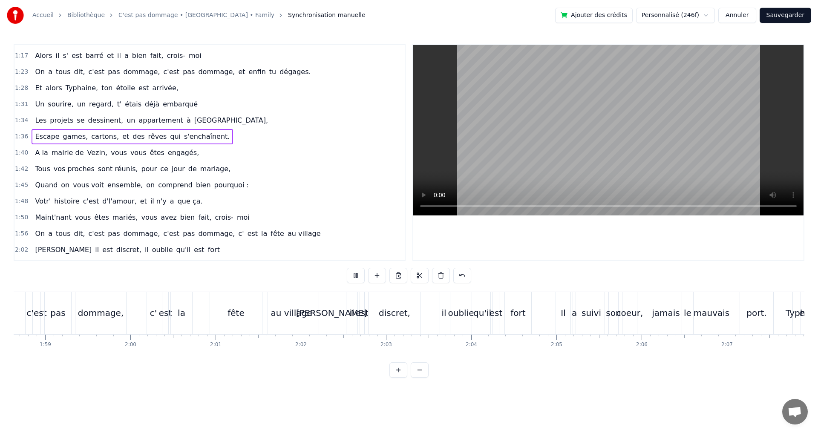
scroll to position [0, 10261]
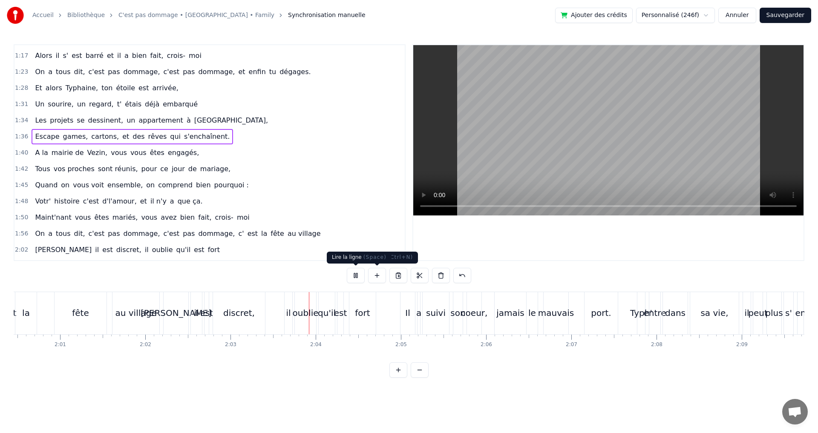
click at [357, 273] on button at bounding box center [356, 275] width 18 height 15
click at [91, 308] on div "fête" at bounding box center [81, 313] width 52 height 42
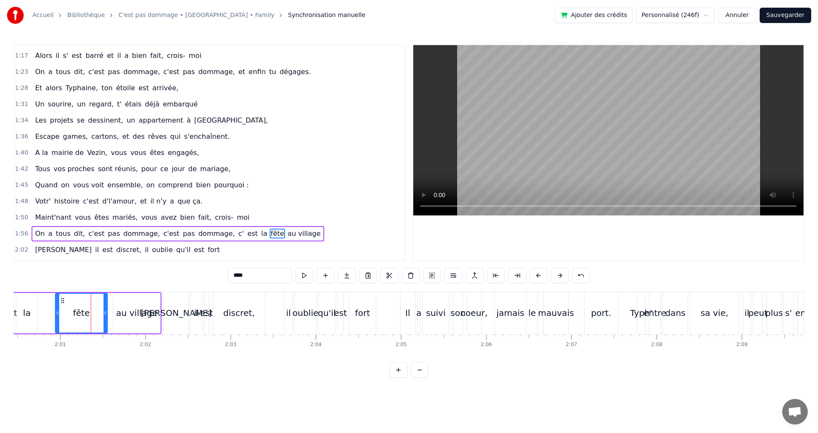
scroll to position [402, 0]
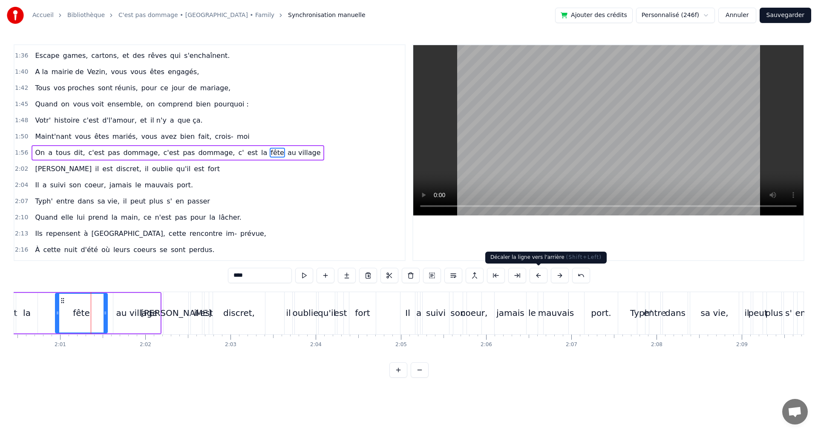
click at [542, 278] on button at bounding box center [538, 275] width 18 height 15
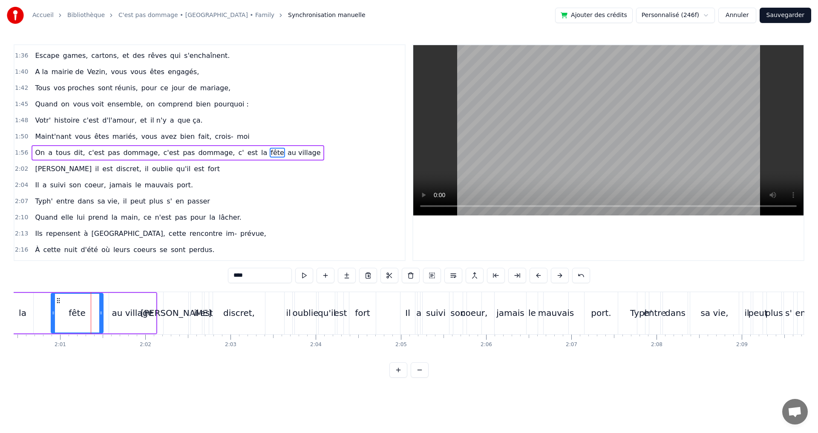
click at [542, 278] on button at bounding box center [538, 275] width 18 height 15
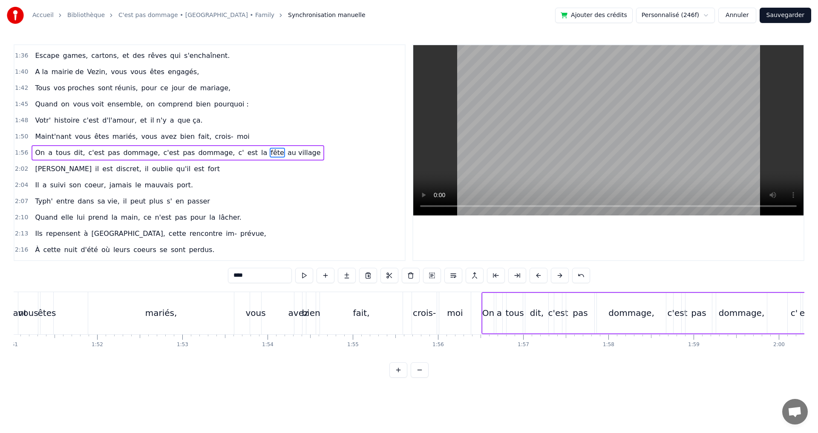
scroll to position [0, 9438]
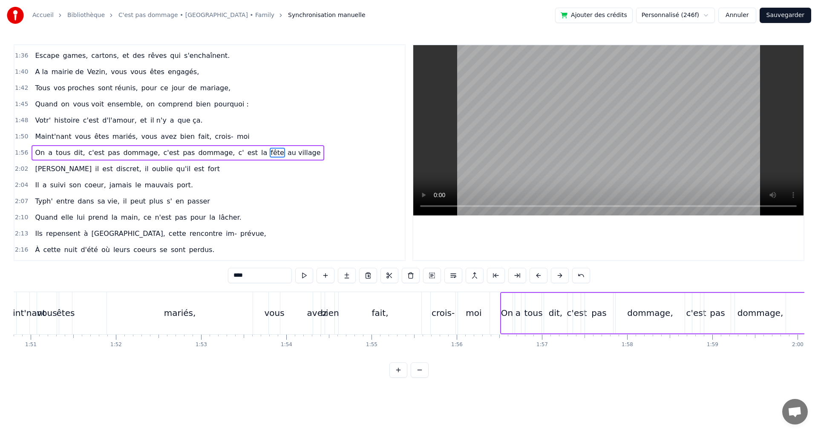
click at [466, 320] on div "moi" at bounding box center [474, 313] width 32 height 42
type input "***"
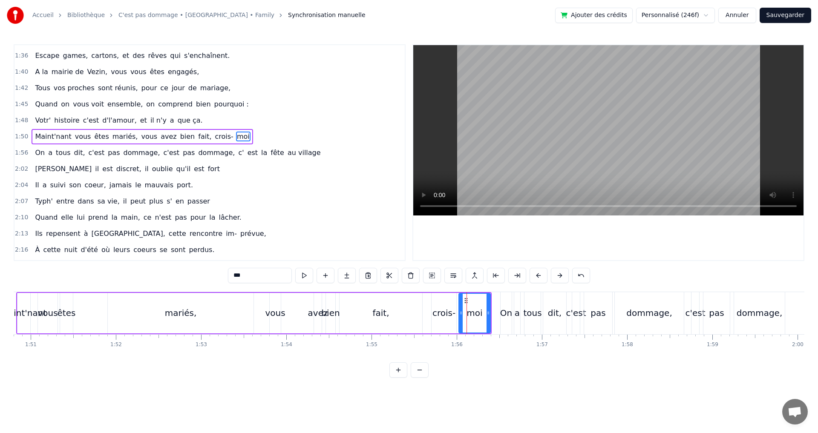
scroll to position [386, 0]
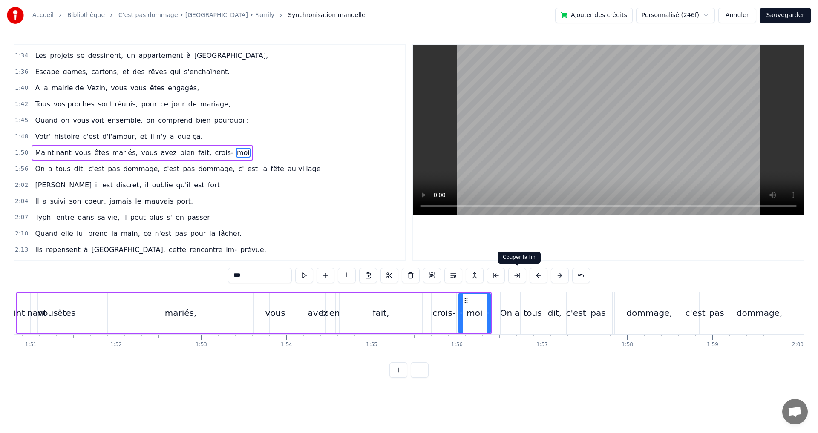
click at [534, 277] on button at bounding box center [538, 275] width 18 height 15
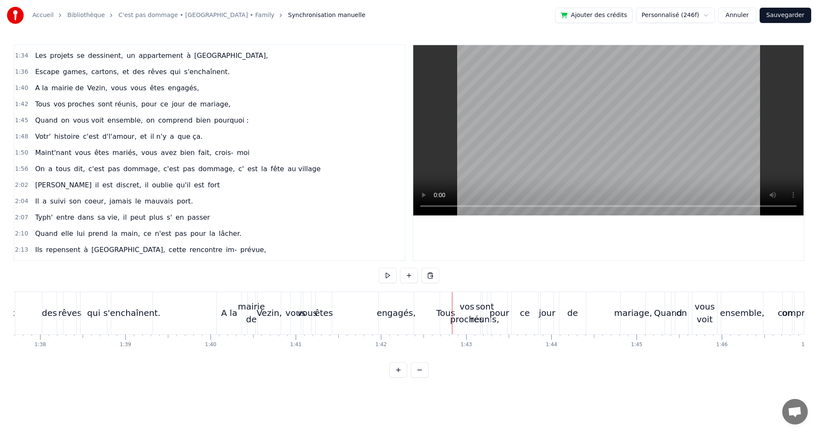
scroll to position [0, 8302]
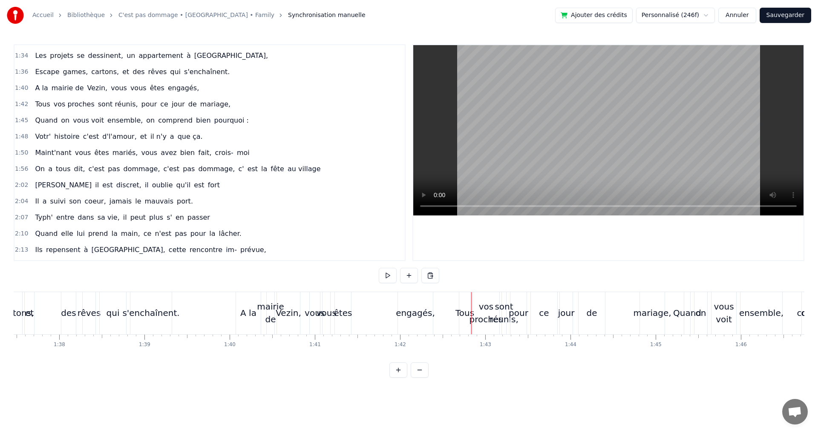
click at [422, 310] on div "engagés," at bounding box center [415, 313] width 39 height 13
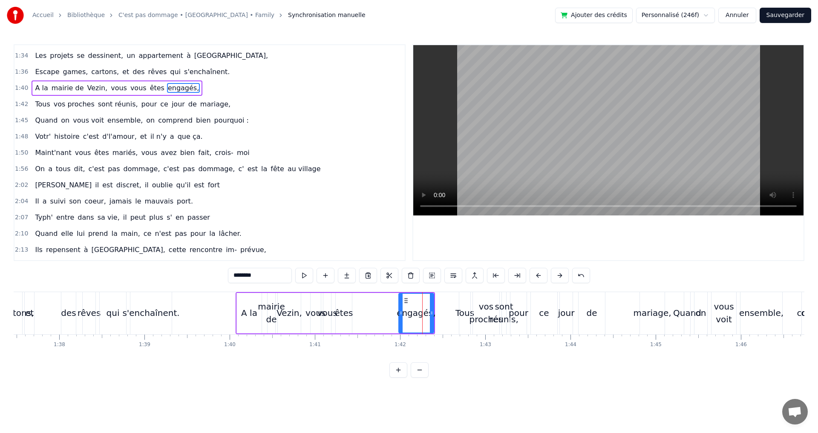
scroll to position [321, 0]
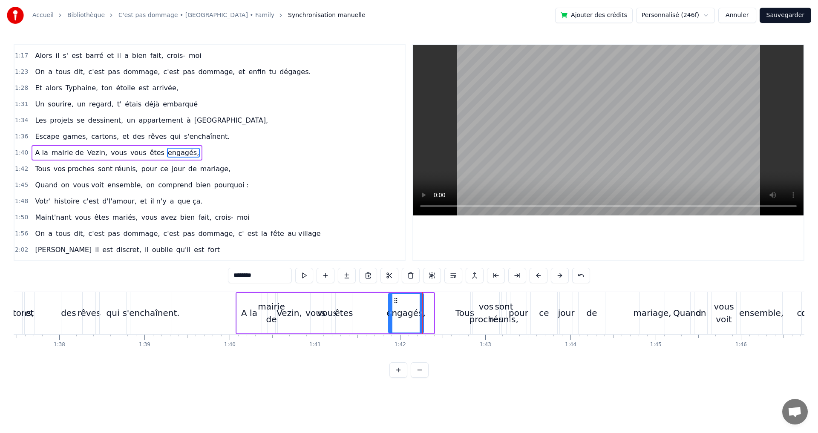
drag, startPoint x: 407, startPoint y: 301, endPoint x: 396, endPoint y: 302, distance: 10.7
click at [396, 302] on icon at bounding box center [395, 300] width 7 height 7
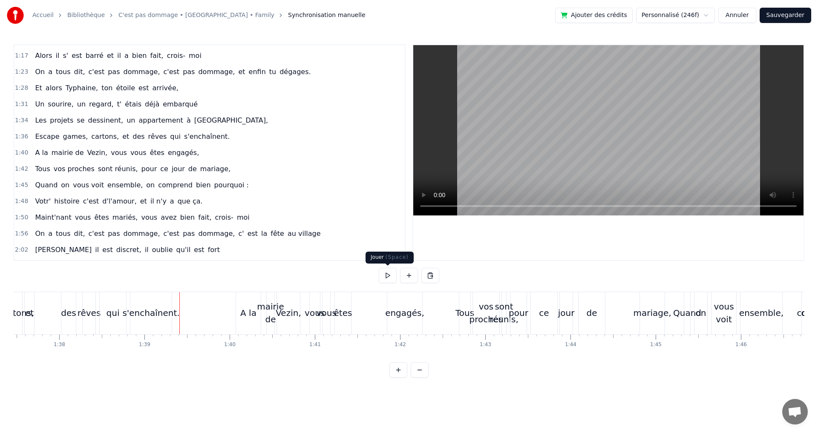
click at [392, 275] on button at bounding box center [388, 275] width 18 height 15
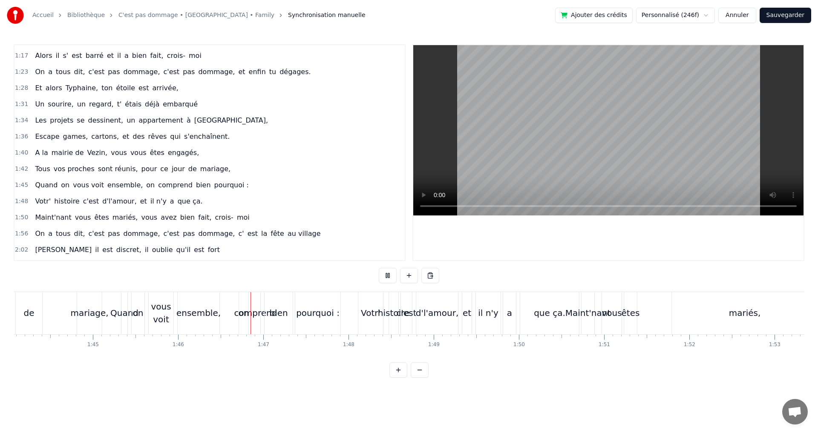
scroll to position [0, 9008]
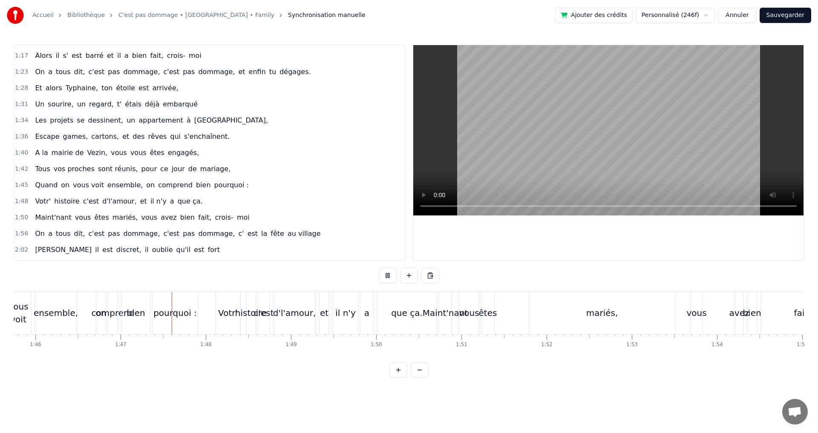
click at [392, 275] on button at bounding box center [388, 275] width 18 height 15
click at [28, 308] on div "vous voit" at bounding box center [18, 313] width 25 height 26
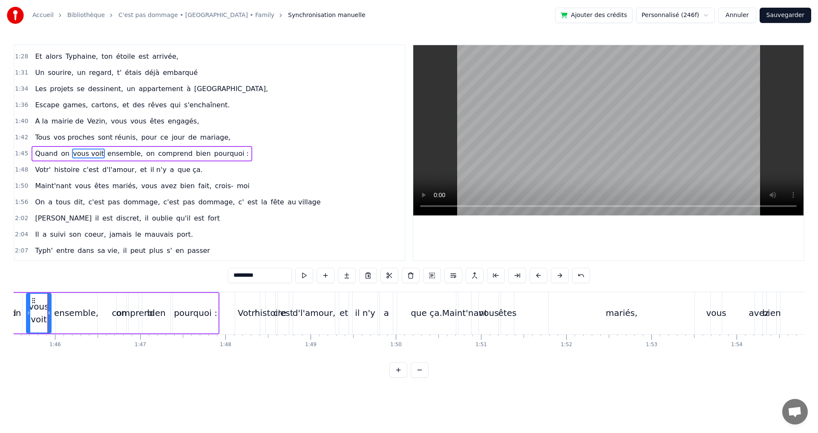
scroll to position [0, 8979]
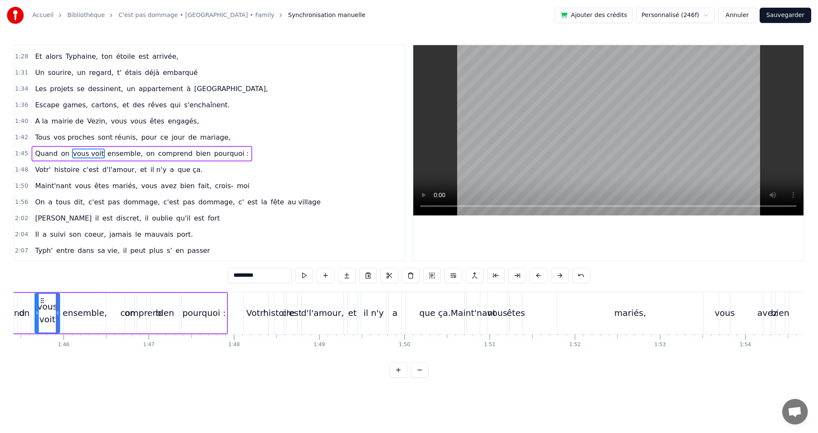
click at [49, 308] on div "vous voit" at bounding box center [47, 313] width 24 height 26
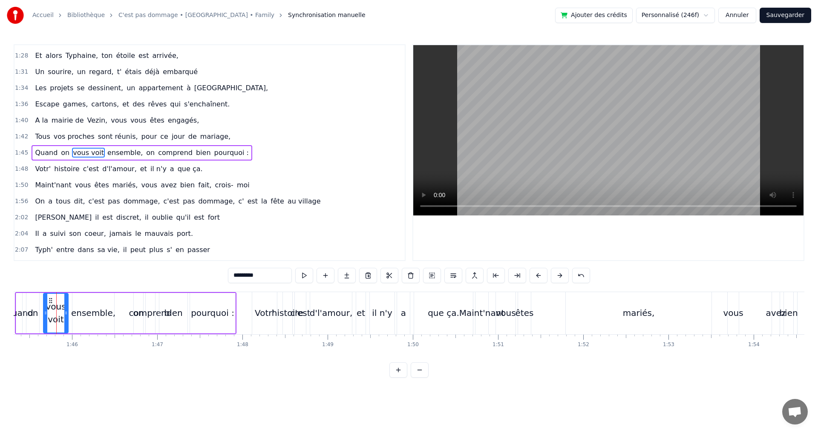
click at [90, 311] on div "ensemble," at bounding box center [93, 313] width 44 height 13
type input "*********"
drag, startPoint x: 112, startPoint y: 313, endPoint x: 102, endPoint y: 313, distance: 9.8
click at [103, 313] on icon at bounding box center [104, 313] width 3 height 7
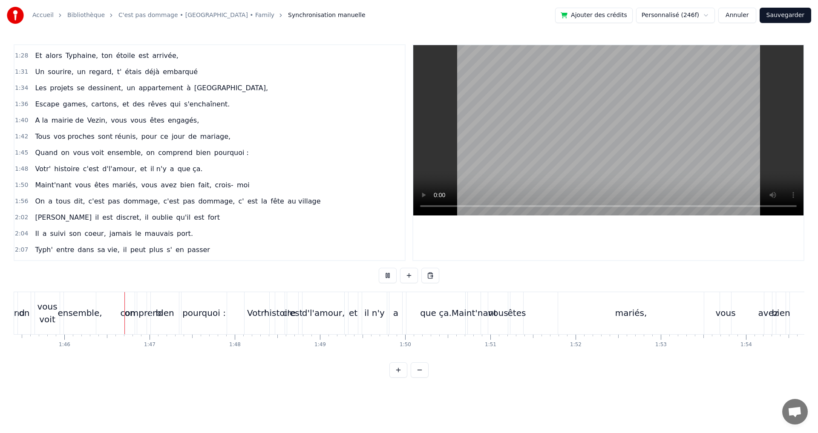
scroll to position [0, 8979]
click at [250, 311] on div "Votr'" at bounding box center [256, 313] width 20 height 13
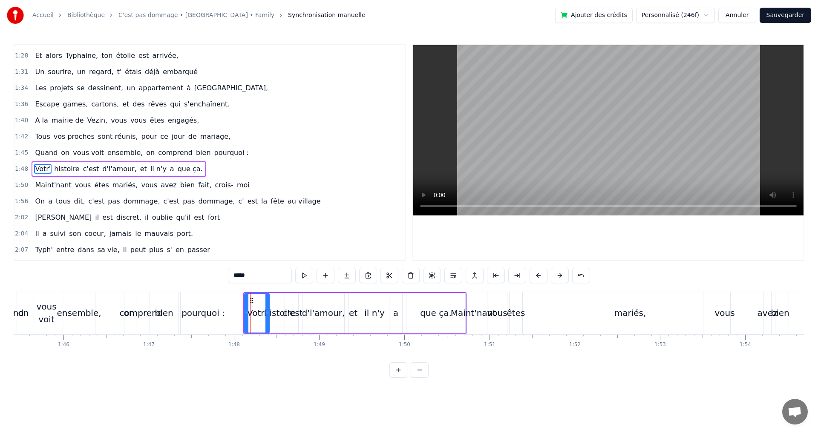
scroll to position [370, 0]
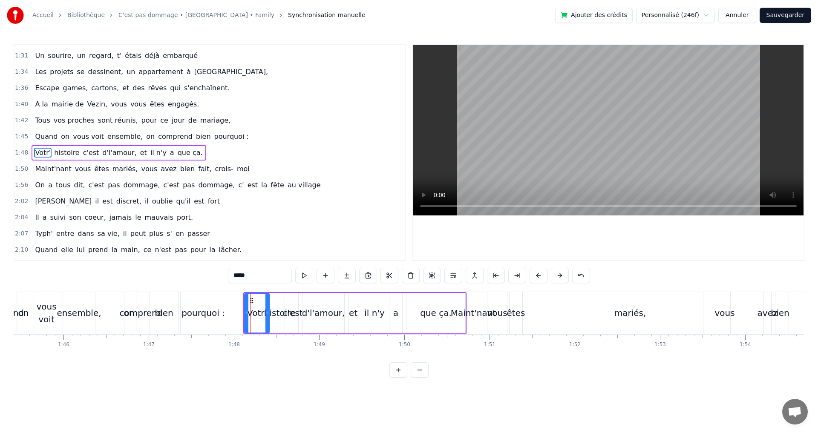
click at [64, 154] on span "histoire" at bounding box center [66, 153] width 27 height 10
click at [84, 155] on span "c'est" at bounding box center [91, 153] width 18 height 10
click at [301, 299] on div at bounding box center [299, 313] width 3 height 39
click at [302, 302] on div at bounding box center [302, 313] width 3 height 39
click at [350, 307] on div "et" at bounding box center [353, 313] width 9 height 13
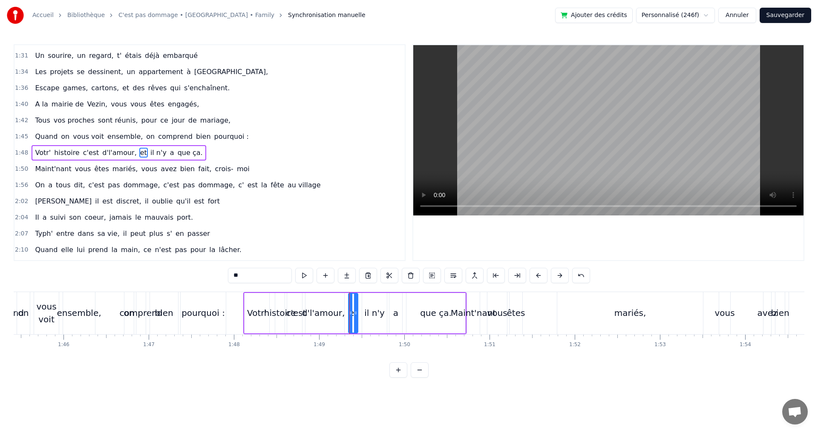
click at [356, 309] on div at bounding box center [355, 313] width 3 height 39
click at [358, 312] on icon at bounding box center [356, 313] width 3 height 7
click at [418, 310] on div "que ça." at bounding box center [435, 313] width 59 height 40
type input "*******"
drag, startPoint x: 463, startPoint y: 305, endPoint x: 447, endPoint y: 305, distance: 15.8
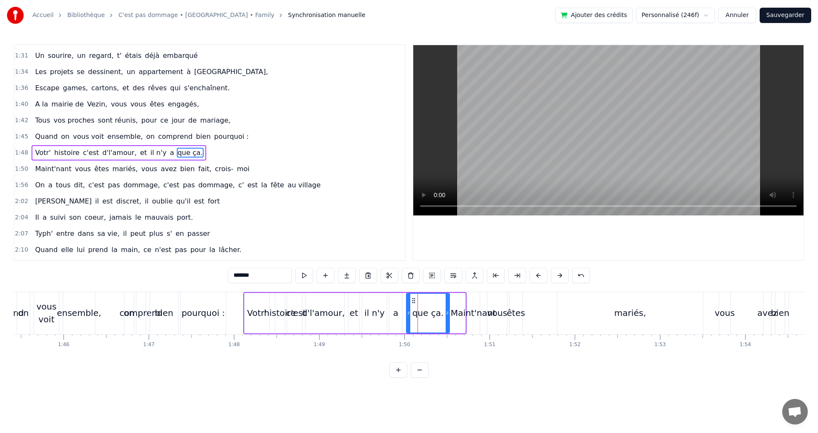
click at [447, 305] on div at bounding box center [446, 313] width 3 height 39
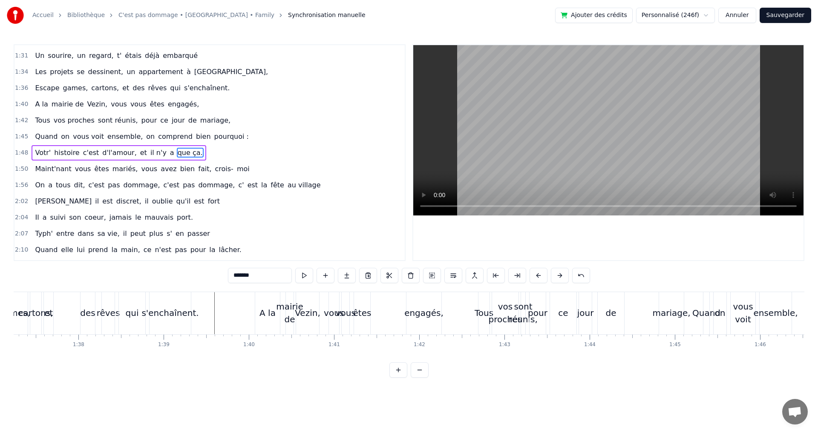
scroll to position [0, 8235]
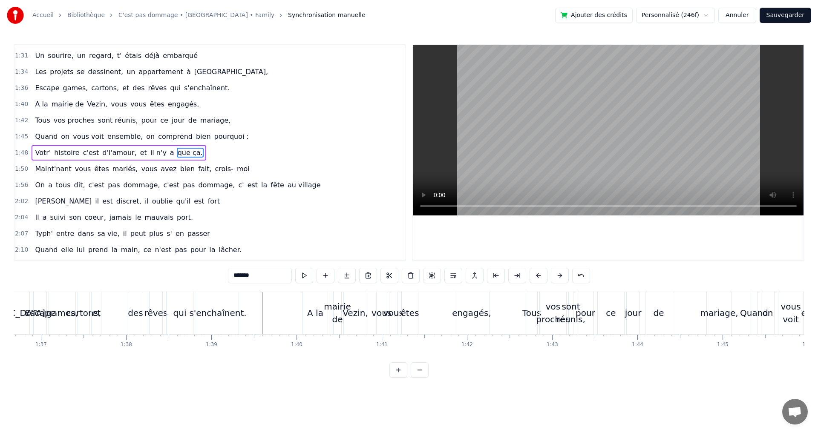
click at [253, 303] on div at bounding box center [471, 313] width 17386 height 42
click at [467, 311] on div "engagés," at bounding box center [471, 313] width 39 height 13
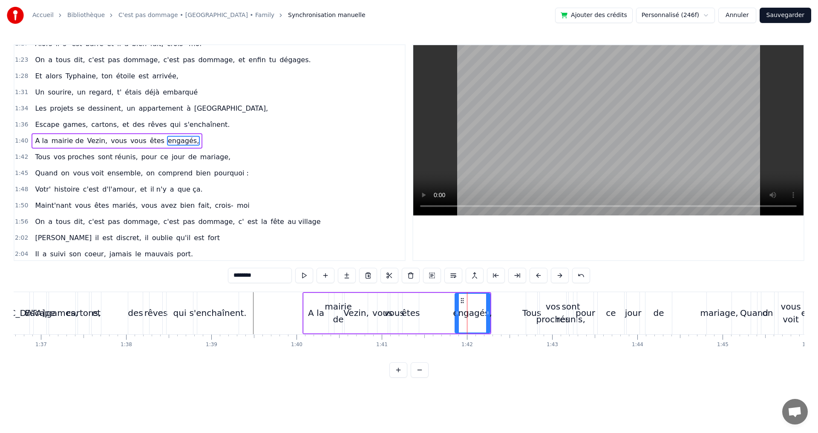
scroll to position [321, 0]
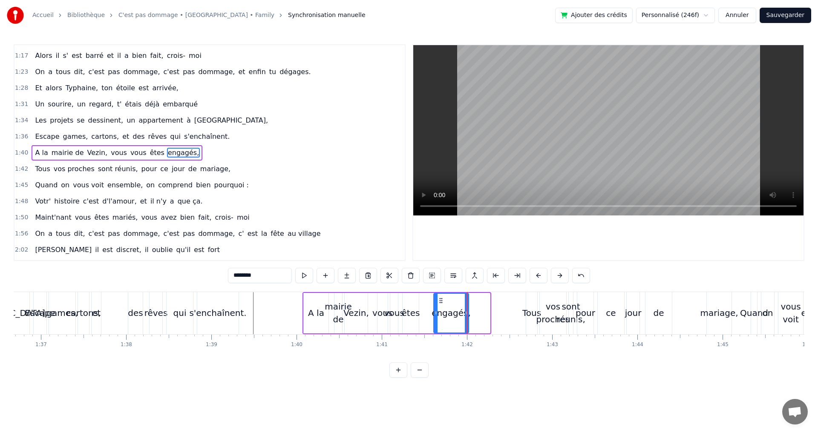
drag, startPoint x: 463, startPoint y: 300, endPoint x: 434, endPoint y: 302, distance: 28.6
click at [437, 302] on icon at bounding box center [440, 300] width 7 height 7
click at [108, 303] on div "Escape games, cartons, et des rêves qui s'enchaînent." at bounding box center [136, 313] width 207 height 42
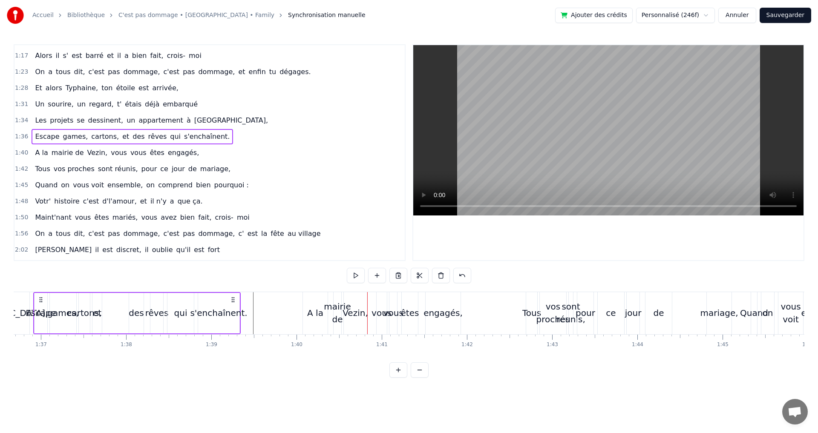
click at [317, 303] on div "A la" at bounding box center [315, 313] width 25 height 42
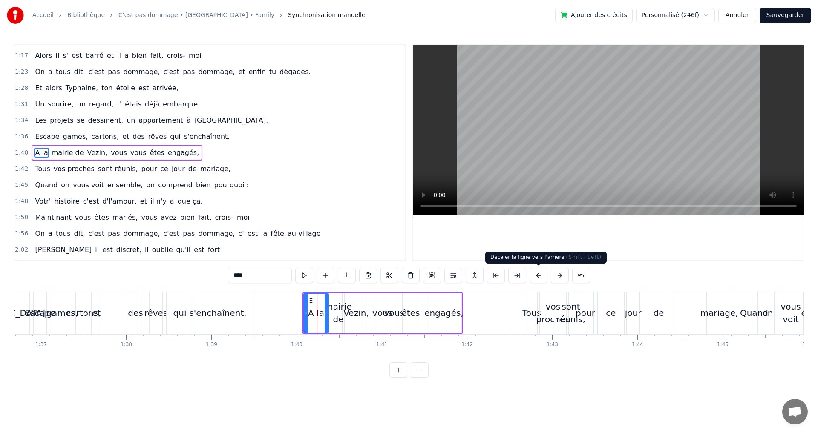
click at [537, 277] on button at bounding box center [538, 275] width 18 height 15
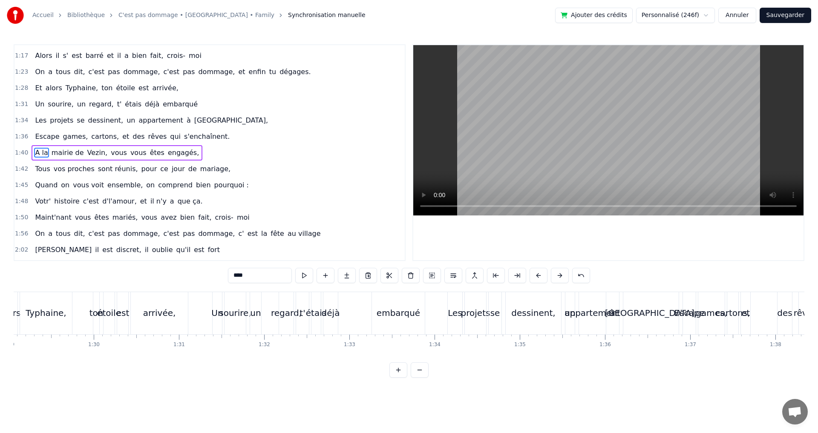
scroll to position [0, 7548]
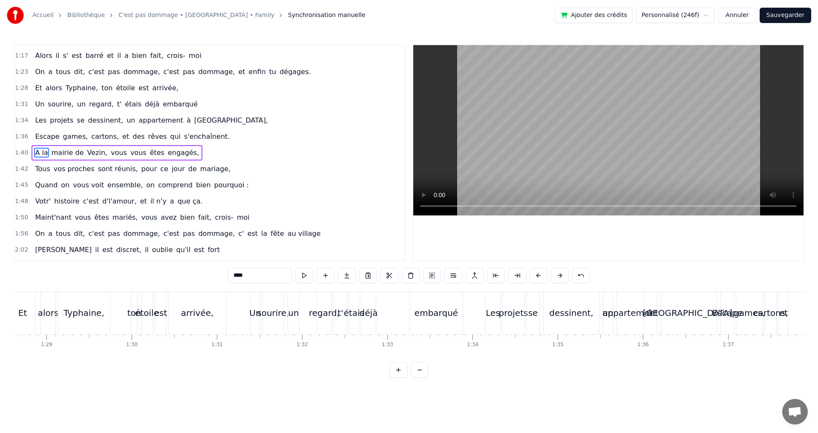
click at [385, 308] on div "Un sourire, un regard, t' étais déjà embarqué" at bounding box center [357, 313] width 215 height 42
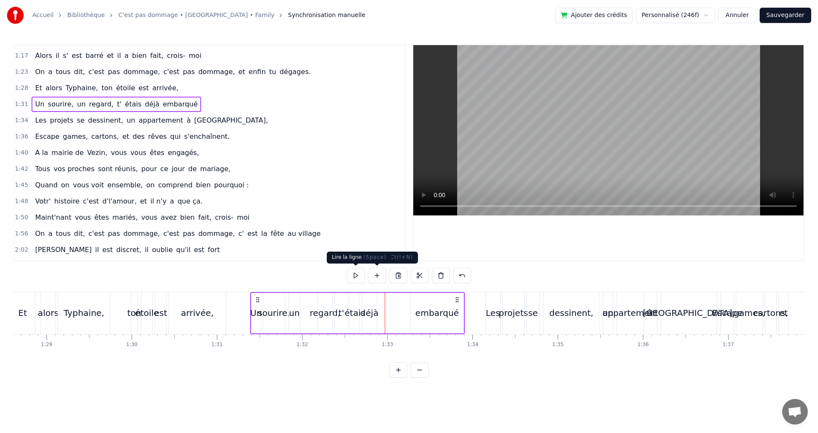
click at [360, 276] on button at bounding box center [356, 275] width 18 height 15
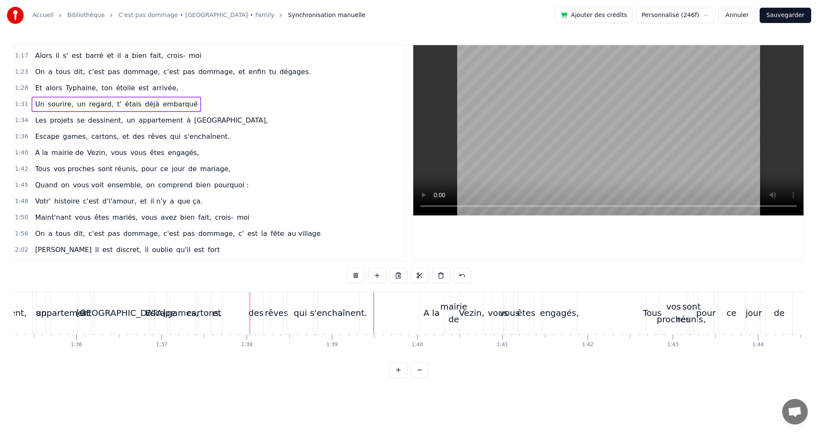
scroll to position [0, 8267]
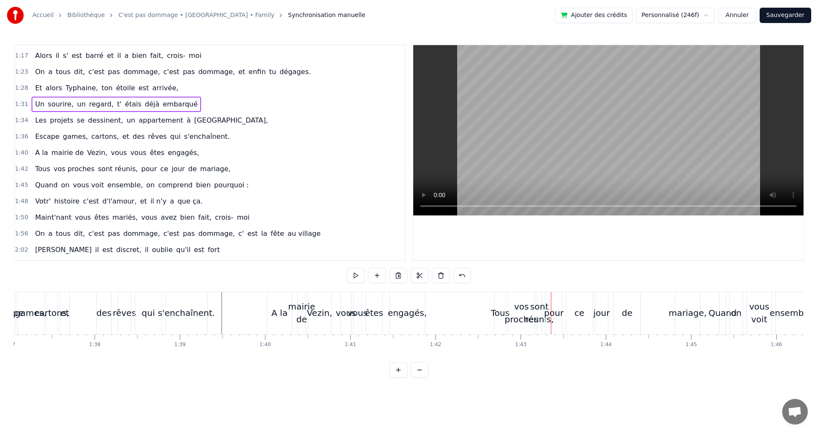
click at [499, 296] on div "Tous" at bounding box center [499, 313] width 11 height 42
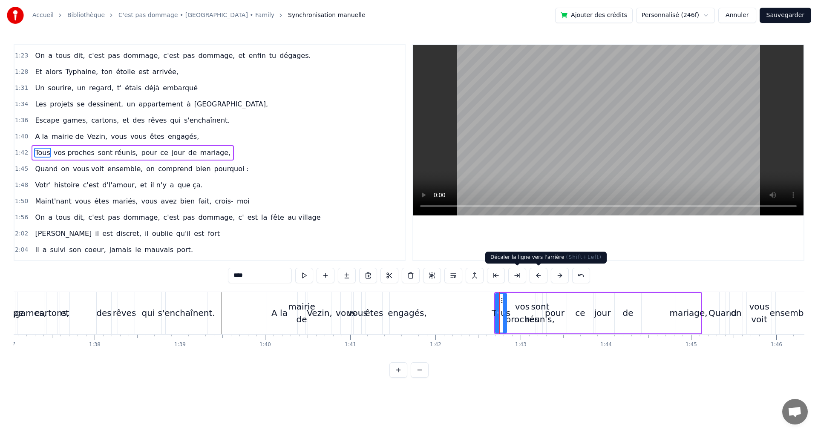
click at [535, 276] on button at bounding box center [538, 275] width 18 height 15
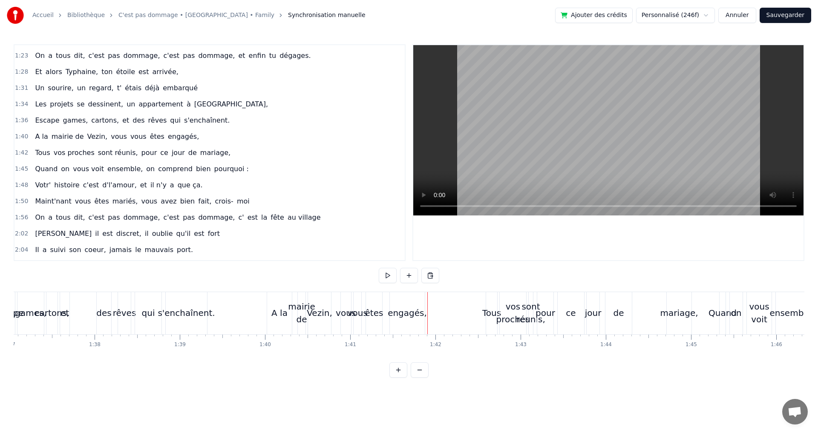
click at [213, 302] on div at bounding box center [440, 313] width 17386 height 42
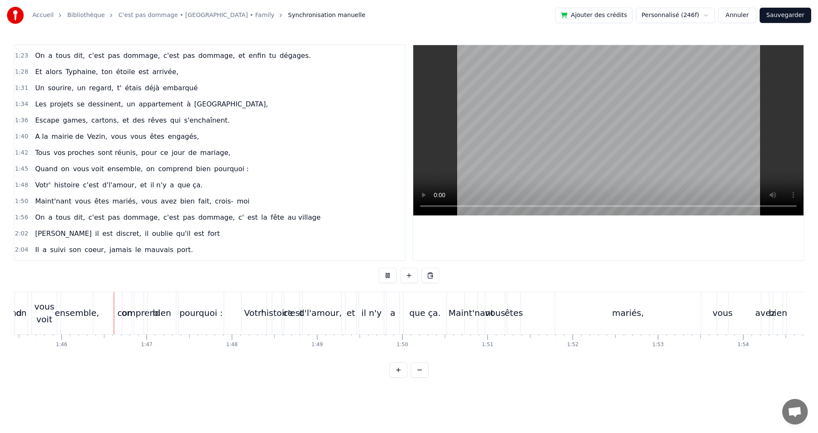
scroll to position [0, 8982]
click at [451, 309] on div "Maint'nant" at bounding box center [471, 313] width 46 height 13
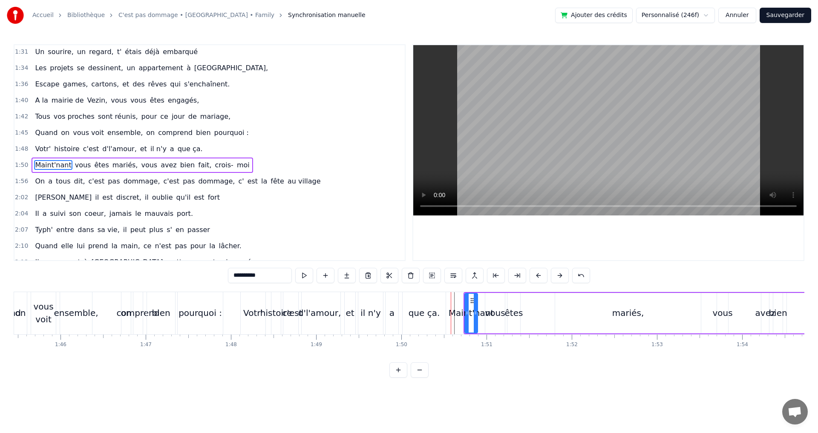
scroll to position [386, 0]
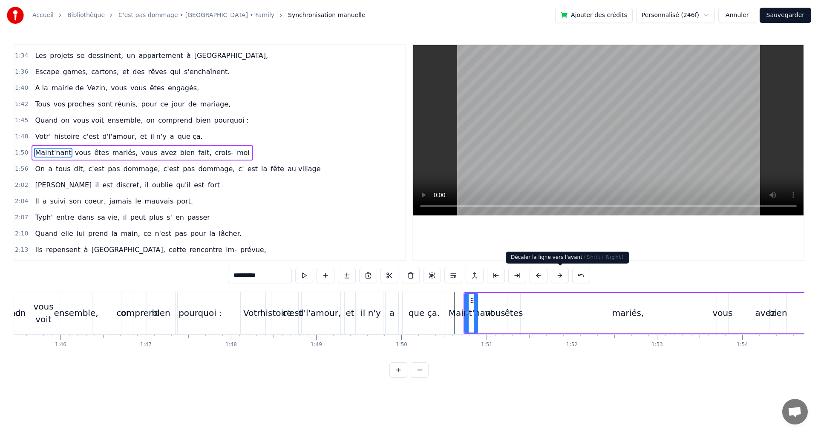
click at [555, 277] on button at bounding box center [560, 275] width 18 height 15
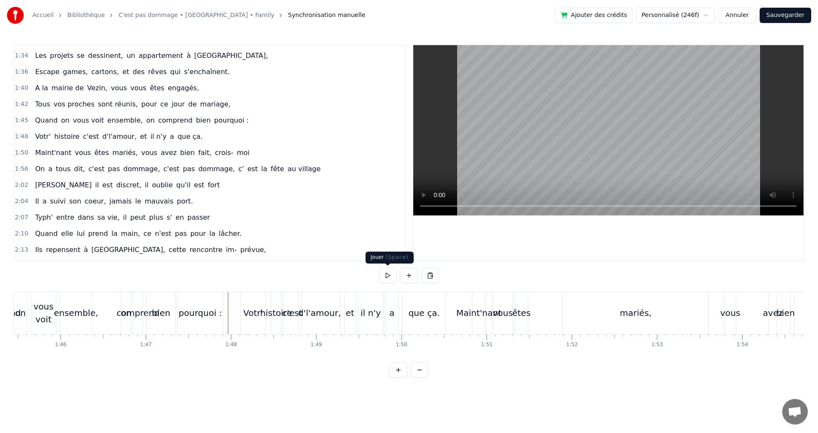
click at [389, 275] on button at bounding box center [388, 275] width 18 height 15
click at [471, 313] on div "Maint'nant" at bounding box center [479, 313] width 46 height 13
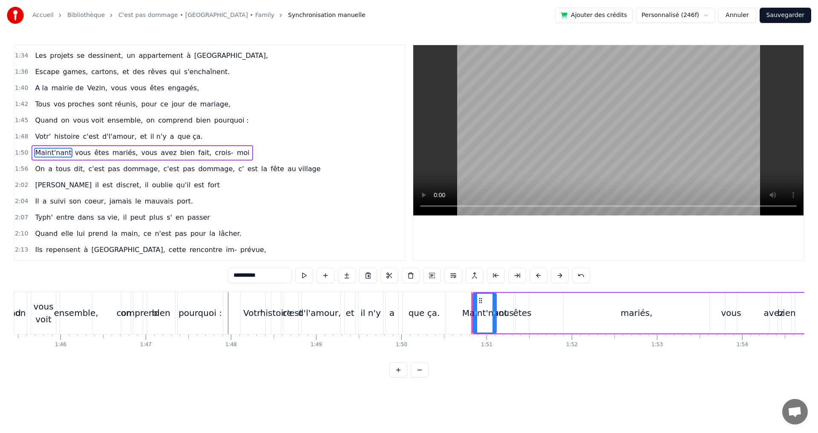
drag, startPoint x: 484, startPoint y: 306, endPoint x: 494, endPoint y: 308, distance: 10.4
click at [494, 308] on div at bounding box center [493, 313] width 3 height 39
click at [506, 306] on div "vous" at bounding box center [504, 313] width 20 height 40
drag, startPoint x: 501, startPoint y: 302, endPoint x: 509, endPoint y: 304, distance: 8.7
click at [509, 304] on icon at bounding box center [508, 300] width 7 height 7
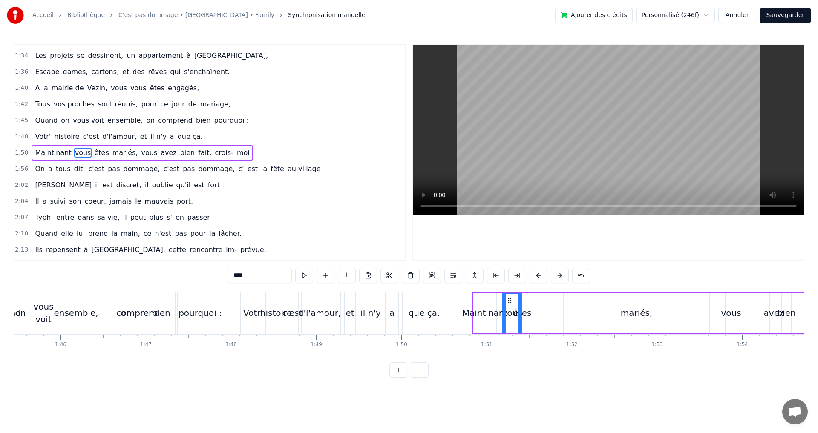
click at [525, 309] on div "êtes" at bounding box center [522, 313] width 18 height 13
type input "****"
drag, startPoint x: 522, startPoint y: 302, endPoint x: 530, endPoint y: 304, distance: 8.0
click at [530, 304] on icon at bounding box center [530, 300] width 7 height 7
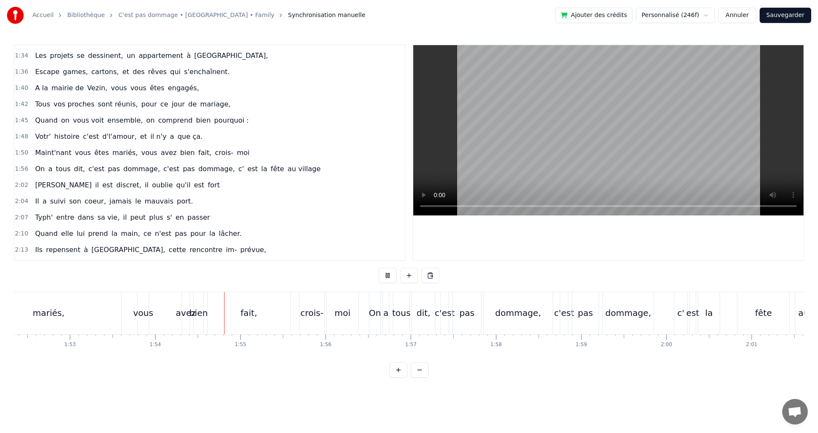
scroll to position [0, 9694]
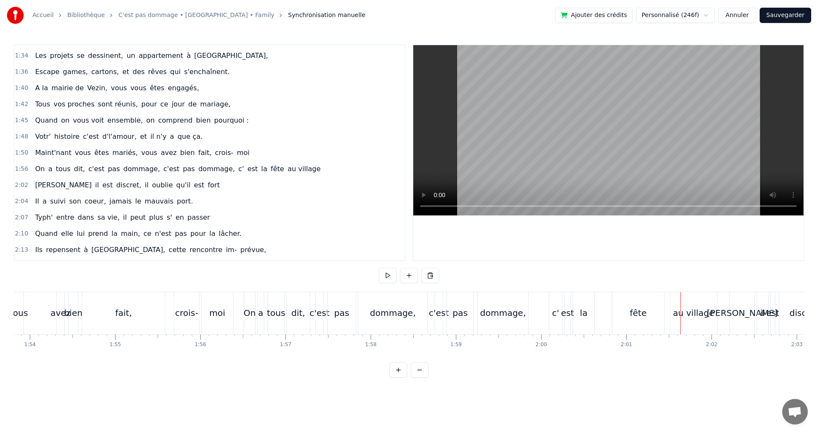
click at [640, 311] on div "fête" at bounding box center [637, 313] width 17 height 13
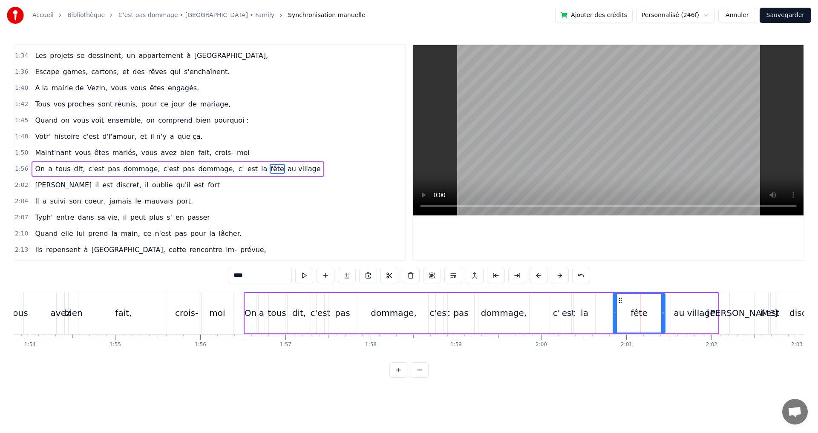
scroll to position [402, 0]
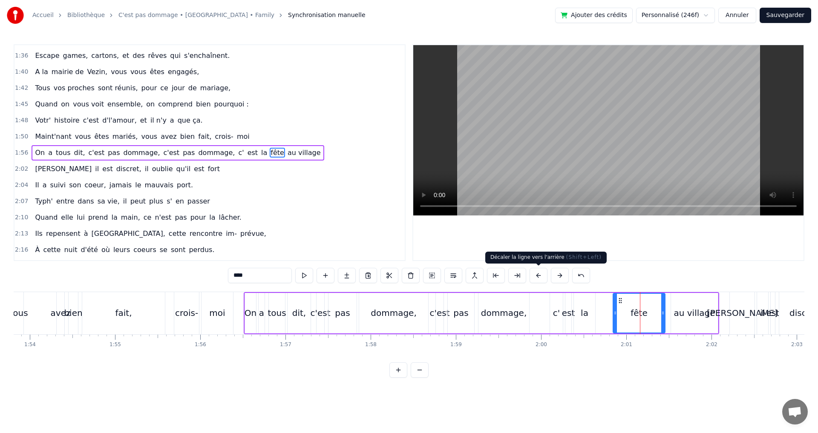
click at [535, 276] on button at bounding box center [538, 275] width 18 height 15
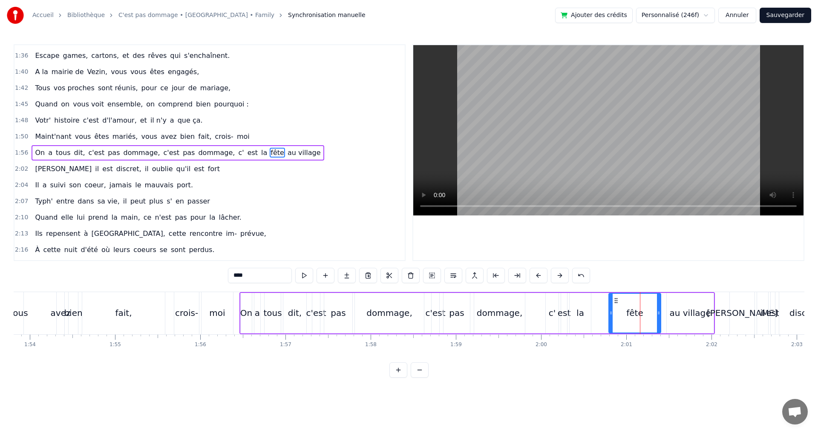
click at [535, 276] on button at bounding box center [538, 275] width 18 height 15
click at [478, 315] on div "dommage," at bounding box center [495, 313] width 46 height 13
type input "********"
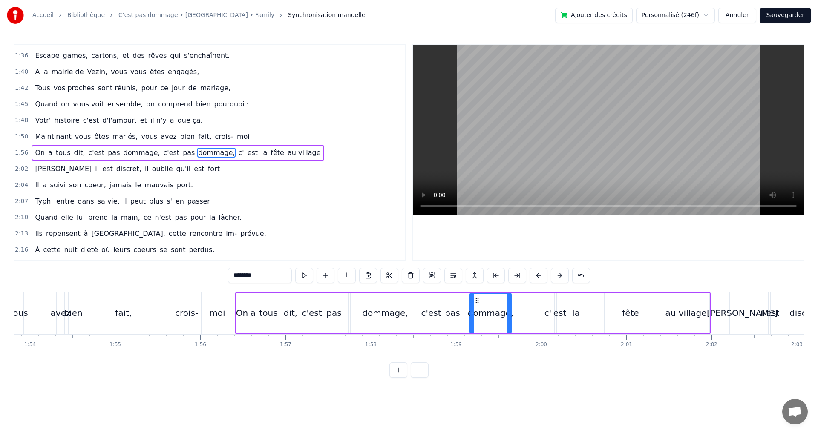
drag, startPoint x: 517, startPoint y: 312, endPoint x: 508, endPoint y: 312, distance: 9.4
click at [508, 312] on icon at bounding box center [508, 313] width 3 height 7
click at [406, 314] on div "dommage," at bounding box center [385, 313] width 69 height 40
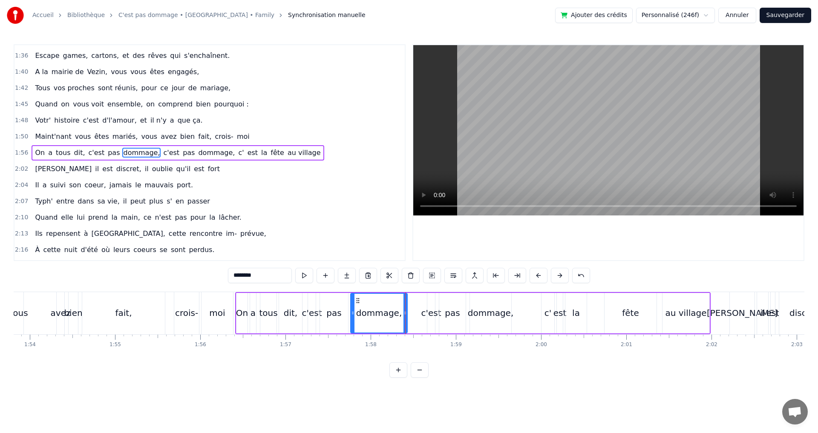
drag, startPoint x: 417, startPoint y: 312, endPoint x: 405, endPoint y: 312, distance: 12.4
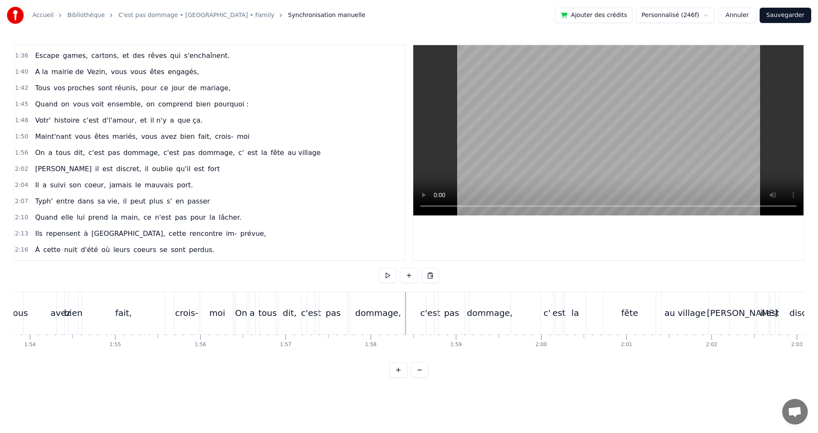
click at [615, 310] on div "fête" at bounding box center [630, 313] width 52 height 42
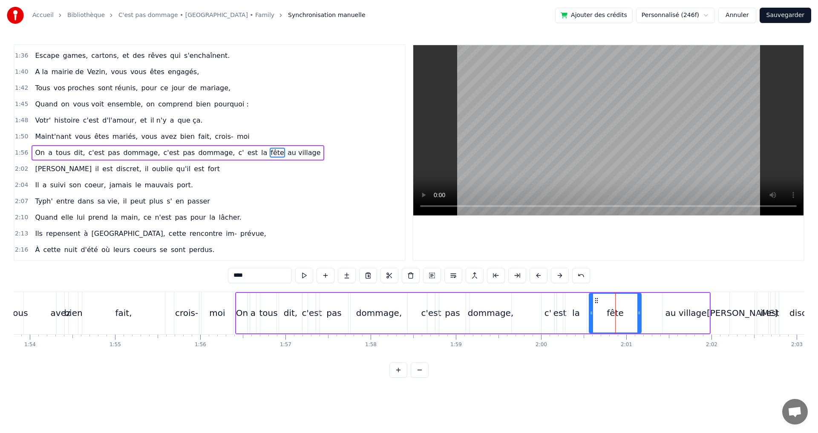
drag, startPoint x: 610, startPoint y: 301, endPoint x: 595, endPoint y: 301, distance: 15.3
click at [595, 301] on icon at bounding box center [596, 300] width 7 height 7
click at [676, 305] on div "au village" at bounding box center [685, 313] width 47 height 40
type input "**********"
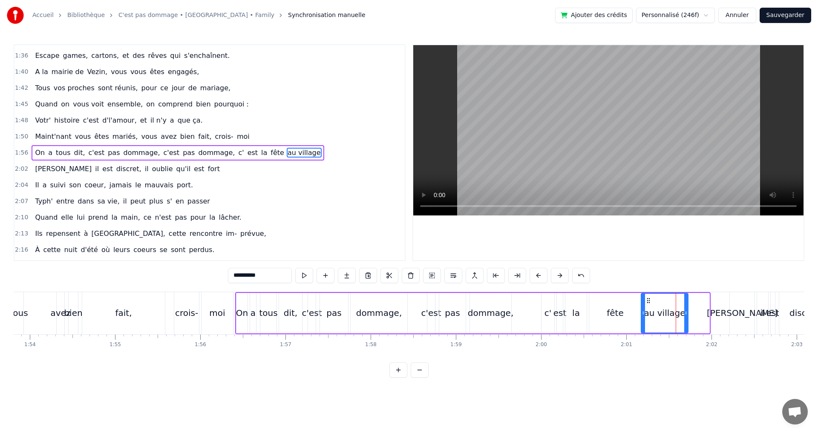
drag, startPoint x: 669, startPoint y: 300, endPoint x: 648, endPoint y: 300, distance: 21.3
click at [648, 300] on icon at bounding box center [648, 300] width 7 height 7
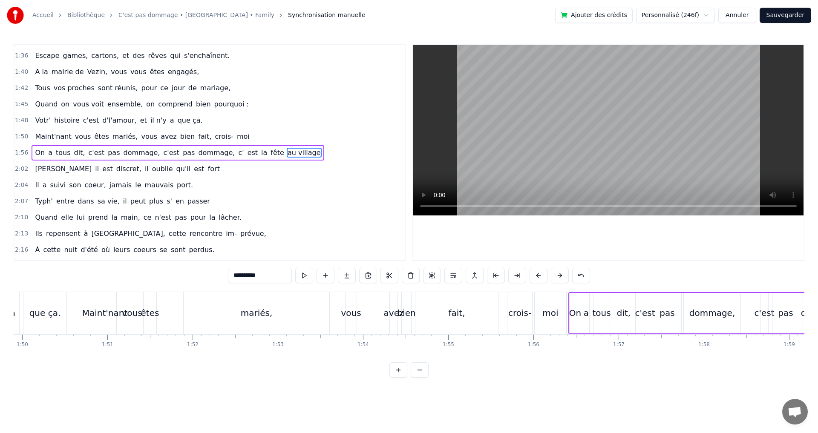
scroll to position [0, 9171]
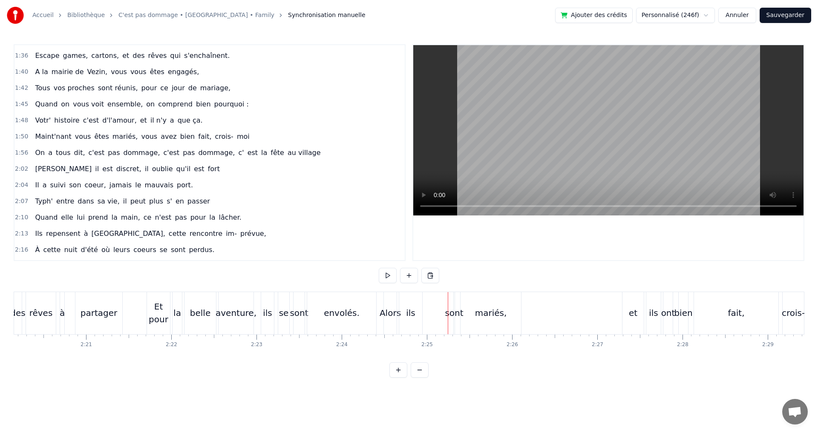
scroll to position [0, 11881]
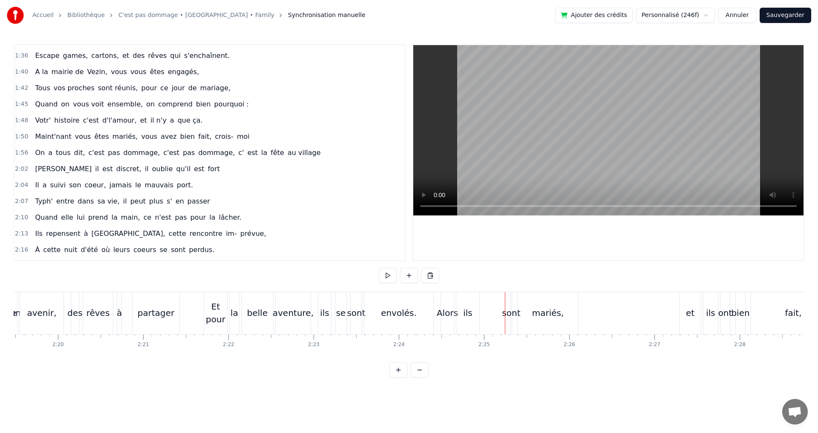
click at [425, 375] on button at bounding box center [420, 369] width 18 height 15
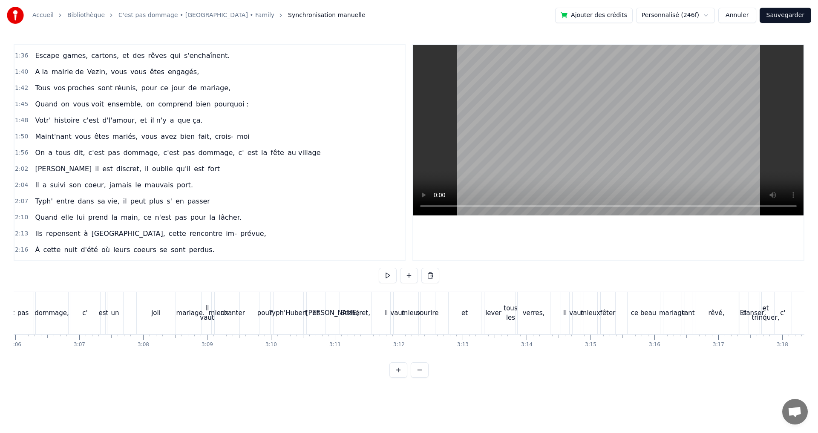
click at [425, 375] on button at bounding box center [420, 369] width 18 height 15
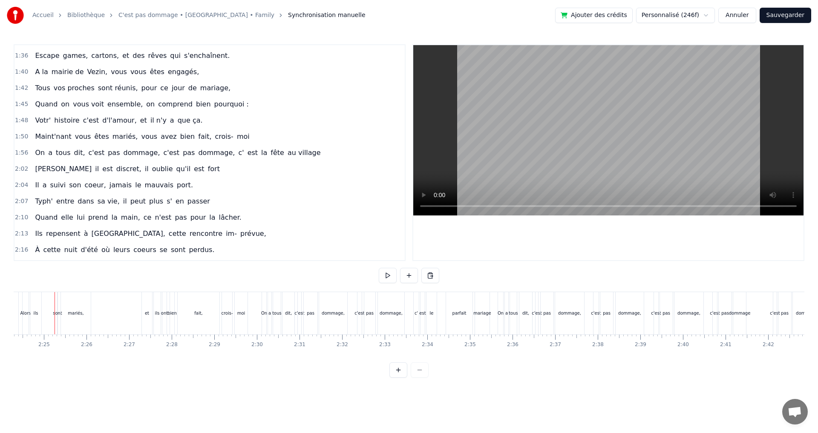
scroll to position [0, 6143]
click at [402, 377] on button at bounding box center [398, 369] width 18 height 15
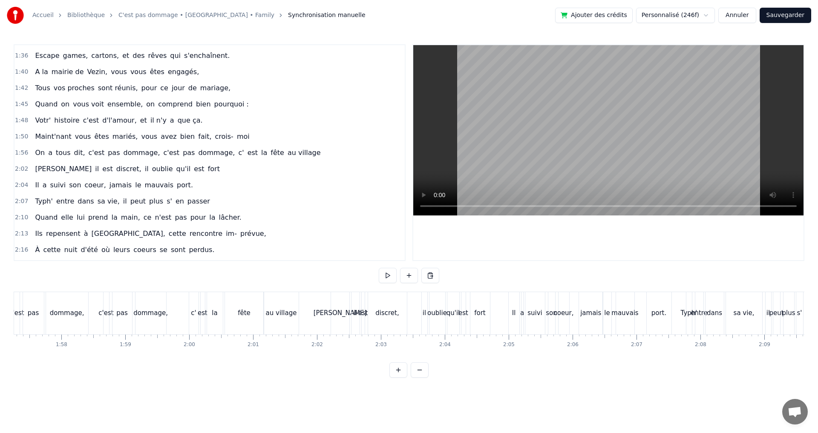
scroll to position [0, 7376]
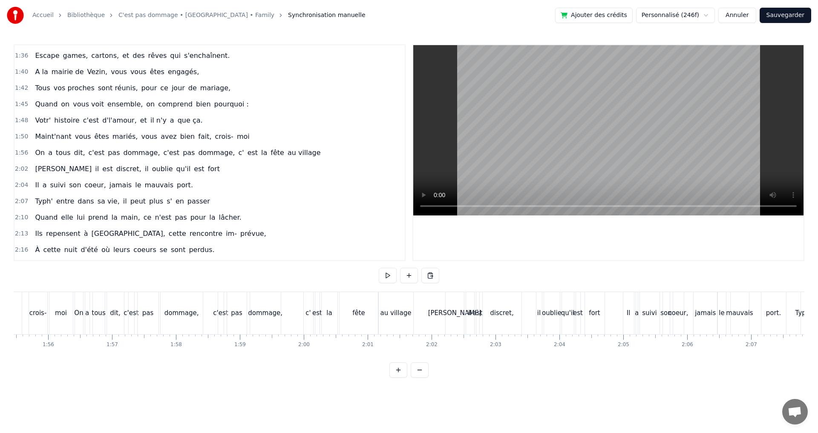
click at [450, 313] on div "[PERSON_NAME]" at bounding box center [454, 313] width 53 height 10
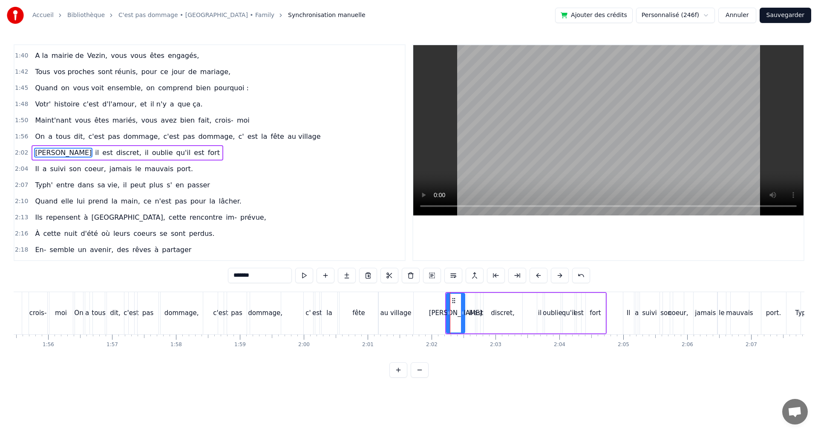
click at [414, 302] on div "On a tous dit, c'est pas dommage, c'est pas dommage, c' est la fête au village" at bounding box center [245, 313] width 341 height 42
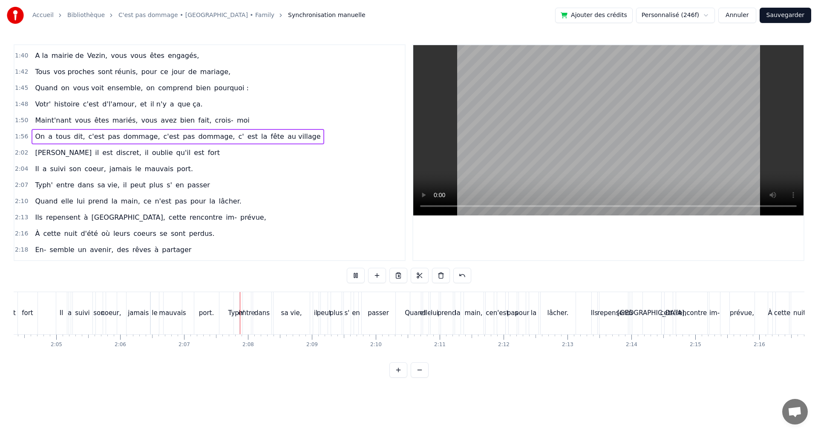
scroll to position [0, 8095]
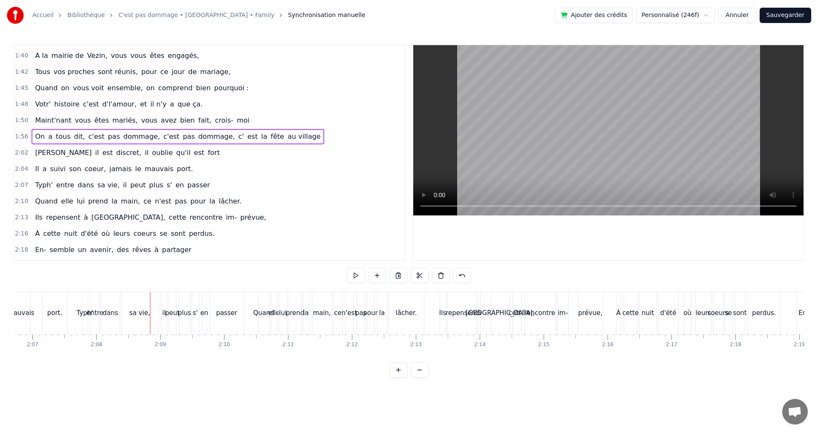
click at [55, 314] on div "port." at bounding box center [54, 313] width 15 height 10
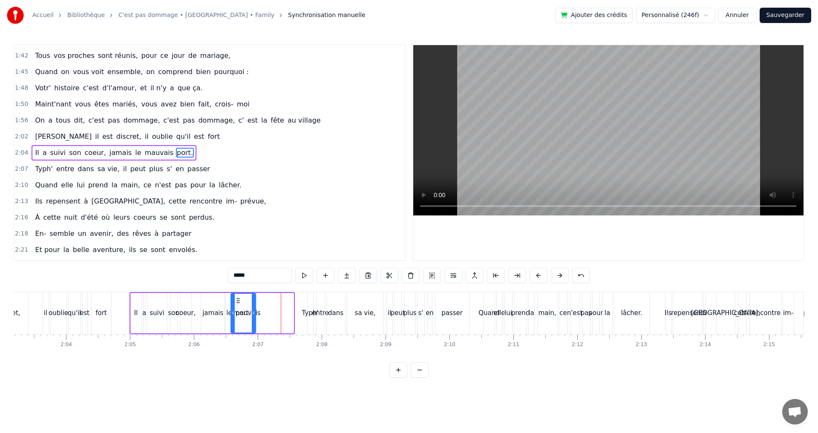
scroll to position [0, 7869]
drag, startPoint x: 51, startPoint y: 301, endPoint x: 264, endPoint y: 303, distance: 213.4
click at [264, 303] on icon at bounding box center [265, 300] width 7 height 7
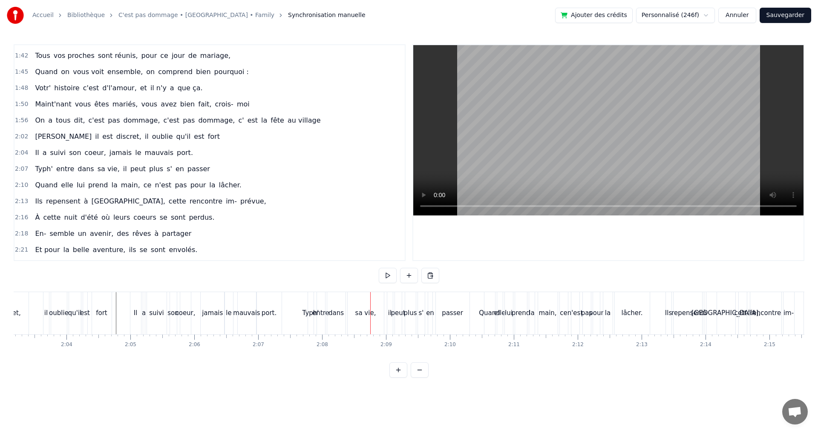
click at [363, 307] on div "sa vie," at bounding box center [366, 313] width 36 height 42
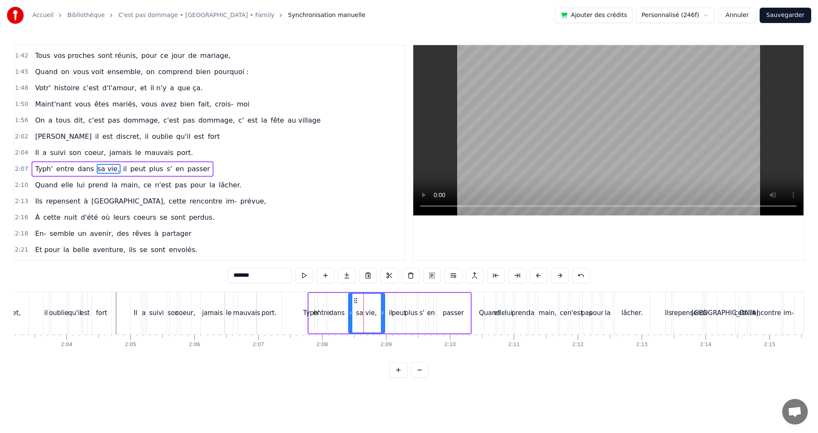
scroll to position [451, 0]
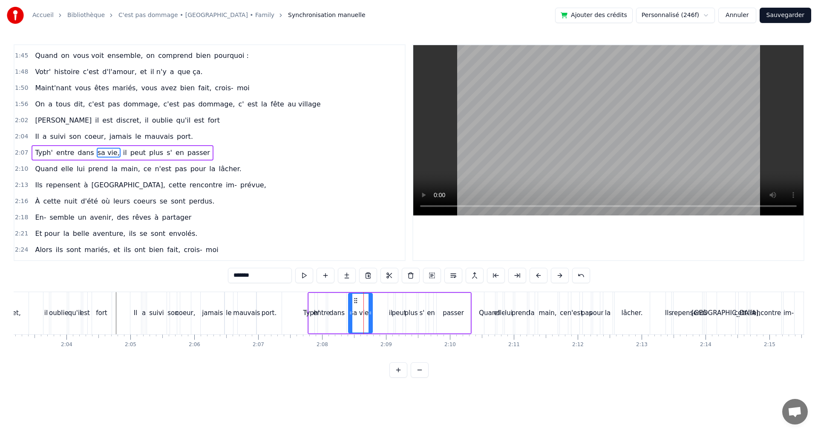
drag, startPoint x: 382, startPoint y: 306, endPoint x: 368, endPoint y: 305, distance: 13.7
click at [368, 305] on div at bounding box center [369, 313] width 3 height 39
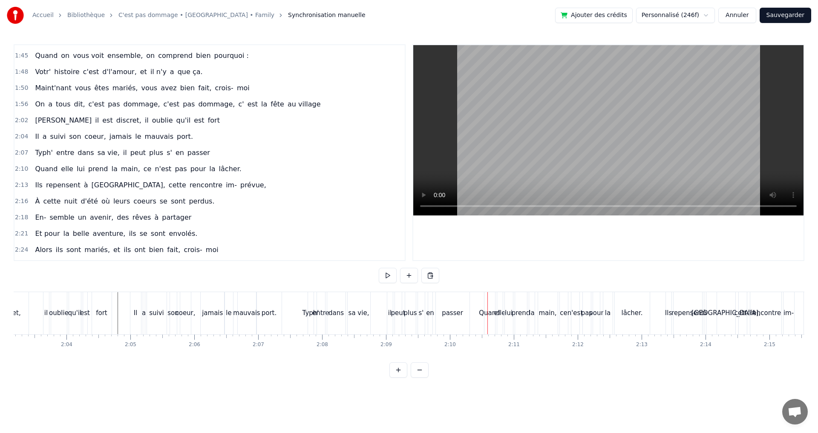
click at [451, 299] on div "passer" at bounding box center [453, 313] width 34 height 42
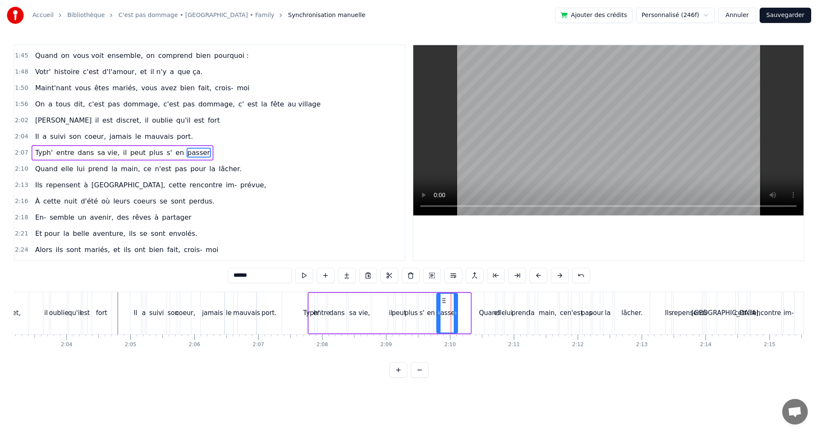
drag, startPoint x: 467, startPoint y: 307, endPoint x: 454, endPoint y: 304, distance: 13.1
click at [454, 304] on div at bounding box center [455, 313] width 3 height 39
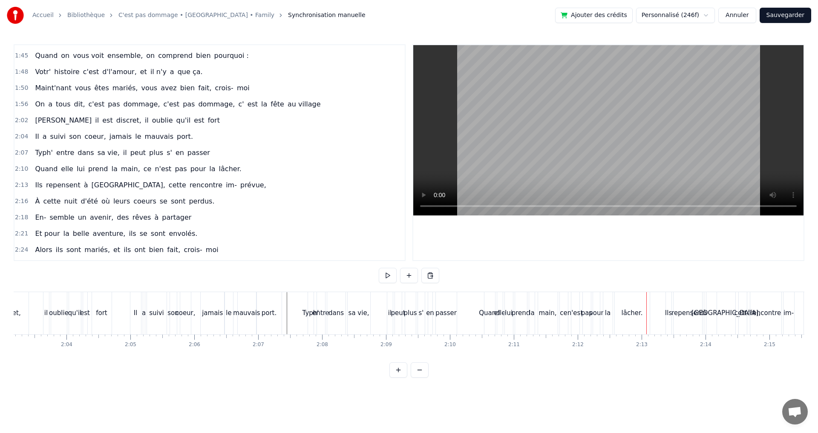
click at [627, 310] on div "lâcher." at bounding box center [631, 313] width 21 height 10
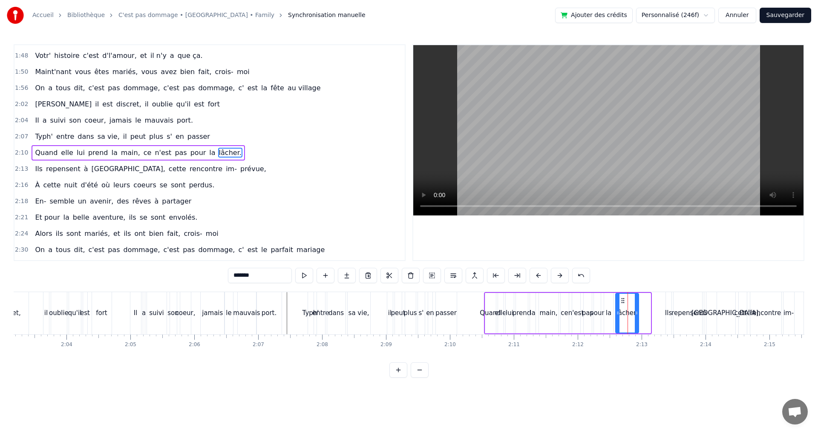
drag, startPoint x: 648, startPoint y: 309, endPoint x: 636, endPoint y: 308, distance: 12.0
click at [636, 308] on div at bounding box center [636, 313] width 3 height 39
click at [621, 302] on icon at bounding box center [621, 300] width 7 height 7
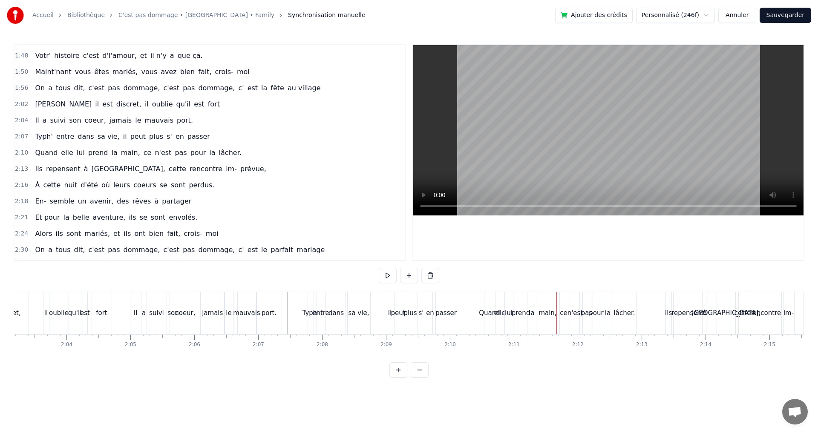
click at [540, 305] on div "main," at bounding box center [548, 313] width 20 height 42
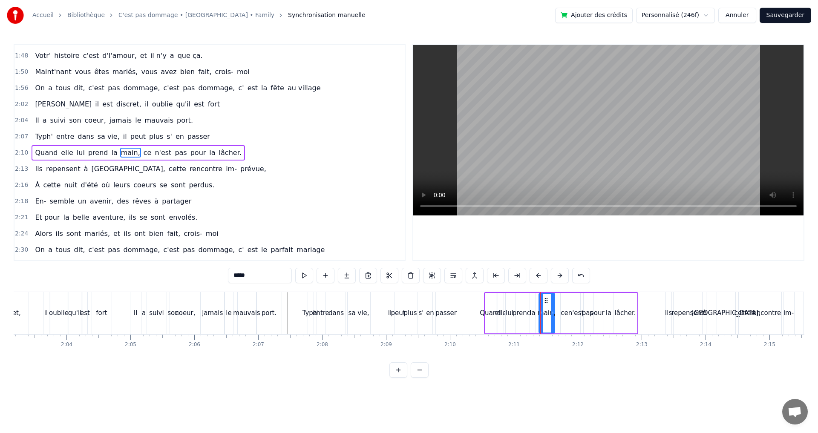
click at [551, 312] on icon at bounding box center [552, 313] width 3 height 7
click at [544, 298] on icon at bounding box center [542, 300] width 7 height 7
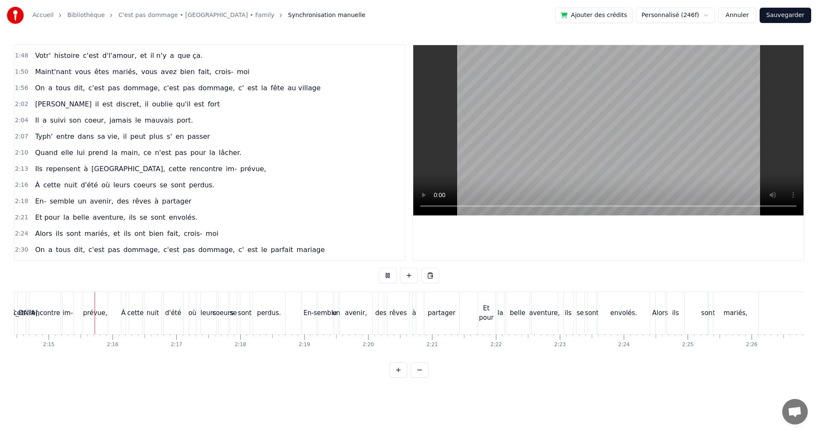
scroll to position [0, 8591]
click at [438, 308] on div "partager" at bounding box center [441, 313] width 28 height 10
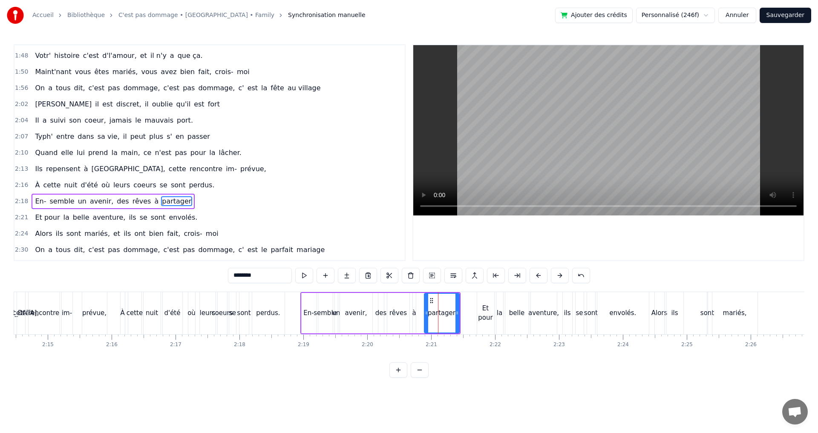
scroll to position [515, 0]
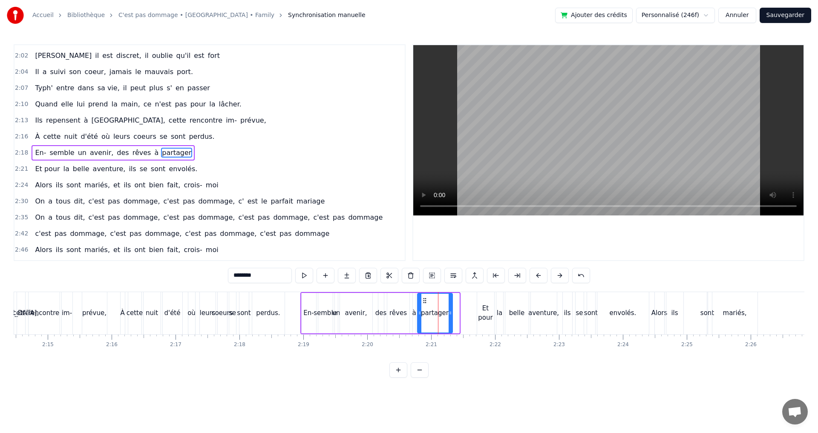
drag, startPoint x: 431, startPoint y: 299, endPoint x: 425, endPoint y: 299, distance: 6.8
click at [425, 299] on icon at bounding box center [424, 300] width 7 height 7
drag, startPoint x: 451, startPoint y: 304, endPoint x: 447, endPoint y: 303, distance: 4.3
click at [447, 303] on div at bounding box center [446, 313] width 3 height 39
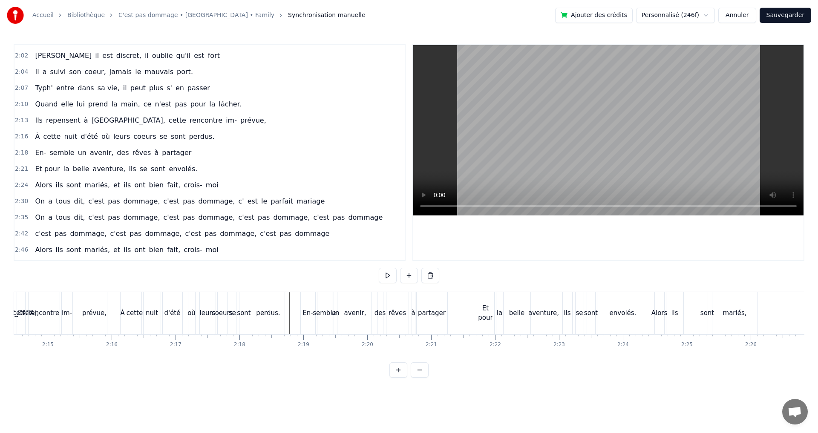
click at [324, 312] on div "semble" at bounding box center [324, 313] width 23 height 10
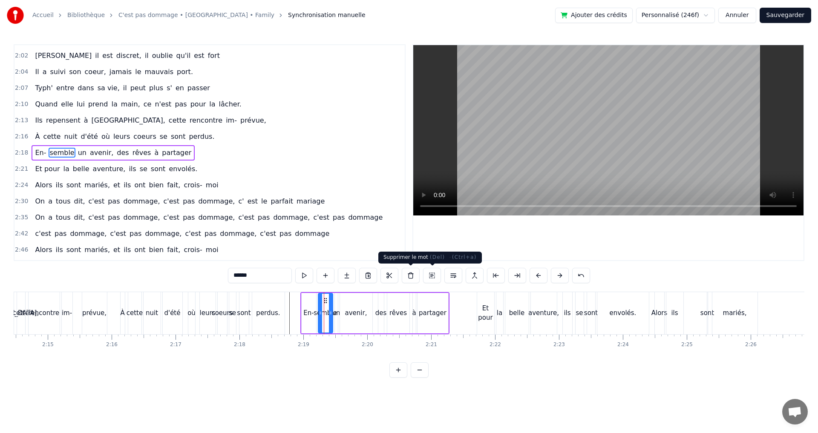
click at [413, 275] on button at bounding box center [411, 275] width 18 height 15
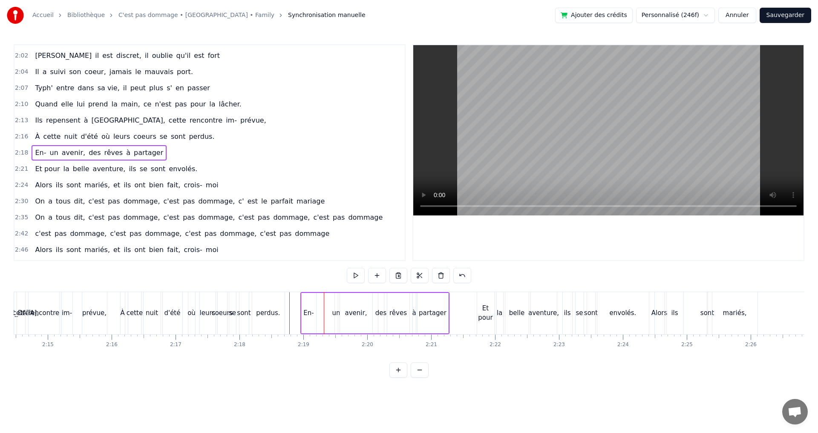
click at [306, 311] on div "En-" at bounding box center [308, 313] width 10 height 10
drag, startPoint x: 314, startPoint y: 312, endPoint x: 331, endPoint y: 313, distance: 16.7
click at [331, 313] on icon at bounding box center [330, 313] width 3 height 7
click at [319, 313] on div "En-" at bounding box center [317, 313] width 10 height 10
drag, startPoint x: 270, startPoint y: 277, endPoint x: 220, endPoint y: 273, distance: 50.0
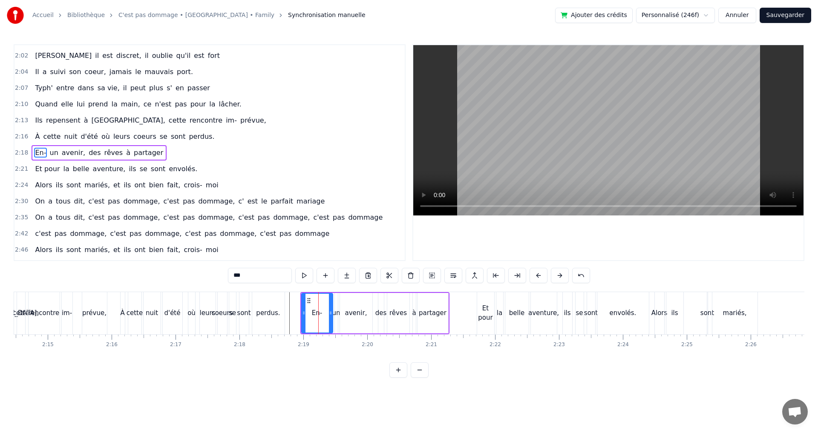
click at [220, 274] on div "0:10 [PERSON_NAME] est né, tout près de l' océan 0:13 Aux Sables d' Olonne, pet…" at bounding box center [409, 210] width 790 height 333
click at [86, 313] on div "prévue," at bounding box center [94, 313] width 24 height 10
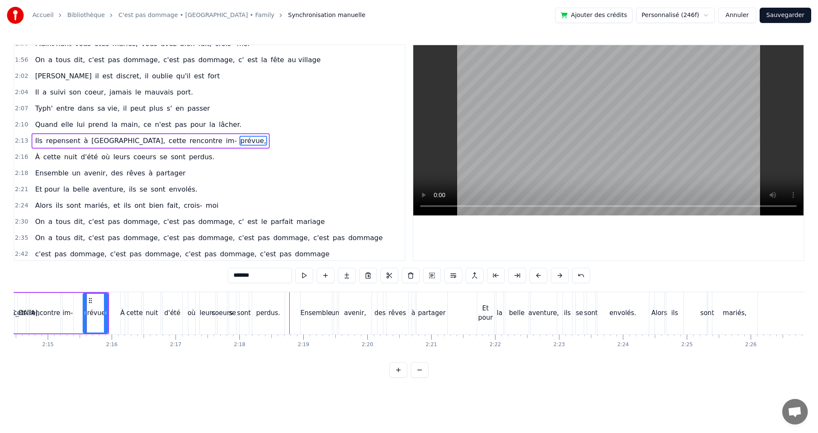
scroll to position [483, 0]
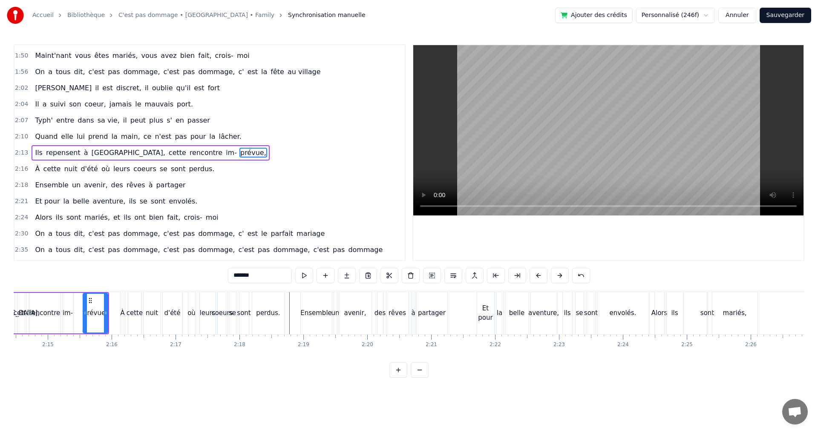
click at [233, 276] on input "*******" at bounding box center [260, 275] width 64 height 15
click at [235, 278] on input "********" at bounding box center [260, 275] width 64 height 15
click at [92, 307] on div "imprévue," at bounding box center [95, 313] width 24 height 39
drag, startPoint x: 86, startPoint y: 311, endPoint x: 65, endPoint y: 313, distance: 20.5
click at [65, 313] on icon at bounding box center [64, 313] width 3 height 7
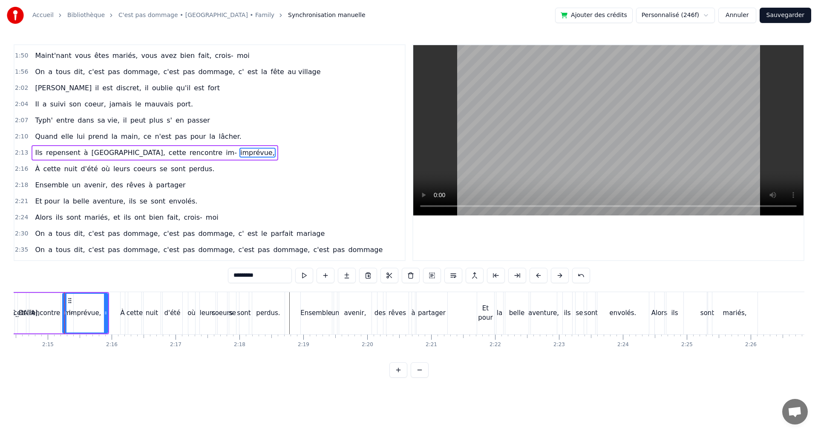
click at [225, 152] on span "im-" at bounding box center [231, 153] width 13 height 10
type input "***"
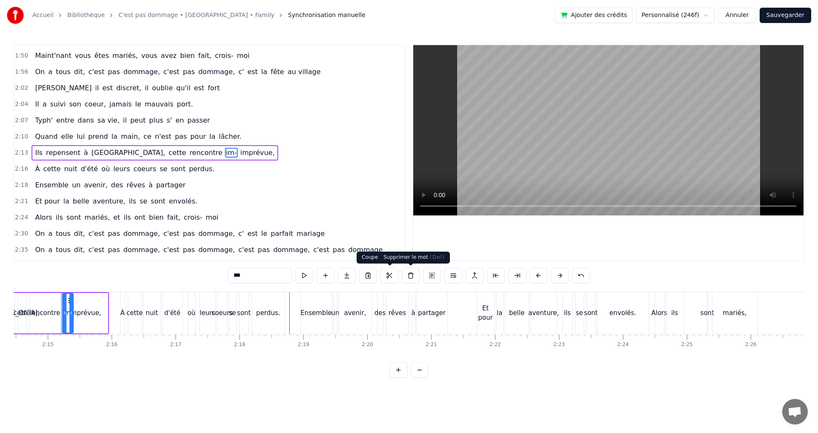
click at [405, 275] on button at bounding box center [411, 275] width 18 height 15
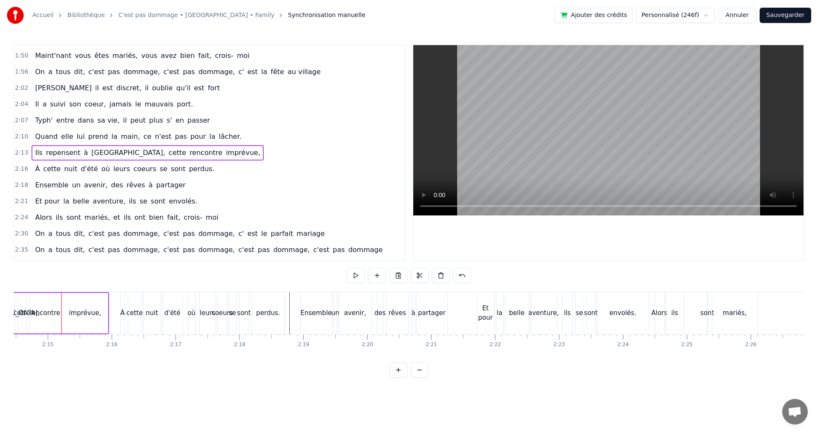
click at [168, 153] on span "cette" at bounding box center [177, 153] width 19 height 10
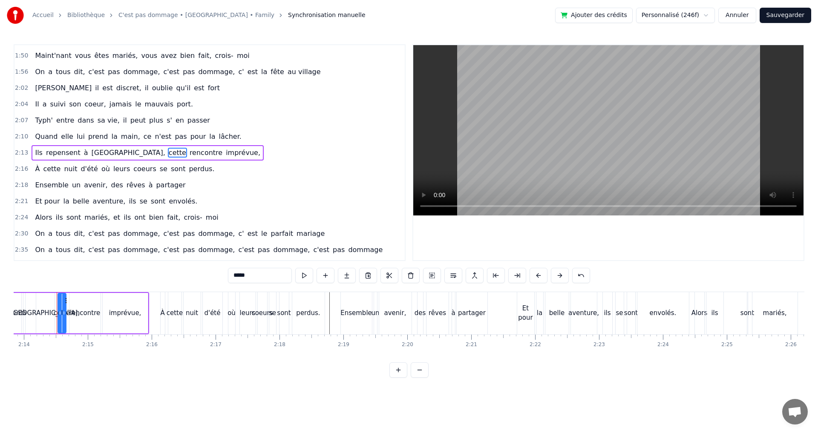
click at [255, 274] on input "*****" at bounding box center [260, 275] width 64 height 15
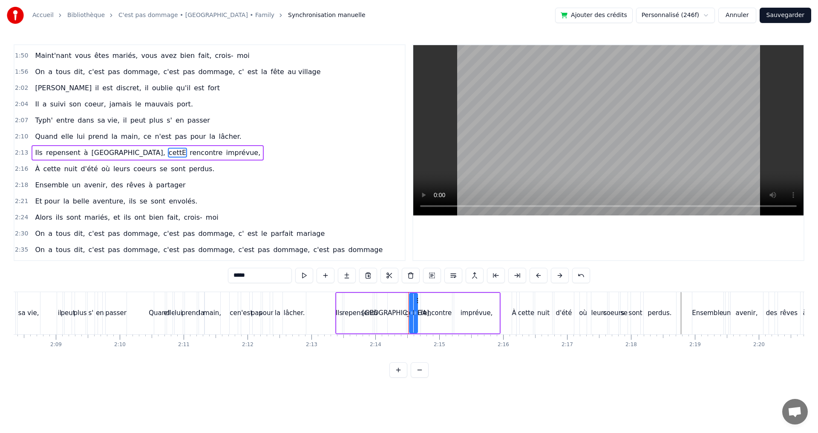
scroll to position [0, 8171]
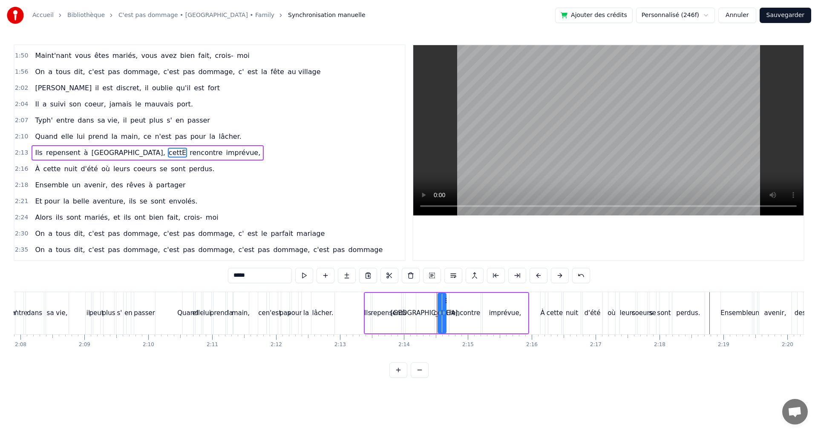
type input "*****"
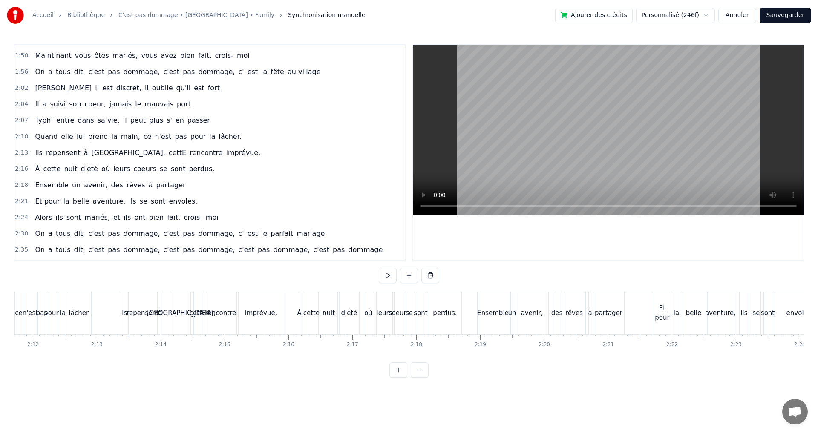
scroll to position [0, 8364]
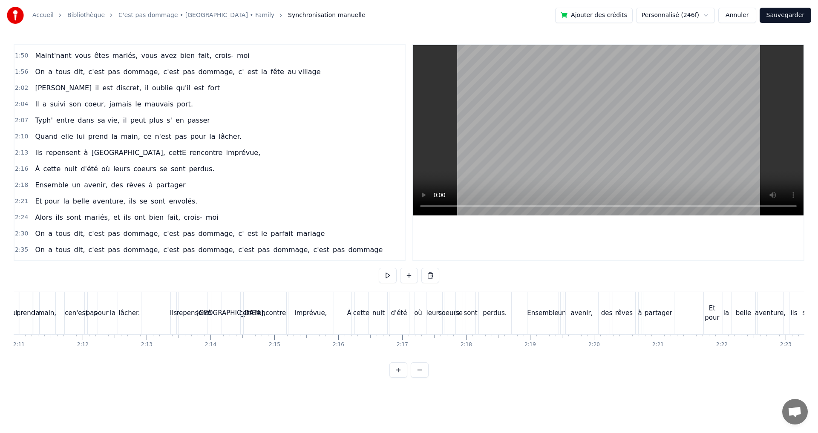
click at [350, 307] on div "À" at bounding box center [349, 313] width 4 height 42
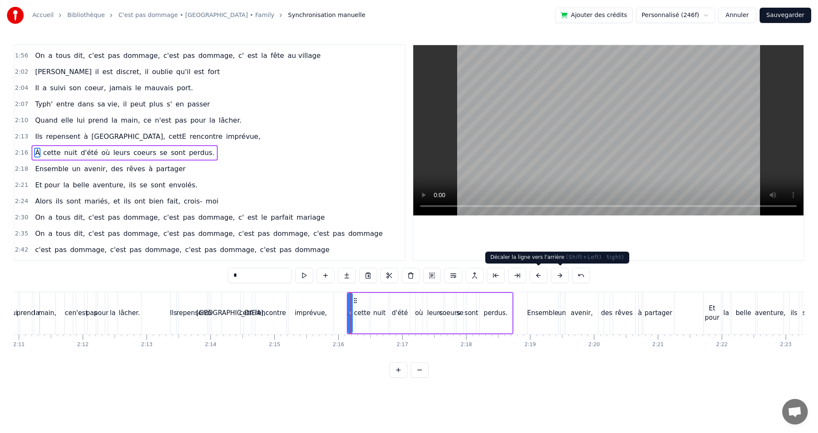
click at [537, 273] on button at bounding box center [538, 275] width 18 height 15
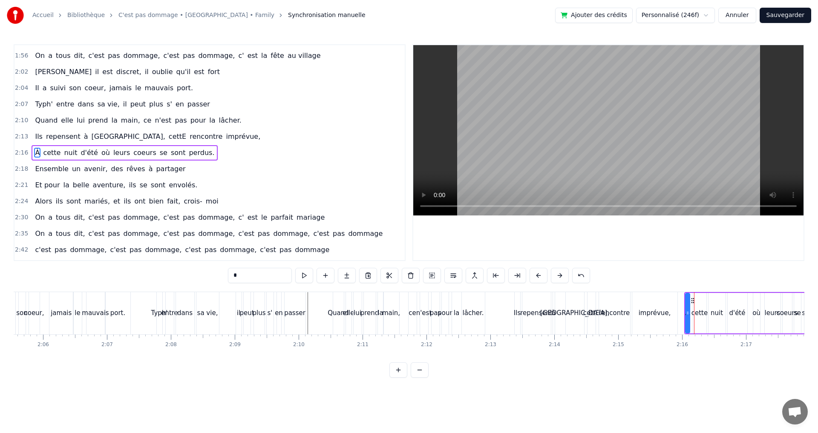
scroll to position [0, 7934]
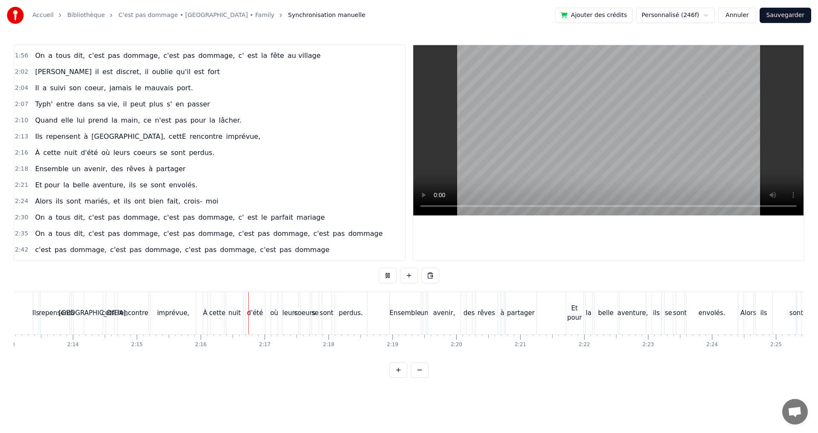
scroll to position [0, 8655]
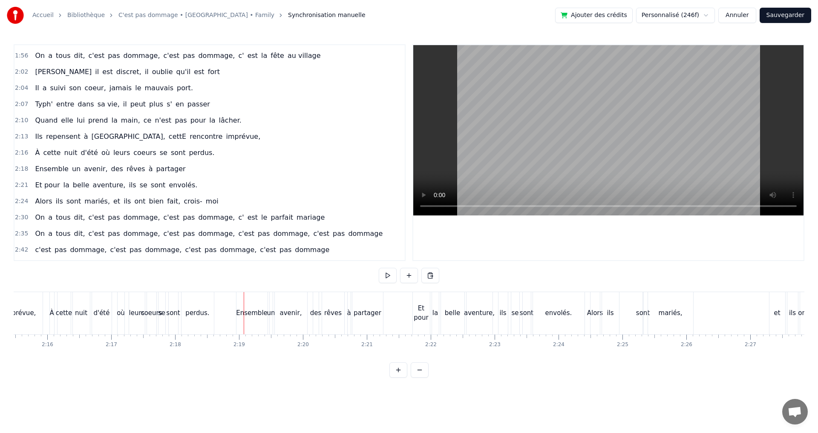
click at [80, 314] on div "nuit" at bounding box center [81, 313] width 12 height 10
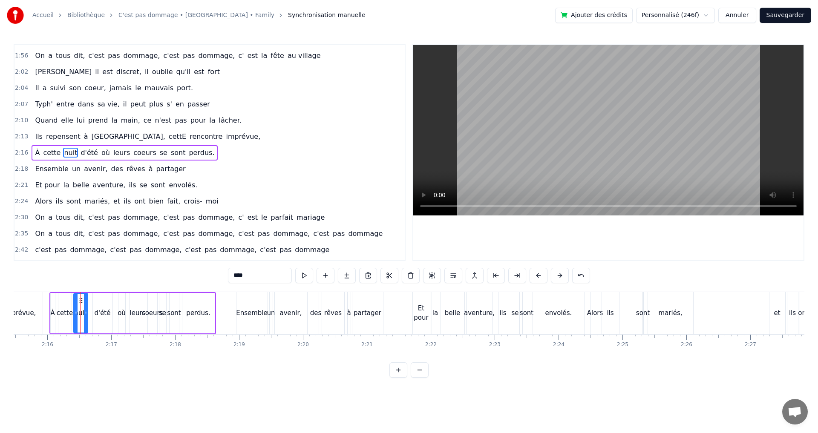
click at [84, 313] on icon at bounding box center [85, 313] width 3 height 7
click at [95, 312] on div "d'été" at bounding box center [103, 313] width 16 height 10
type input "*****"
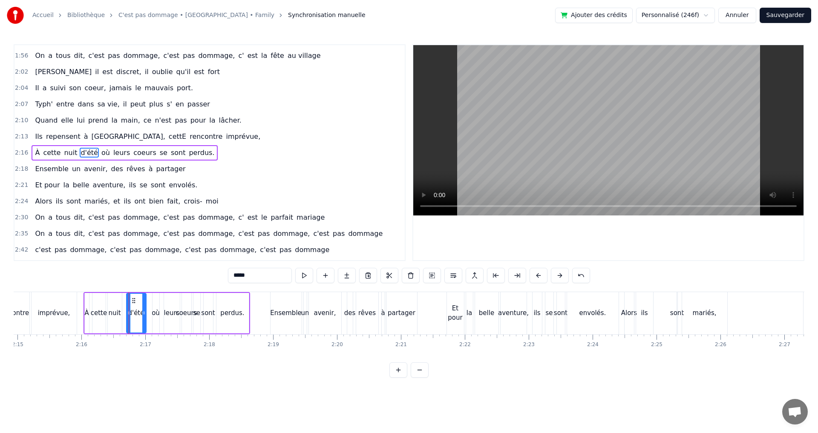
click at [130, 302] on icon at bounding box center [133, 300] width 7 height 7
drag, startPoint x: 98, startPoint y: 302, endPoint x: 136, endPoint y: 307, distance: 38.7
click at [136, 307] on div "À d'été cette nuit où leurs coeurs se sont perdus." at bounding box center [171, 313] width 167 height 42
click at [102, 309] on div "cette" at bounding box center [103, 313] width 16 height 10
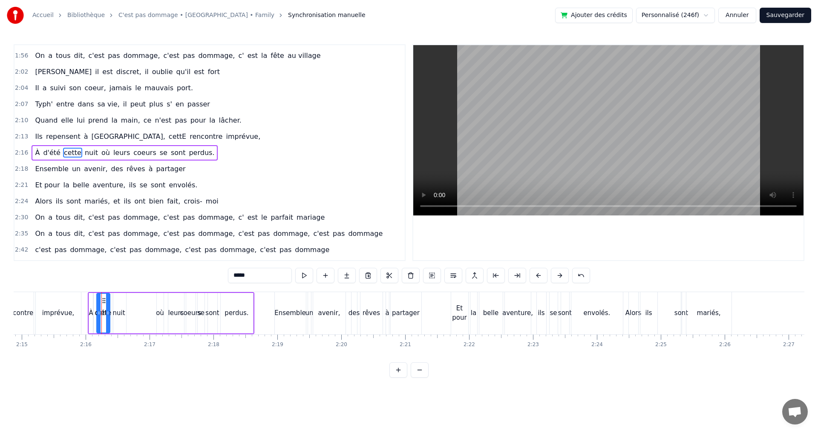
click at [50, 153] on span "d'été" at bounding box center [51, 153] width 19 height 10
type input "*****"
drag, startPoint x: 100, startPoint y: 301, endPoint x: 124, endPoint y: 302, distance: 23.9
click at [101, 302] on icon at bounding box center [100, 300] width 7 height 7
click at [123, 302] on div "À d'été cette nuit où leurs coeurs se sont perdus." at bounding box center [171, 313] width 167 height 42
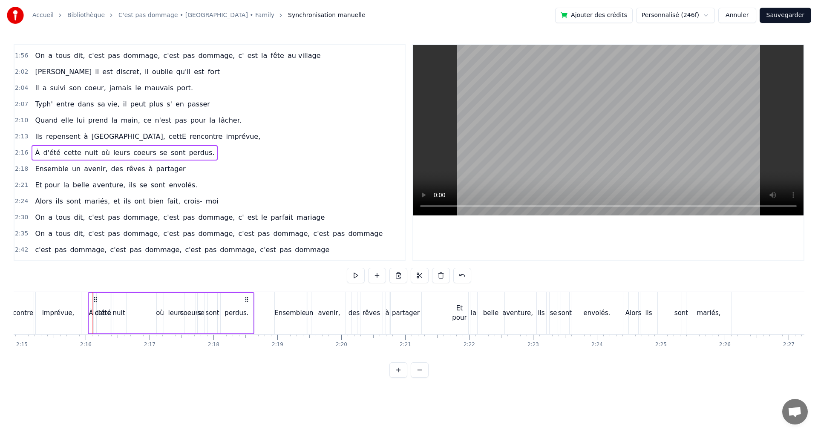
click at [131, 302] on div "À d'été cette nuit où leurs coeurs se sont perdus." at bounding box center [171, 313] width 167 height 42
click at [132, 302] on div "À d'été cette nuit où leurs coeurs se sont perdus." at bounding box center [171, 313] width 167 height 42
click at [47, 152] on span "d'été" at bounding box center [51, 153] width 19 height 10
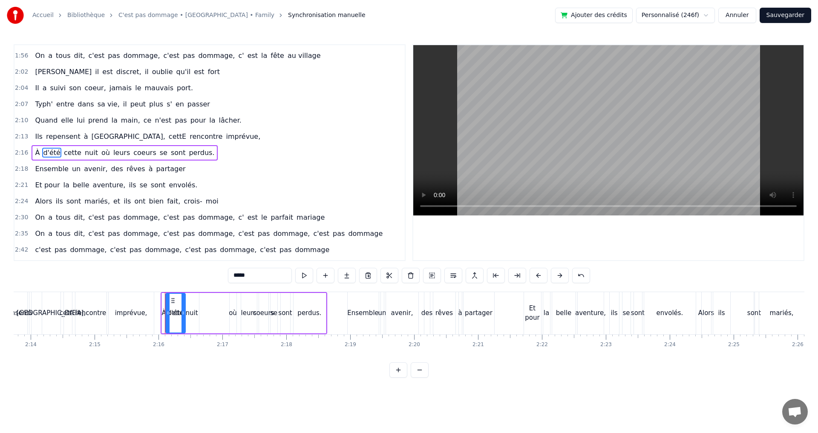
scroll to position [0, 8538]
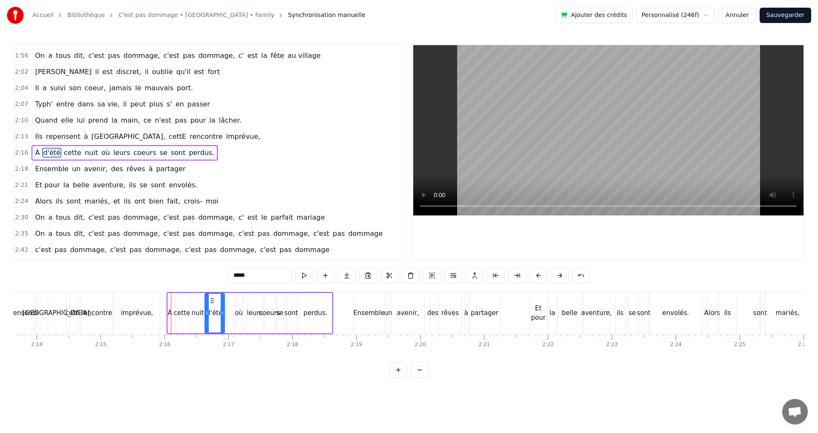
drag, startPoint x: 100, startPoint y: 300, endPoint x: 211, endPoint y: 306, distance: 111.7
click at [241, 306] on div "où" at bounding box center [239, 313] width 7 height 40
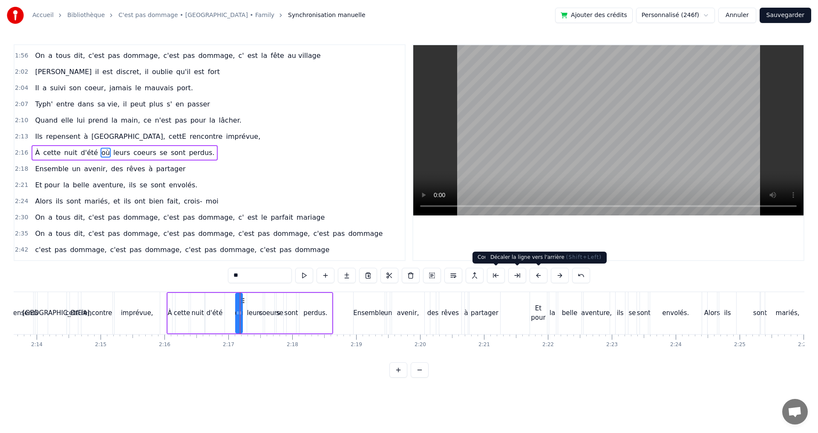
click at [540, 276] on button at bounding box center [538, 275] width 18 height 15
click at [555, 277] on button at bounding box center [560, 275] width 18 height 15
click at [399, 375] on button at bounding box center [398, 369] width 18 height 15
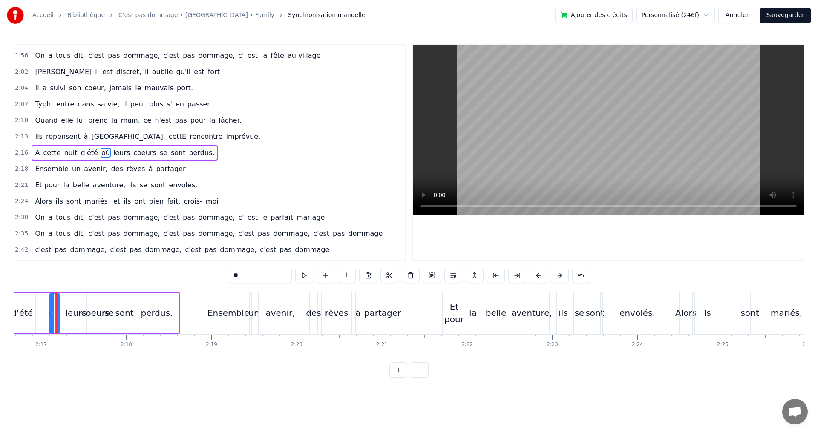
click at [399, 375] on button at bounding box center [398, 369] width 18 height 15
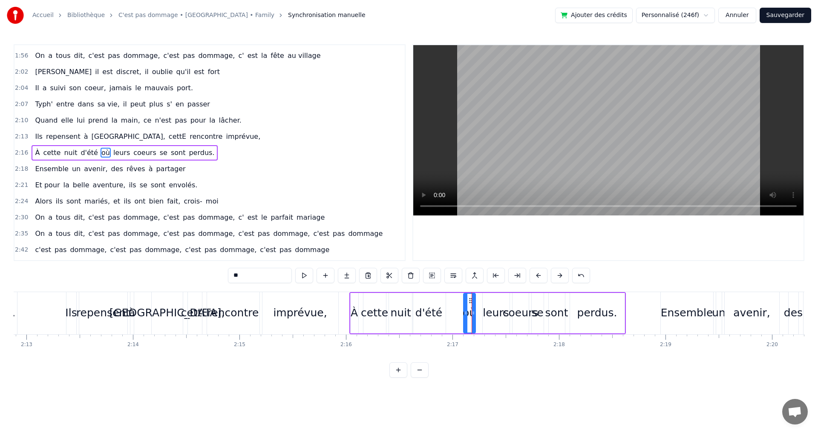
scroll to position [0, 14564]
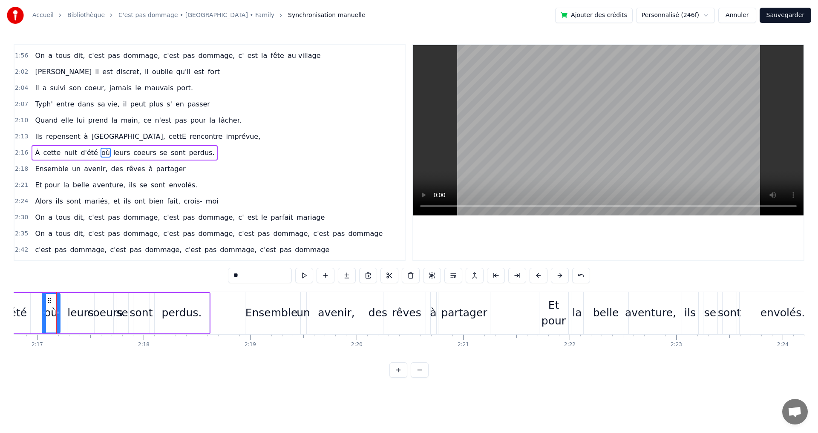
drag, startPoint x: 50, startPoint y: 308, endPoint x: 42, endPoint y: 308, distance: 8.5
click at [43, 308] on div at bounding box center [44, 313] width 3 height 39
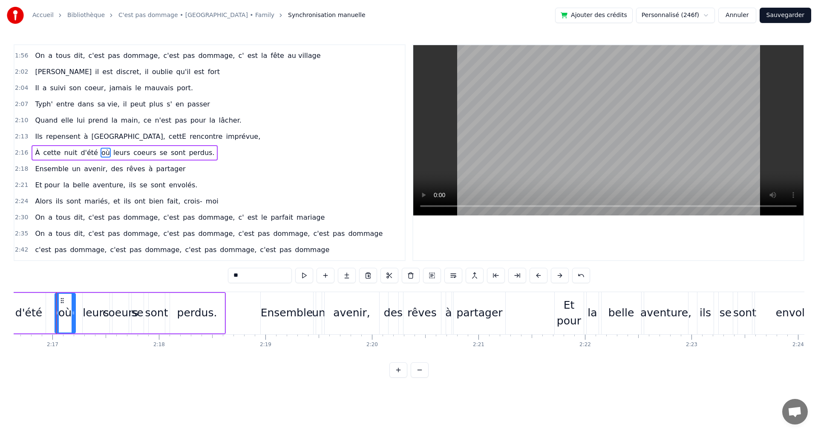
click at [96, 312] on div "leurs" at bounding box center [96, 313] width 26 height 16
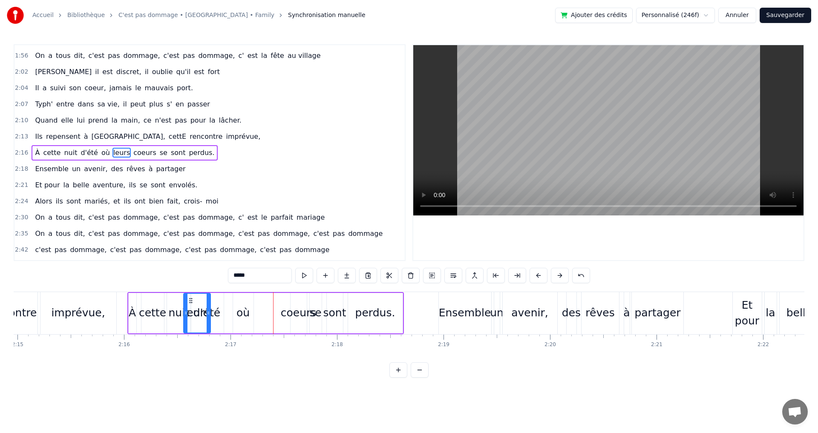
scroll to position [0, 14364]
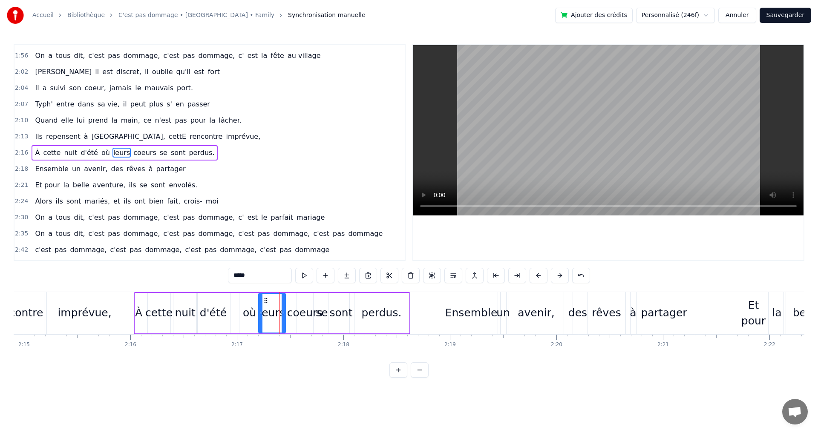
drag, startPoint x: 90, startPoint y: 300, endPoint x: 266, endPoint y: 300, distance: 175.9
click at [266, 300] on circle at bounding box center [266, 300] width 0 height 0
click at [303, 307] on div "coeurs" at bounding box center [305, 313] width 36 height 16
drag, startPoint x: 304, startPoint y: 302, endPoint x: 293, endPoint y: 301, distance: 10.2
click at [293, 301] on icon at bounding box center [293, 300] width 7 height 7
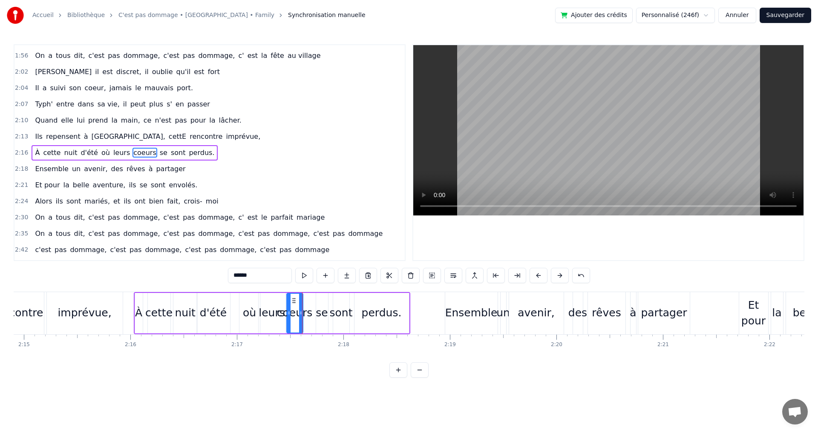
click at [321, 303] on div "se" at bounding box center [322, 313] width 12 height 40
drag, startPoint x: 322, startPoint y: 300, endPoint x: 312, endPoint y: 299, distance: 9.8
click at [312, 299] on icon at bounding box center [314, 300] width 7 height 7
click at [336, 306] on div "sont" at bounding box center [341, 313] width 23 height 16
drag, startPoint x: 339, startPoint y: 300, endPoint x: 327, endPoint y: 299, distance: 12.4
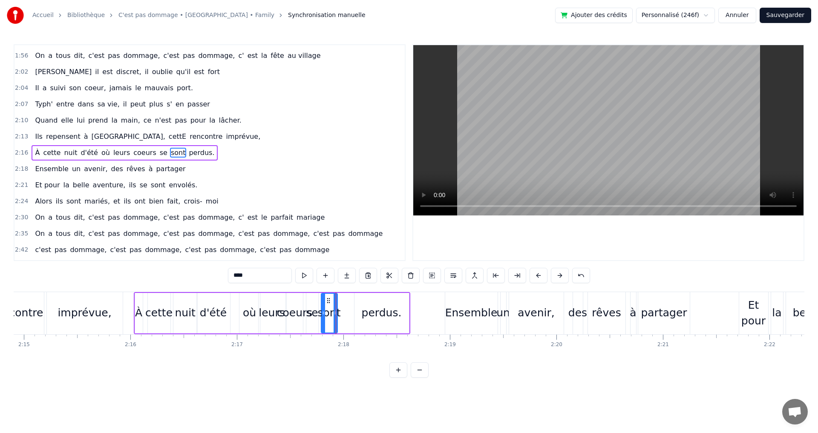
click at [327, 299] on icon at bounding box center [328, 300] width 7 height 7
click at [362, 304] on div "perdus." at bounding box center [381, 313] width 55 height 40
drag, startPoint x: 361, startPoint y: 299, endPoint x: 346, endPoint y: 299, distance: 15.3
click at [346, 299] on icon at bounding box center [346, 300] width 7 height 7
click at [425, 376] on button at bounding box center [420, 369] width 18 height 15
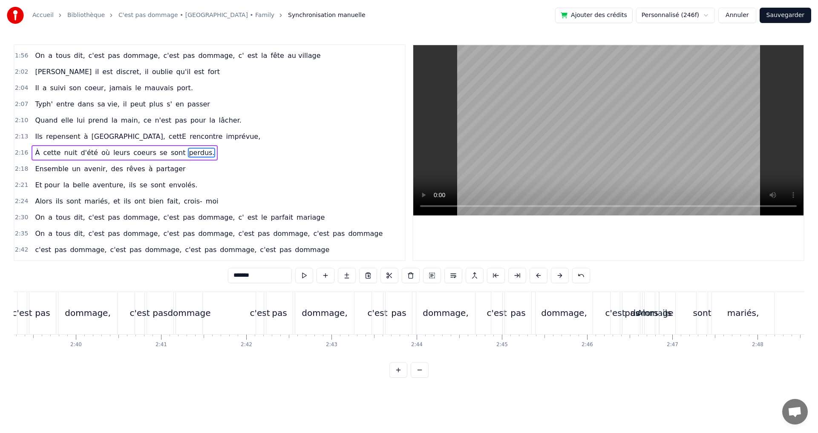
click at [425, 376] on button at bounding box center [420, 369] width 18 height 15
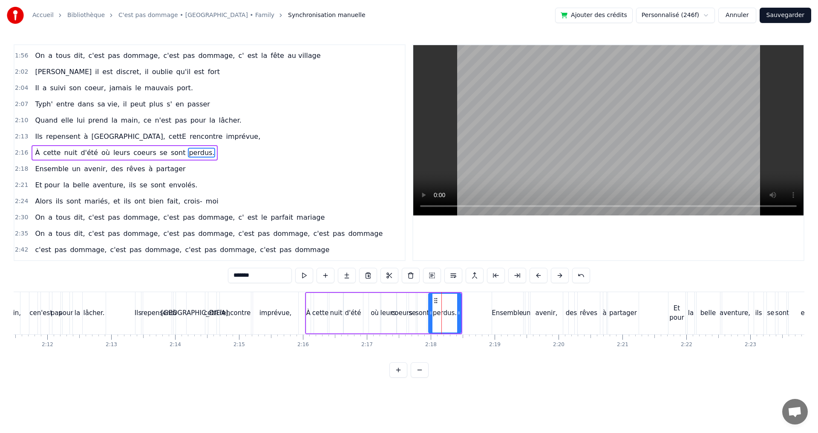
scroll to position [0, 8321]
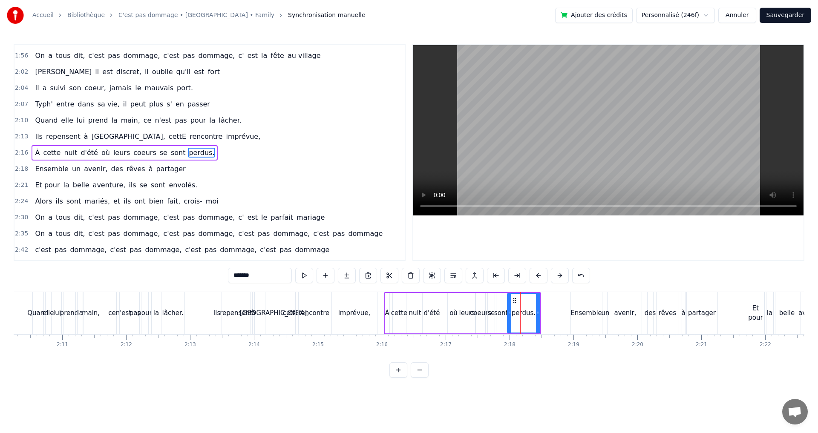
click at [184, 306] on div "lâcher." at bounding box center [173, 313] width 24 height 42
type input "*******"
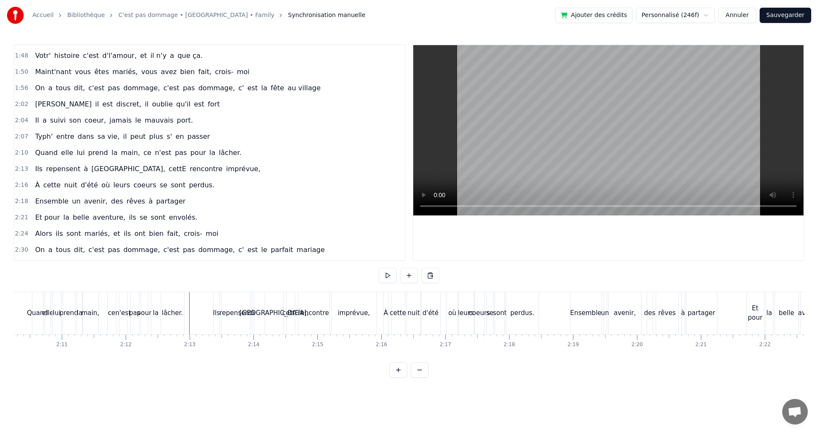
scroll to position [0, 8306]
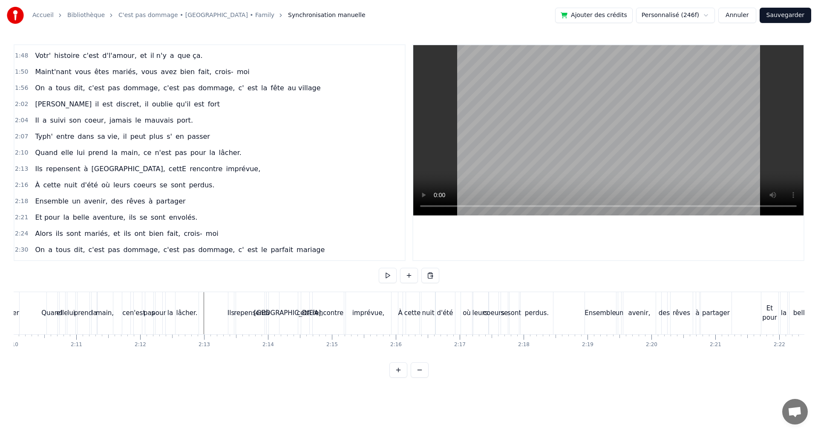
click at [717, 315] on div "partager" at bounding box center [716, 313] width 28 height 10
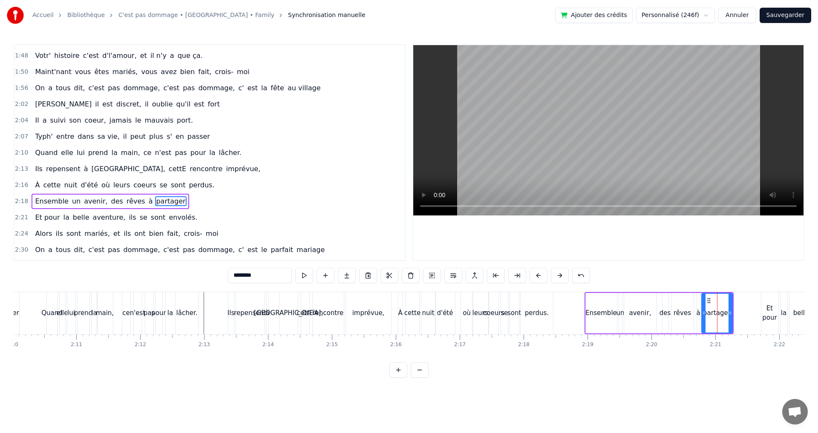
scroll to position [515, 0]
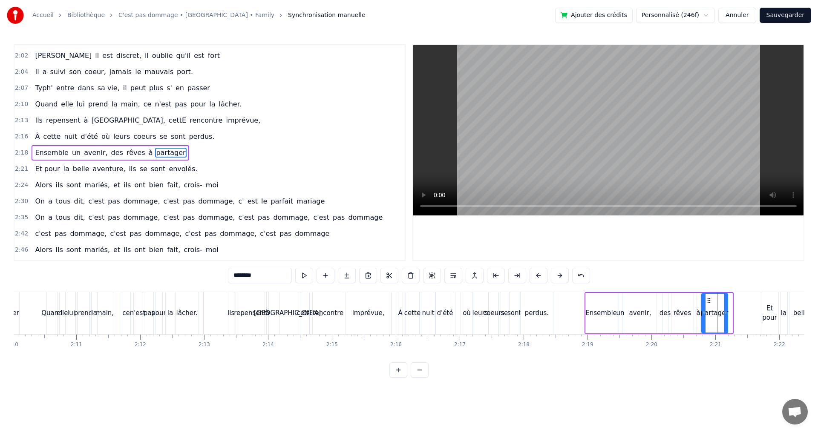
drag, startPoint x: 730, startPoint y: 310, endPoint x: 725, endPoint y: 310, distance: 5.1
click at [725, 310] on icon at bounding box center [725, 313] width 3 height 7
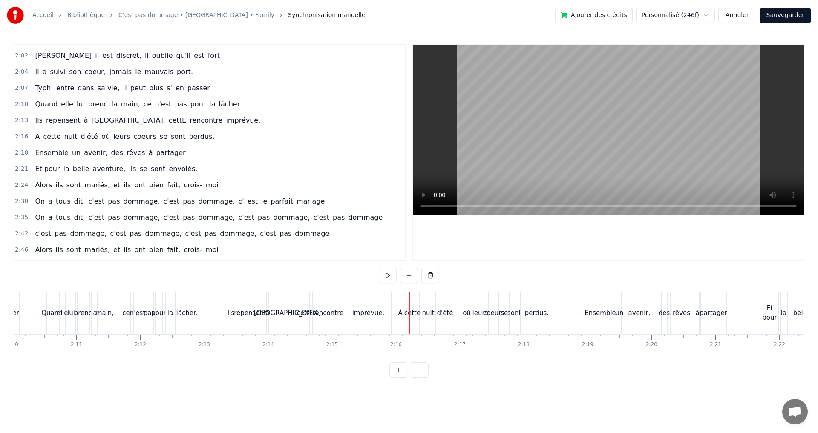
click at [362, 310] on div "imprévue," at bounding box center [368, 313] width 32 height 10
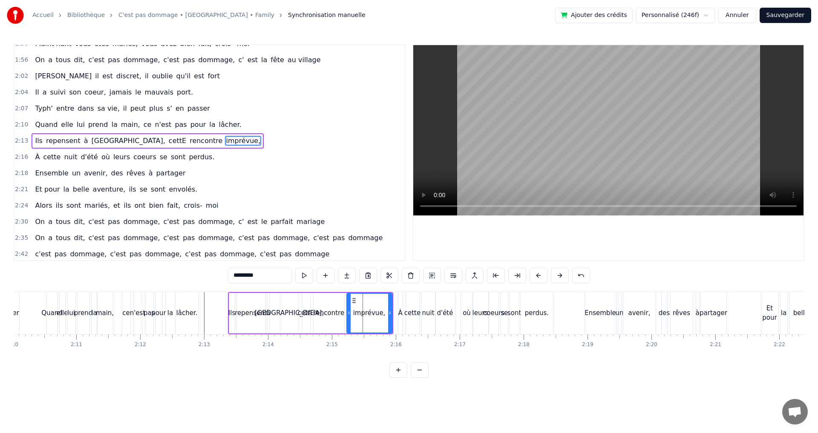
scroll to position [483, 0]
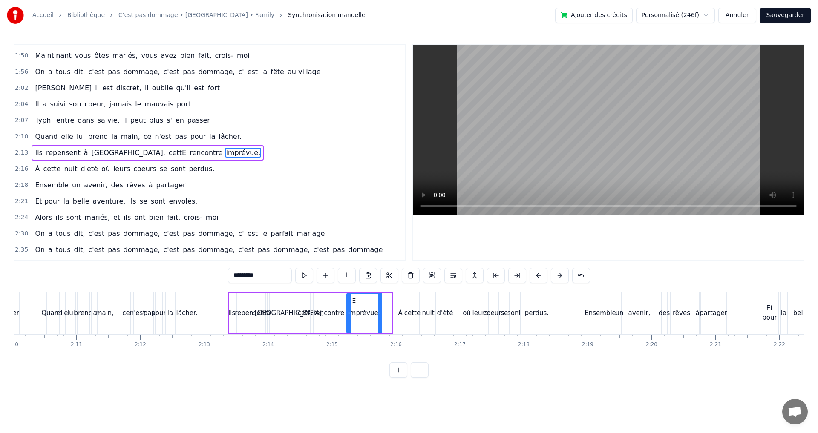
drag, startPoint x: 391, startPoint y: 311, endPoint x: 380, endPoint y: 311, distance: 11.1
click at [380, 311] on icon at bounding box center [379, 313] width 3 height 7
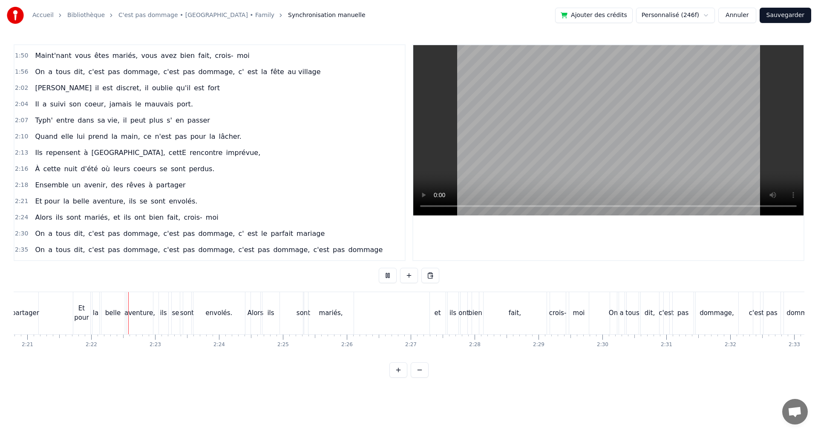
scroll to position [0, 9026]
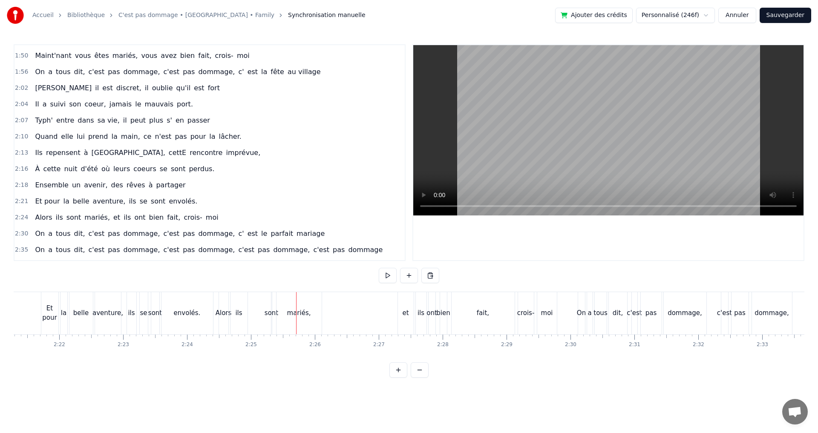
click at [191, 305] on div "envolés." at bounding box center [187, 313] width 52 height 42
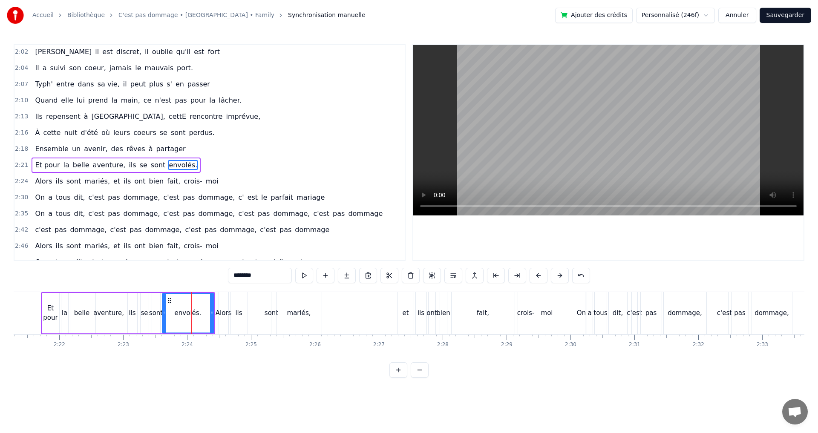
scroll to position [532, 0]
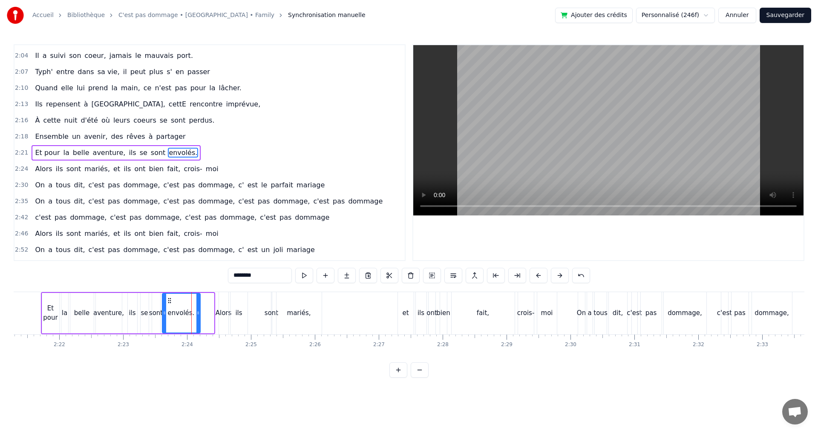
drag, startPoint x: 211, startPoint y: 312, endPoint x: 197, endPoint y: 312, distance: 14.1
click at [197, 312] on icon at bounding box center [197, 313] width 3 height 7
click at [134, 312] on div "ils" at bounding box center [132, 313] width 7 height 10
type input "***"
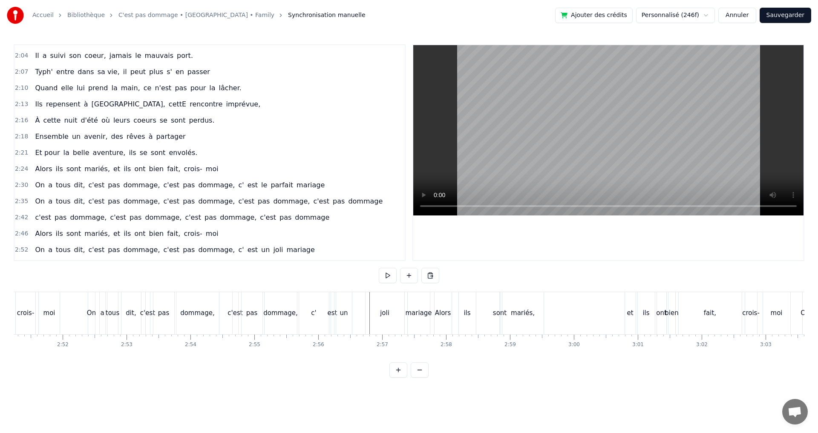
scroll to position [0, 10932]
click at [212, 312] on div "dommage," at bounding box center [204, 313] width 34 height 10
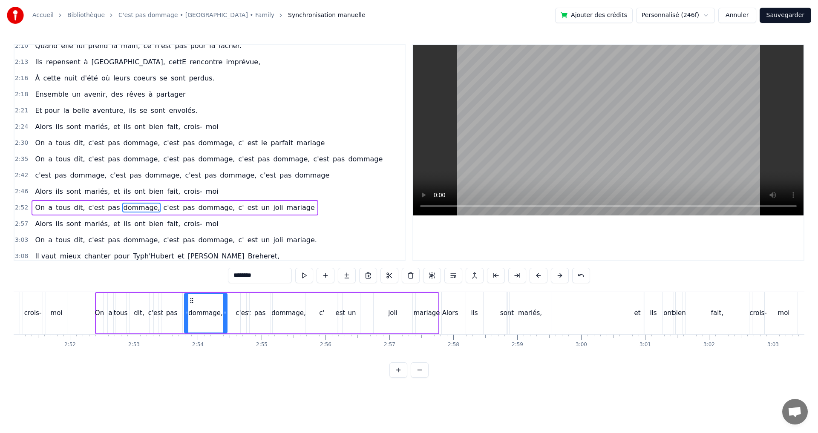
scroll to position [627, 0]
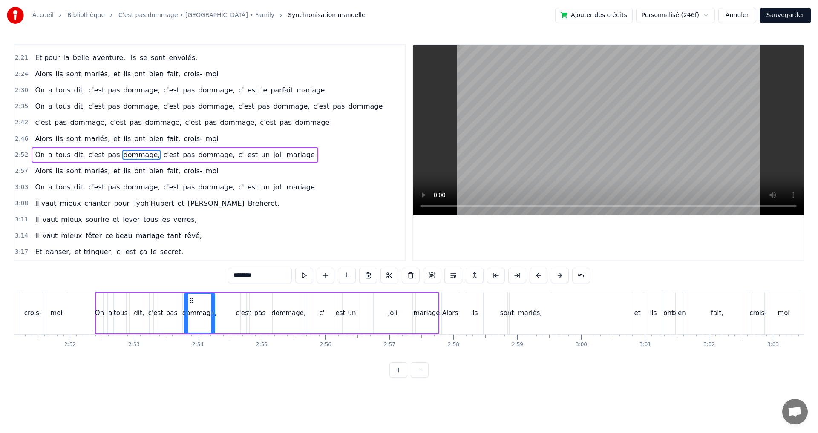
drag, startPoint x: 224, startPoint y: 309, endPoint x: 212, endPoint y: 310, distance: 12.4
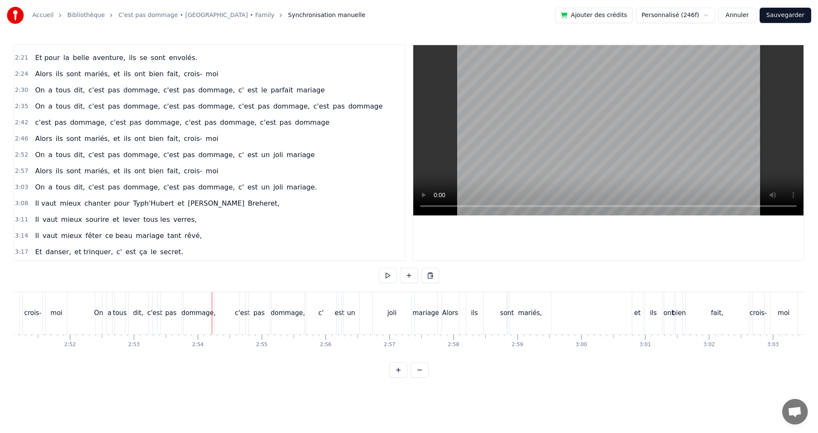
click at [283, 313] on div "dommage," at bounding box center [287, 313] width 34 height 10
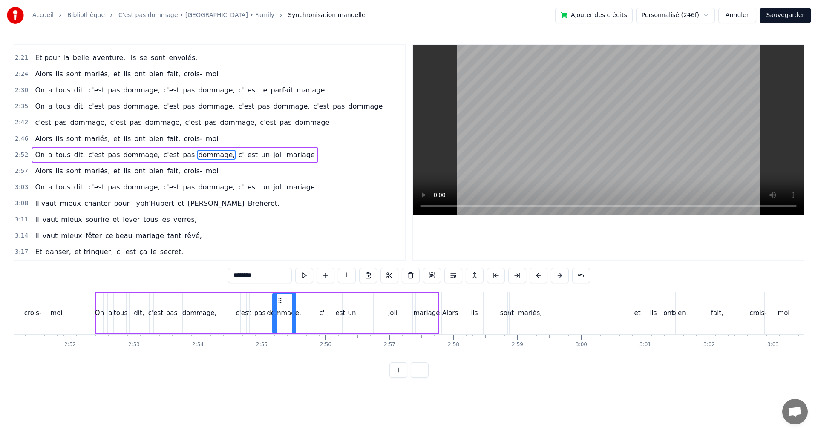
drag, startPoint x: 302, startPoint y: 310, endPoint x: 293, endPoint y: 311, distance: 9.4
click at [293, 311] on icon at bounding box center [293, 313] width 3 height 7
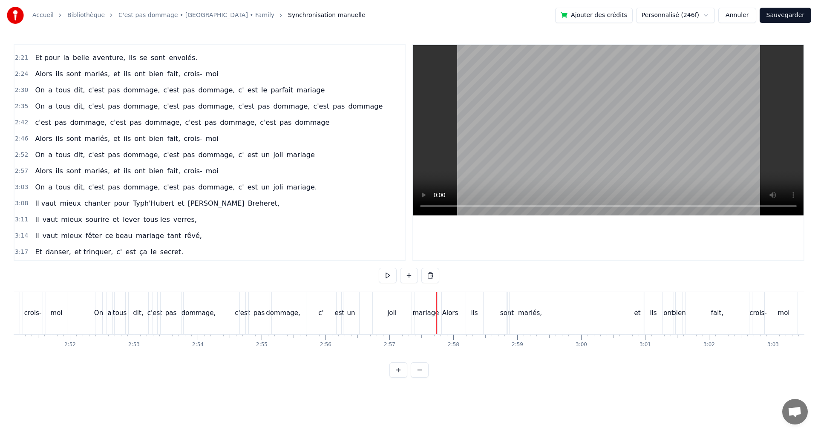
click at [400, 306] on div "joli" at bounding box center [392, 313] width 39 height 42
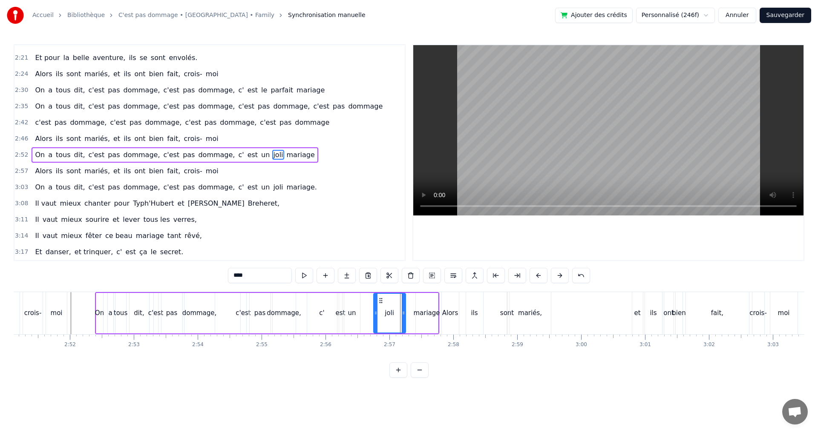
drag, startPoint x: 411, startPoint y: 300, endPoint x: 402, endPoint y: 301, distance: 8.5
click at [402, 301] on div at bounding box center [403, 313] width 3 height 39
click at [423, 306] on div "mariage" at bounding box center [427, 313] width 22 height 40
drag, startPoint x: 422, startPoint y: 299, endPoint x: 412, endPoint y: 300, distance: 9.8
click at [412, 300] on icon at bounding box center [413, 300] width 7 height 7
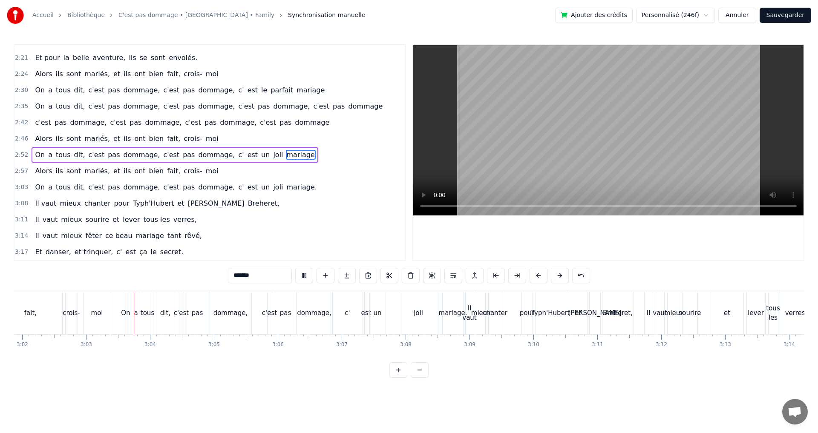
scroll to position [0, 11650]
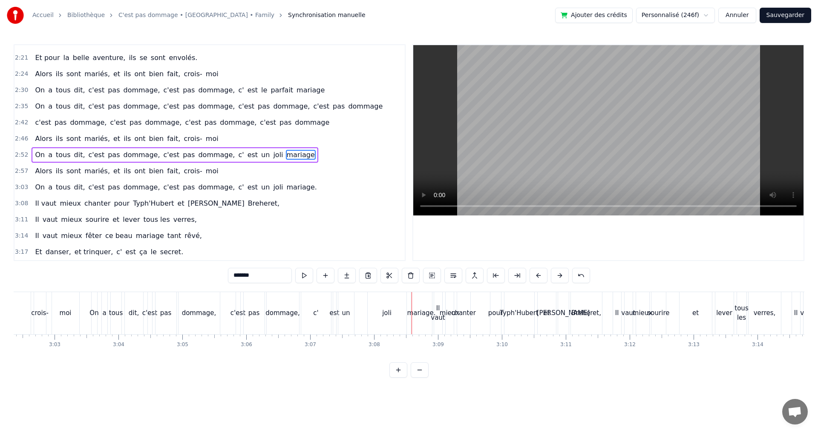
click at [397, 305] on div "joli" at bounding box center [387, 313] width 39 height 42
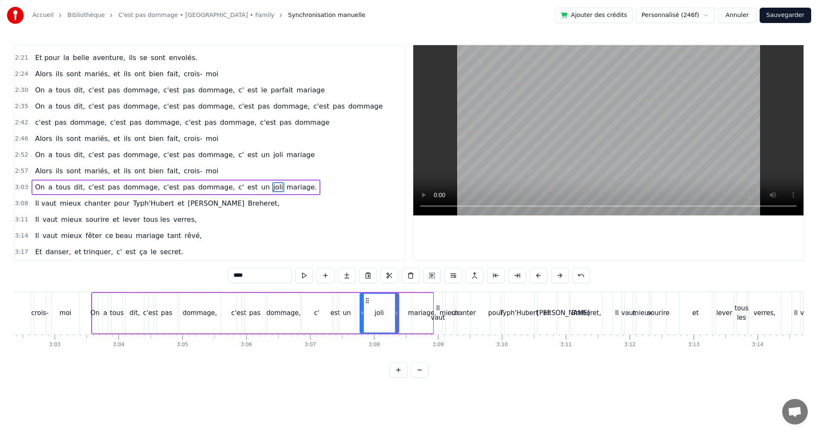
drag, startPoint x: 376, startPoint y: 300, endPoint x: 367, endPoint y: 300, distance: 8.5
click at [367, 300] on icon at bounding box center [367, 300] width 7 height 7
click at [424, 305] on div "mariage." at bounding box center [422, 313] width 21 height 40
drag, startPoint x: 419, startPoint y: 302, endPoint x: 404, endPoint y: 302, distance: 14.5
click at [404, 302] on icon at bounding box center [404, 300] width 7 height 7
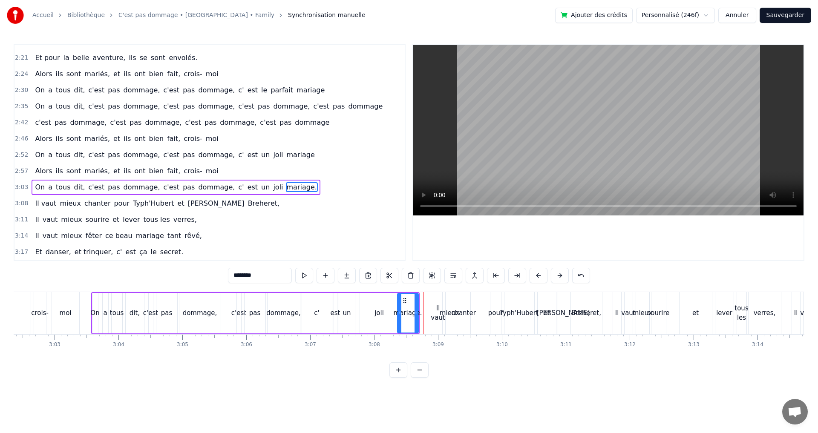
click at [388, 304] on div "joli" at bounding box center [379, 313] width 39 height 40
drag, startPoint x: 396, startPoint y: 304, endPoint x: 391, endPoint y: 305, distance: 4.7
click at [391, 305] on div at bounding box center [391, 313] width 3 height 39
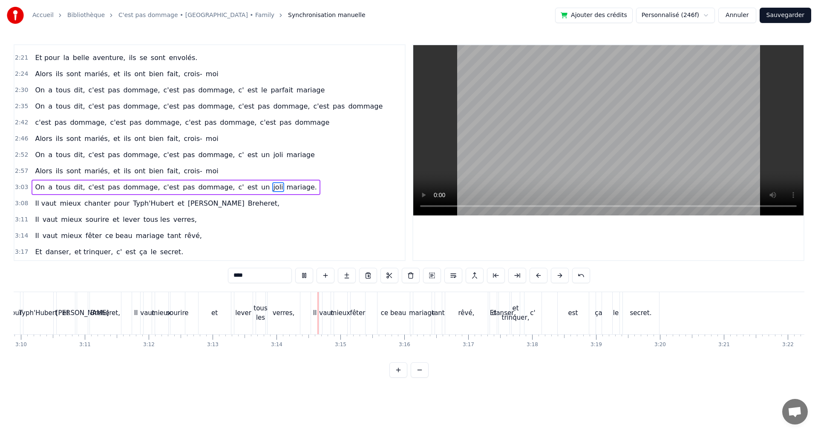
scroll to position [0, 12249]
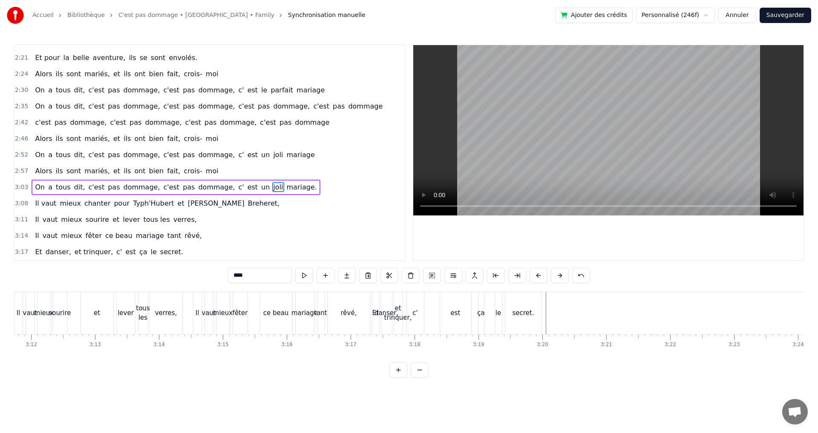
click at [35, 236] on span "Il" at bounding box center [37, 236] width 6 height 10
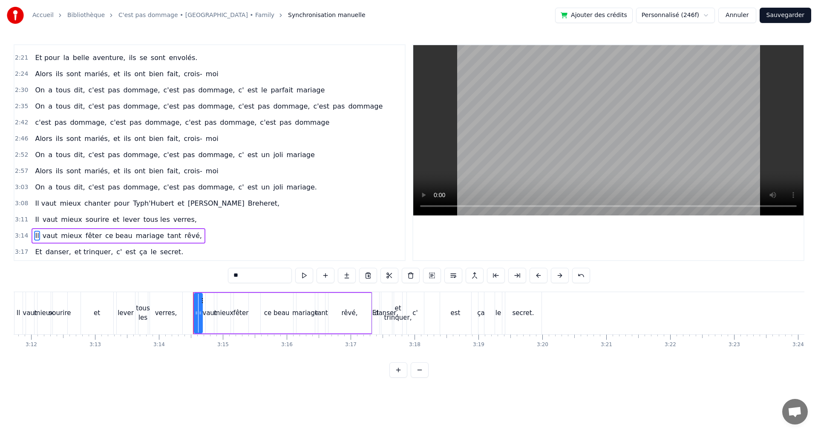
click at [109, 237] on span "ce beau" at bounding box center [118, 236] width 29 height 10
drag, startPoint x: 241, startPoint y: 276, endPoint x: 288, endPoint y: 273, distance: 47.8
click at [288, 273] on input "*******" at bounding box center [260, 275] width 64 height 15
drag, startPoint x: 291, startPoint y: 302, endPoint x: 284, endPoint y: 302, distance: 7.2
click at [284, 302] on div at bounding box center [283, 313] width 3 height 39
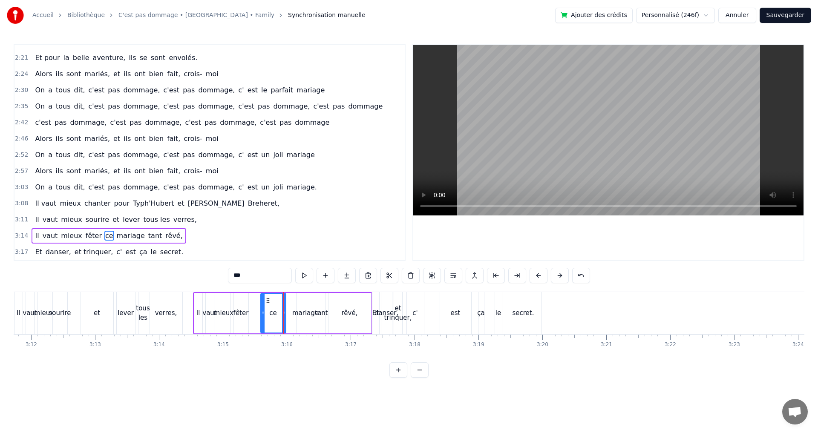
click at [302, 305] on div "mariage" at bounding box center [305, 313] width 18 height 40
drag, startPoint x: 303, startPoint y: 302, endPoint x: 295, endPoint y: 302, distance: 8.5
click at [295, 302] on icon at bounding box center [295, 300] width 7 height 7
drag, startPoint x: 304, startPoint y: 310, endPoint x: 312, endPoint y: 310, distance: 8.5
click at [312, 310] on icon at bounding box center [312, 313] width 3 height 7
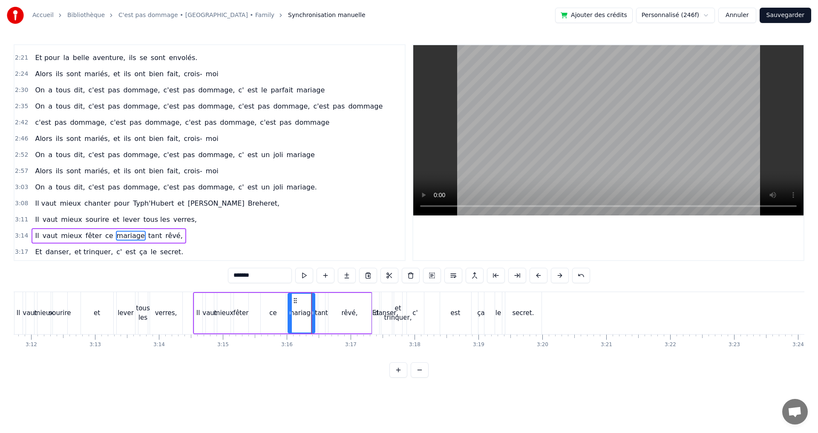
click at [335, 308] on div "rêvé," at bounding box center [349, 313] width 43 height 40
type input "*****"
drag, startPoint x: 368, startPoint y: 312, endPoint x: 362, endPoint y: 312, distance: 6.0
click at [362, 312] on circle at bounding box center [362, 312] width 0 height 0
click at [788, 18] on button "Sauvegarder" at bounding box center [785, 15] width 52 height 15
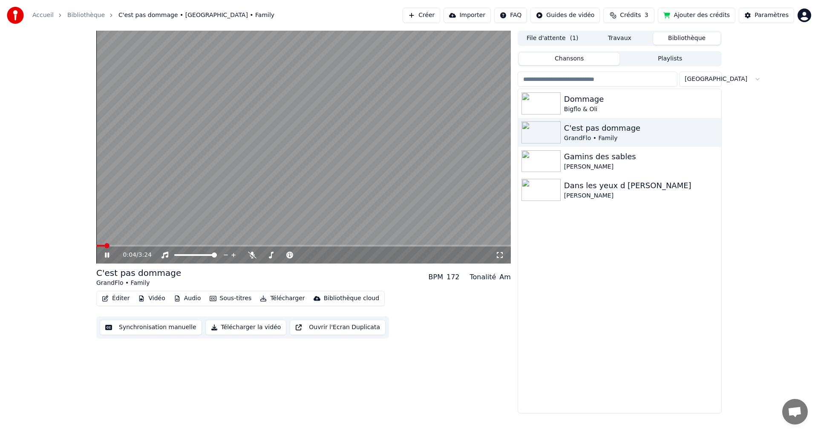
click at [110, 256] on icon at bounding box center [113, 255] width 20 height 7
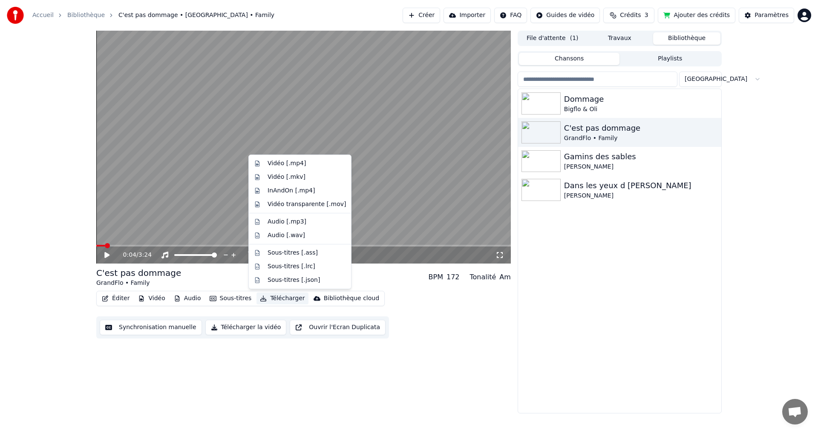
click at [262, 299] on button "Télécharger" at bounding box center [282, 299] width 52 height 12
click at [286, 165] on div "Vidéo [.mp4]" at bounding box center [286, 163] width 38 height 9
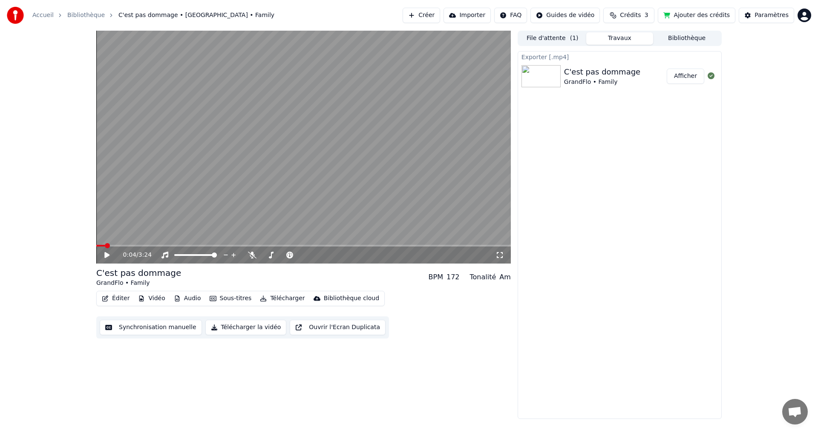
click at [570, 42] on span "( 1 )" at bounding box center [574, 38] width 9 height 9
click at [621, 33] on button "Travaux" at bounding box center [619, 38] width 67 height 12
click at [681, 37] on button "Bibliothèque" at bounding box center [686, 38] width 67 height 12
click at [636, 44] on button "Travaux" at bounding box center [619, 38] width 67 height 12
click at [682, 76] on button "Afficher" at bounding box center [685, 76] width 37 height 15
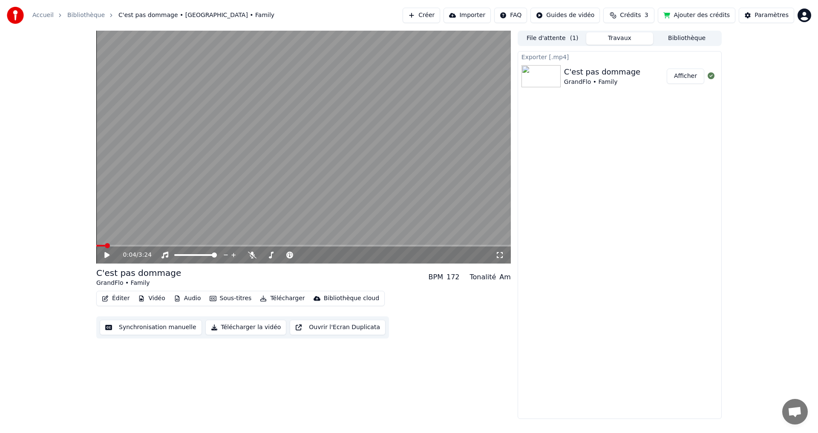
click at [158, 328] on button "Synchronisation manuelle" at bounding box center [151, 327] width 102 height 15
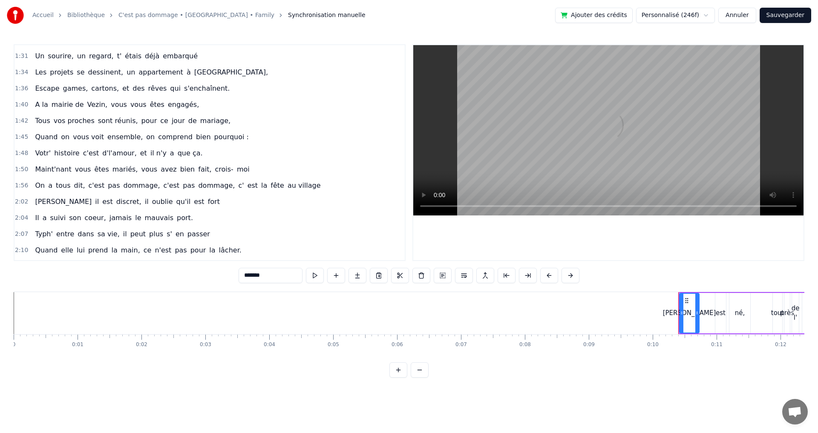
scroll to position [383, 0]
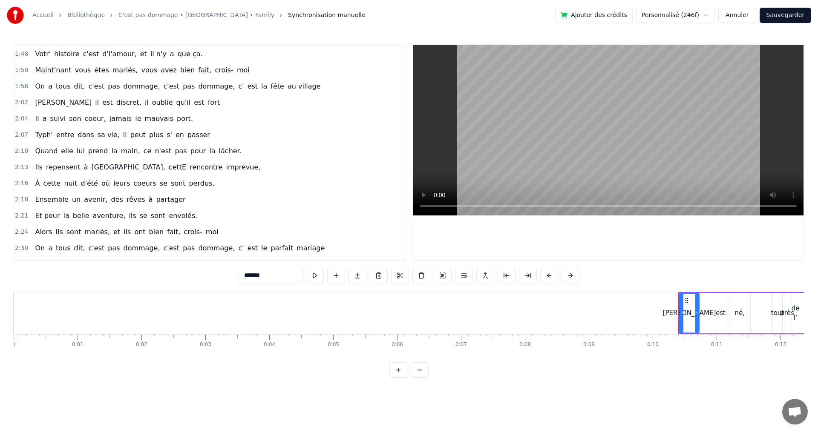
click at [83, 199] on span "avenir," at bounding box center [95, 200] width 25 height 10
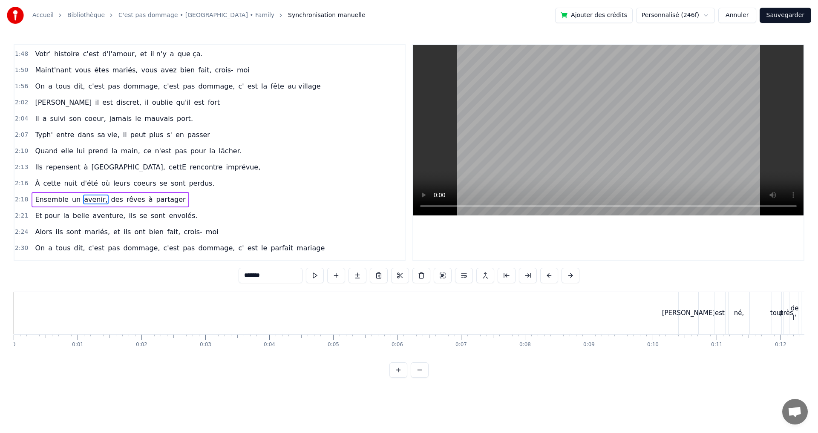
scroll to position [515, 0]
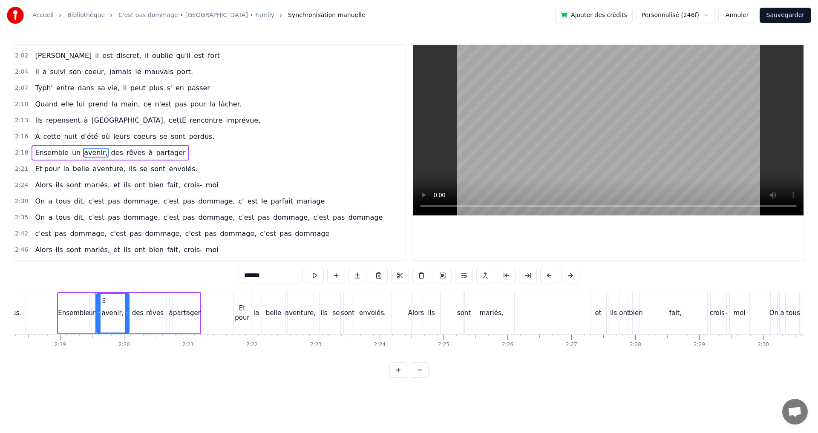
click at [250, 275] on input "*******" at bounding box center [271, 275] width 64 height 15
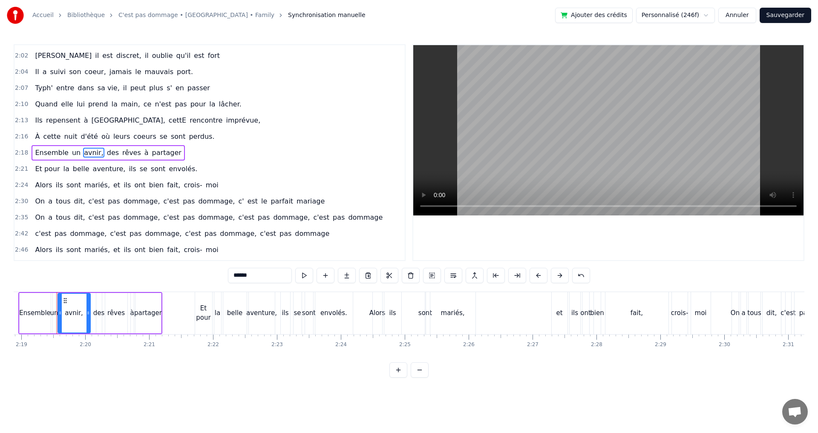
click at [239, 276] on input "******" at bounding box center [260, 275] width 64 height 15
type input "*******"
click at [789, 18] on button "Sauvegarder" at bounding box center [785, 15] width 52 height 15
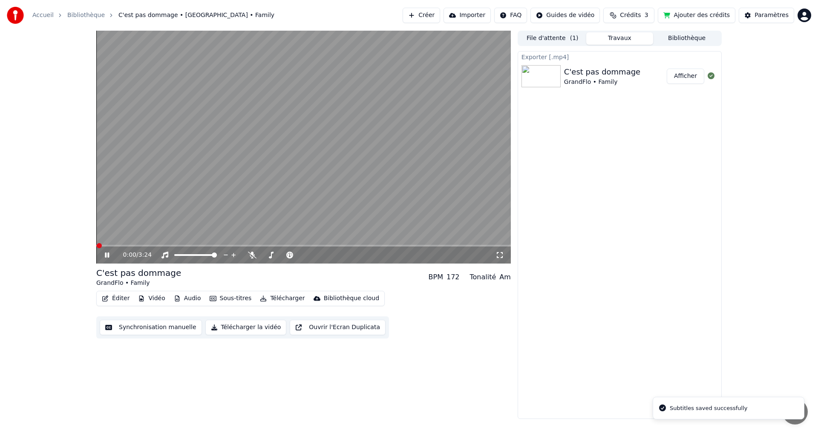
click at [163, 332] on button "Synchronisation manuelle" at bounding box center [151, 327] width 102 height 15
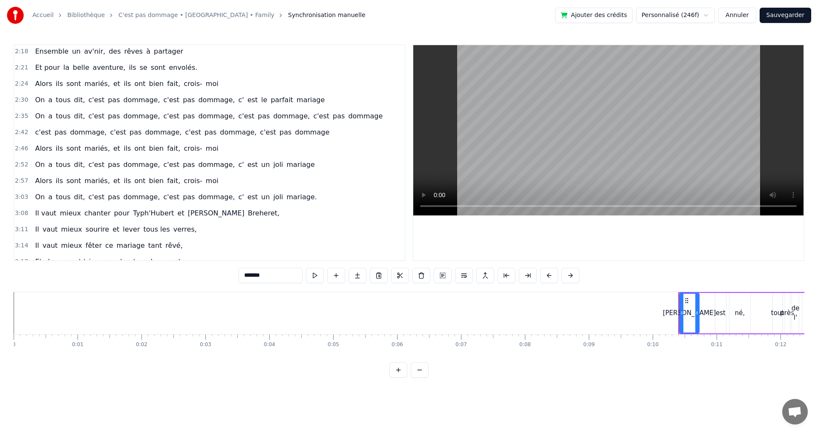
scroll to position [627, 0]
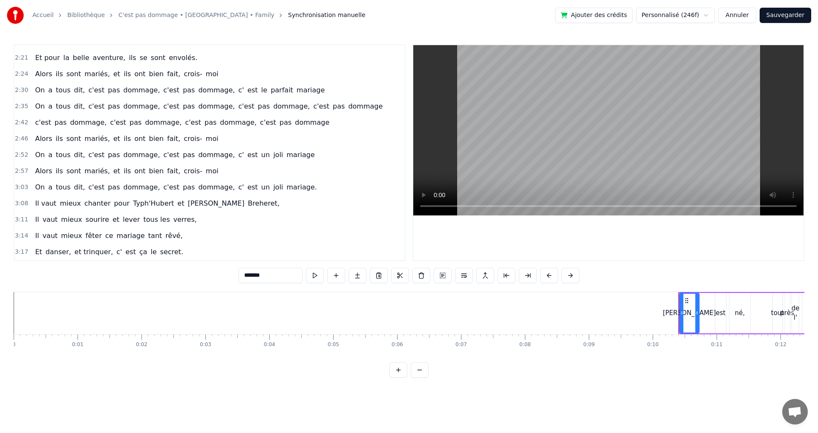
click at [792, 12] on button "Sauvegarder" at bounding box center [785, 15] width 52 height 15
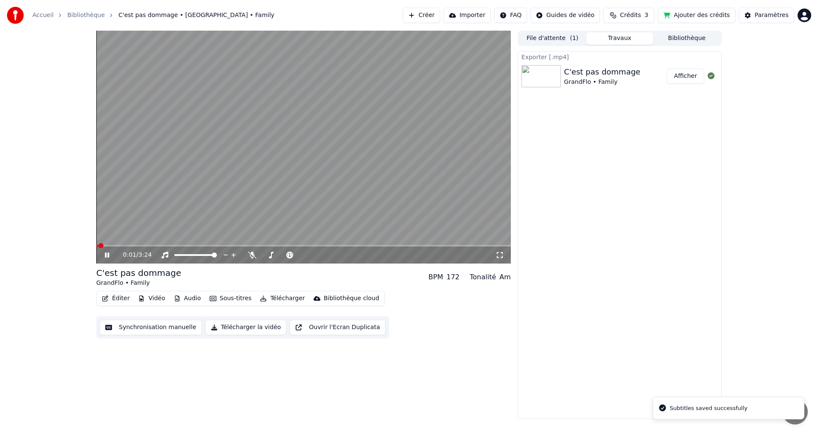
click at [265, 300] on button "Télécharger" at bounding box center [282, 299] width 52 height 12
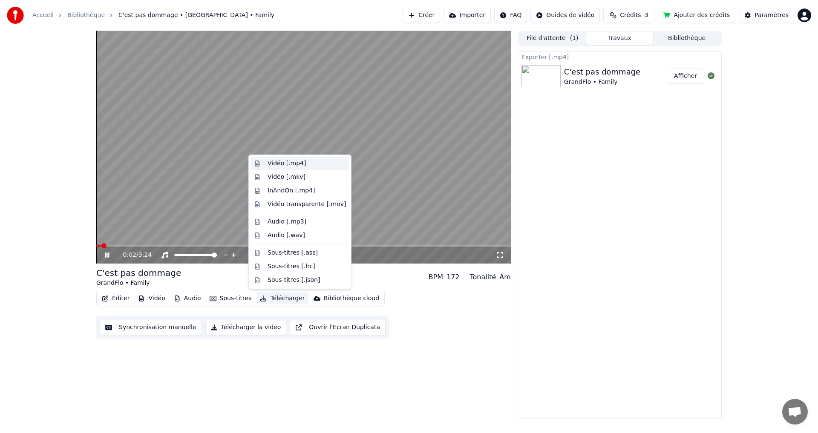
click at [292, 161] on div "Vidéo [.mp4]" at bounding box center [286, 163] width 38 height 9
